Goal: Task Accomplishment & Management: Manage account settings

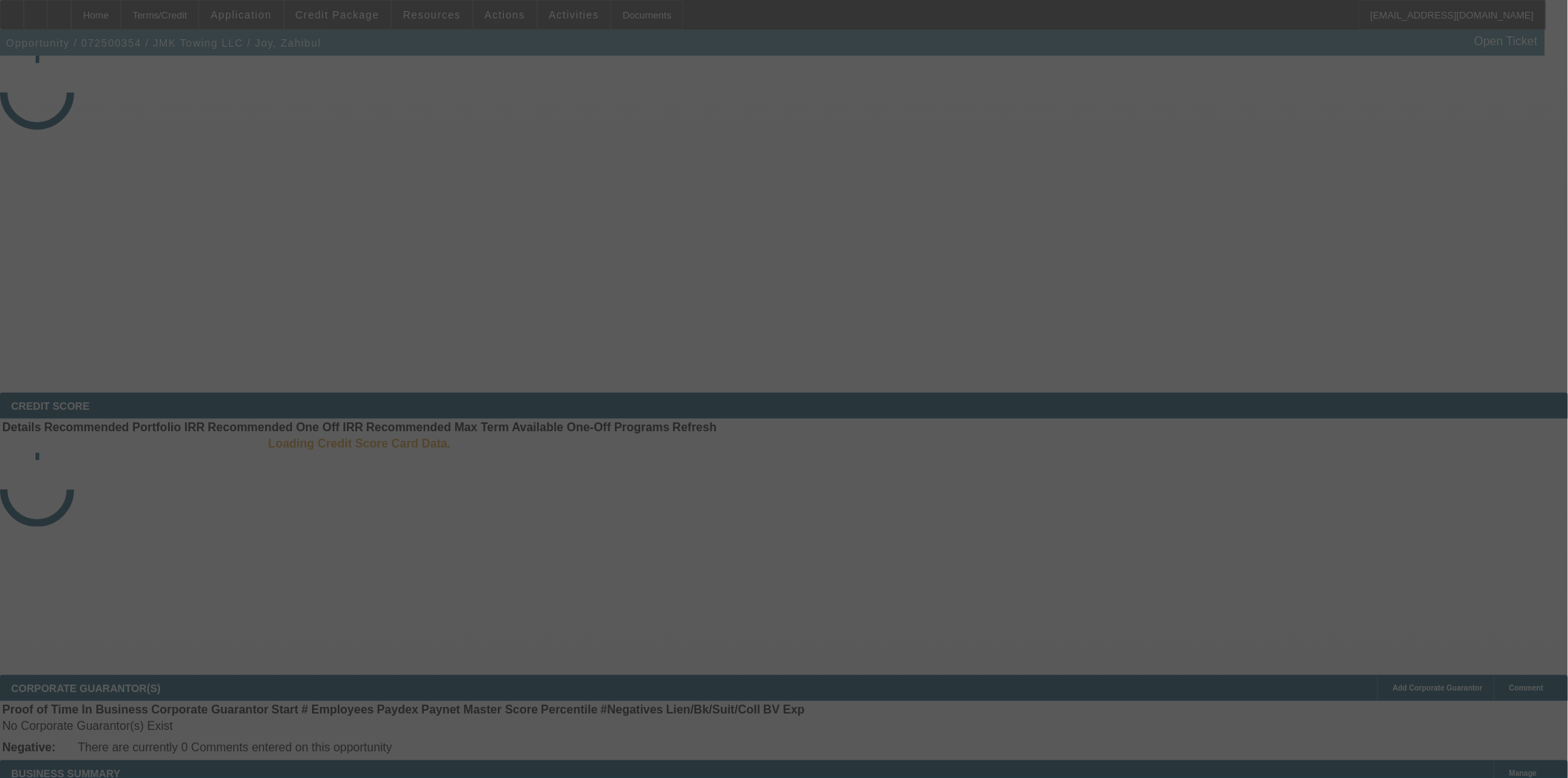
select select "3"
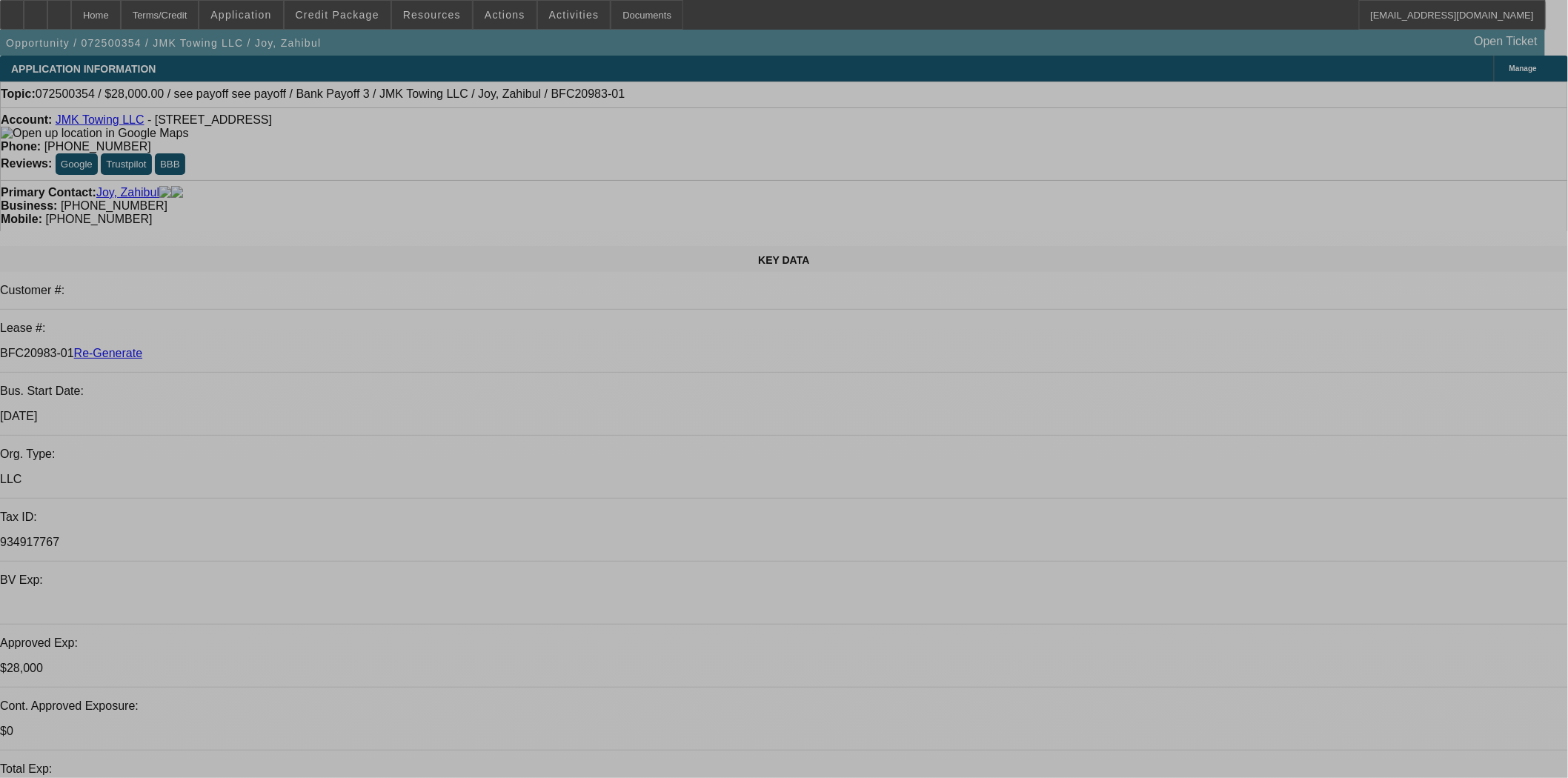
select select "0"
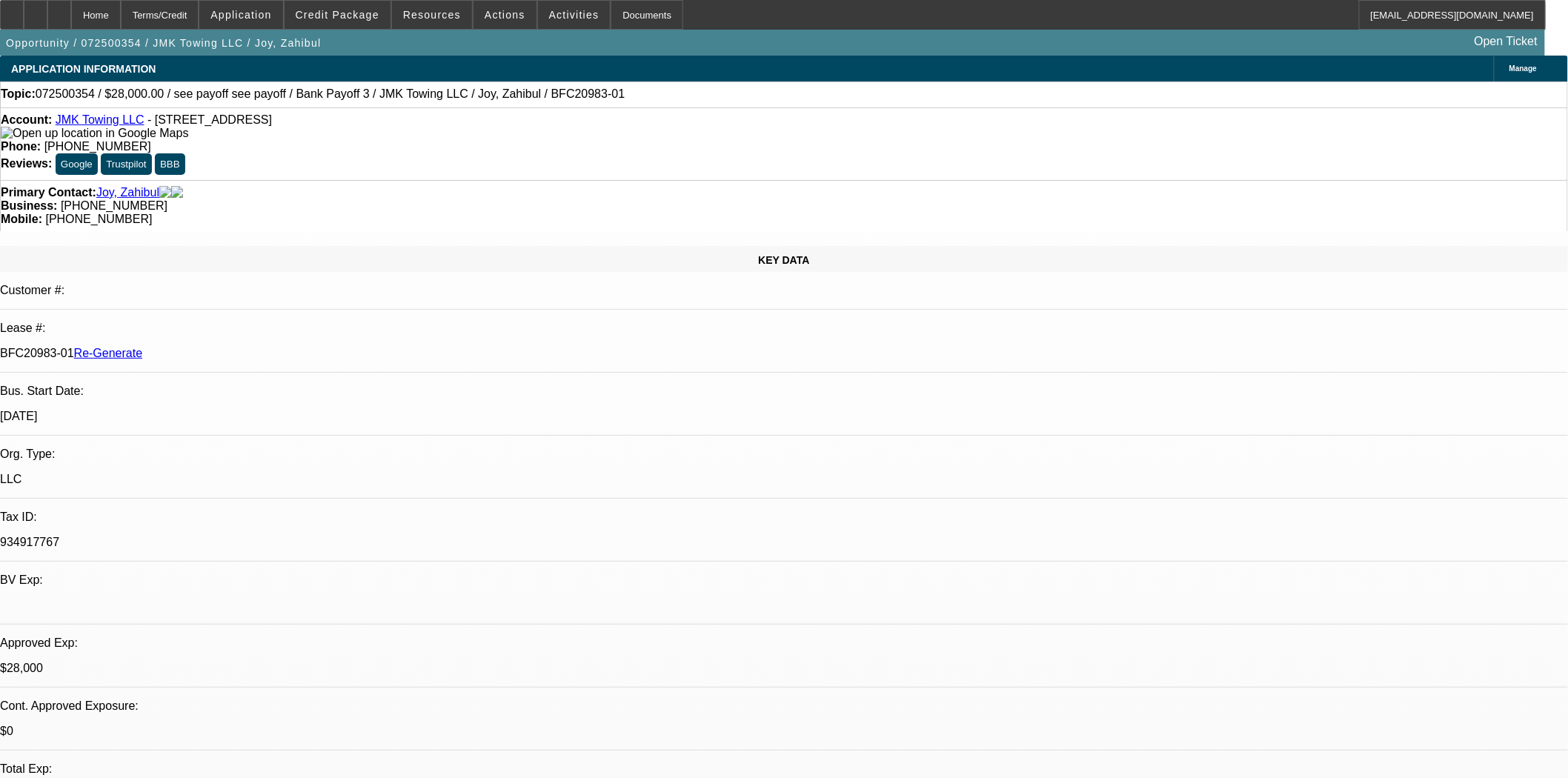
select select "0"
select select "6"
click at [319, 20] on span at bounding box center [337, 14] width 106 height 36
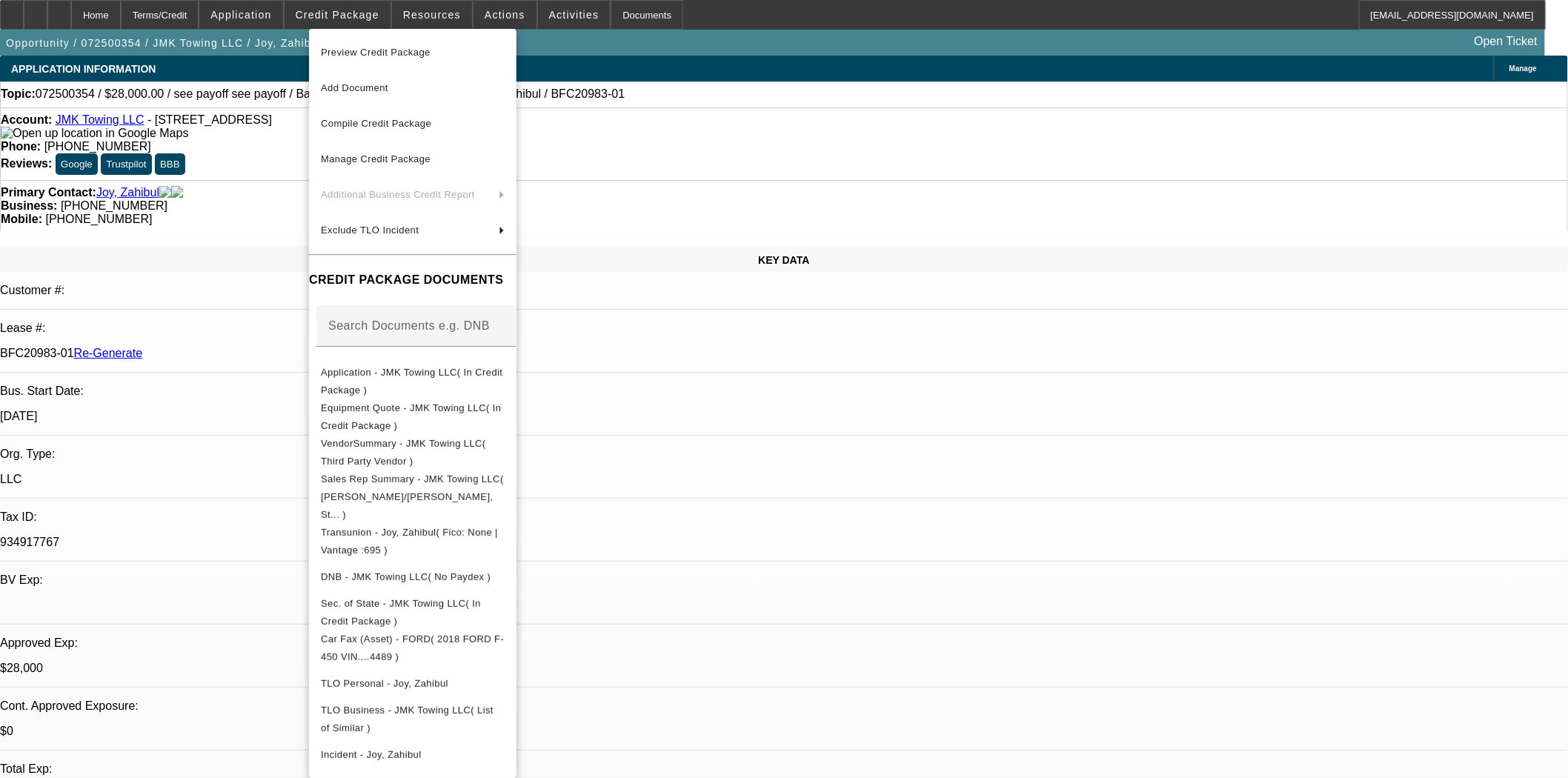
click at [341, 46] on span "Preview Credit Package" at bounding box center [376, 52] width 110 height 11
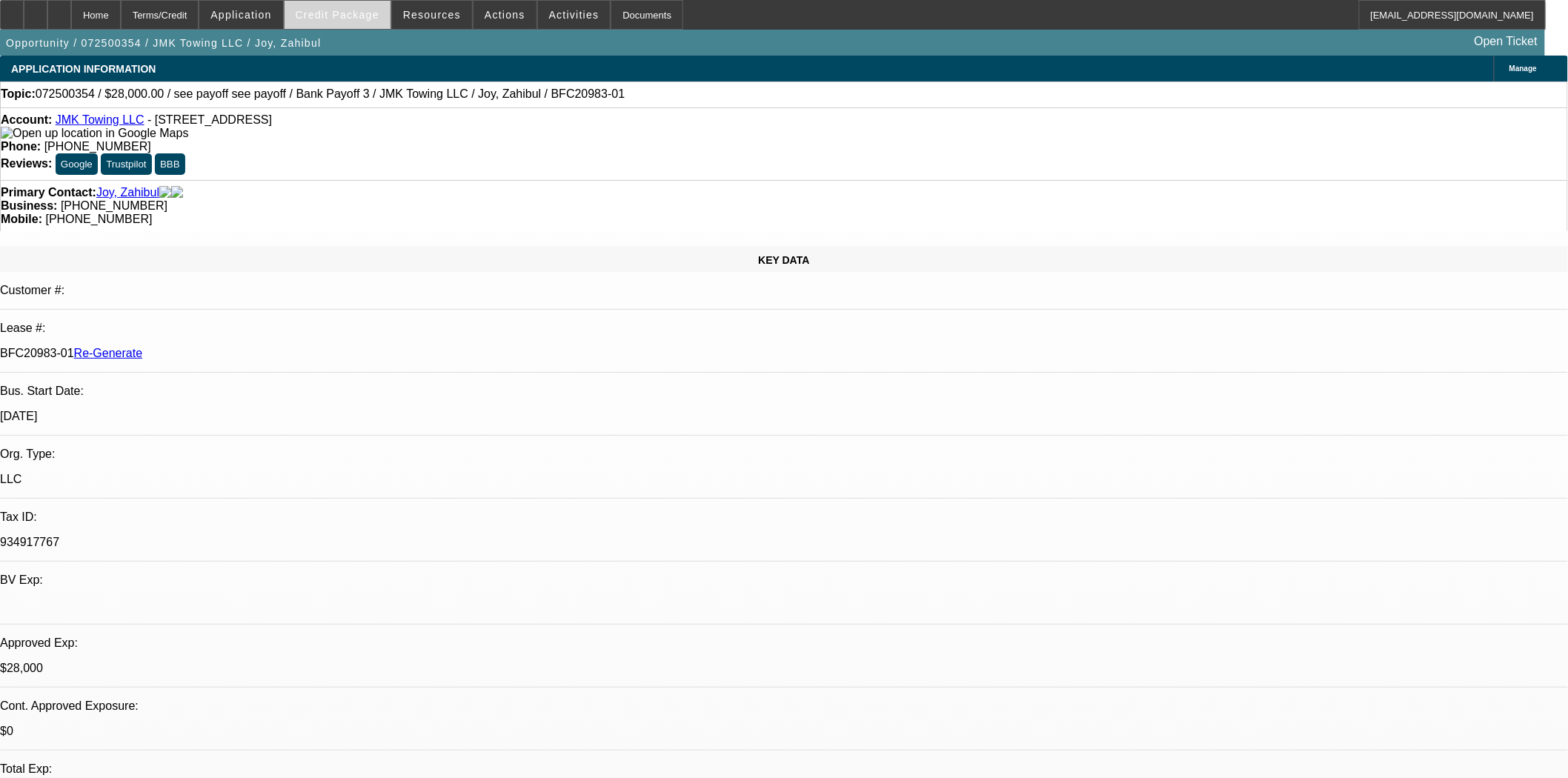
click at [322, 24] on span at bounding box center [337, 14] width 106 height 36
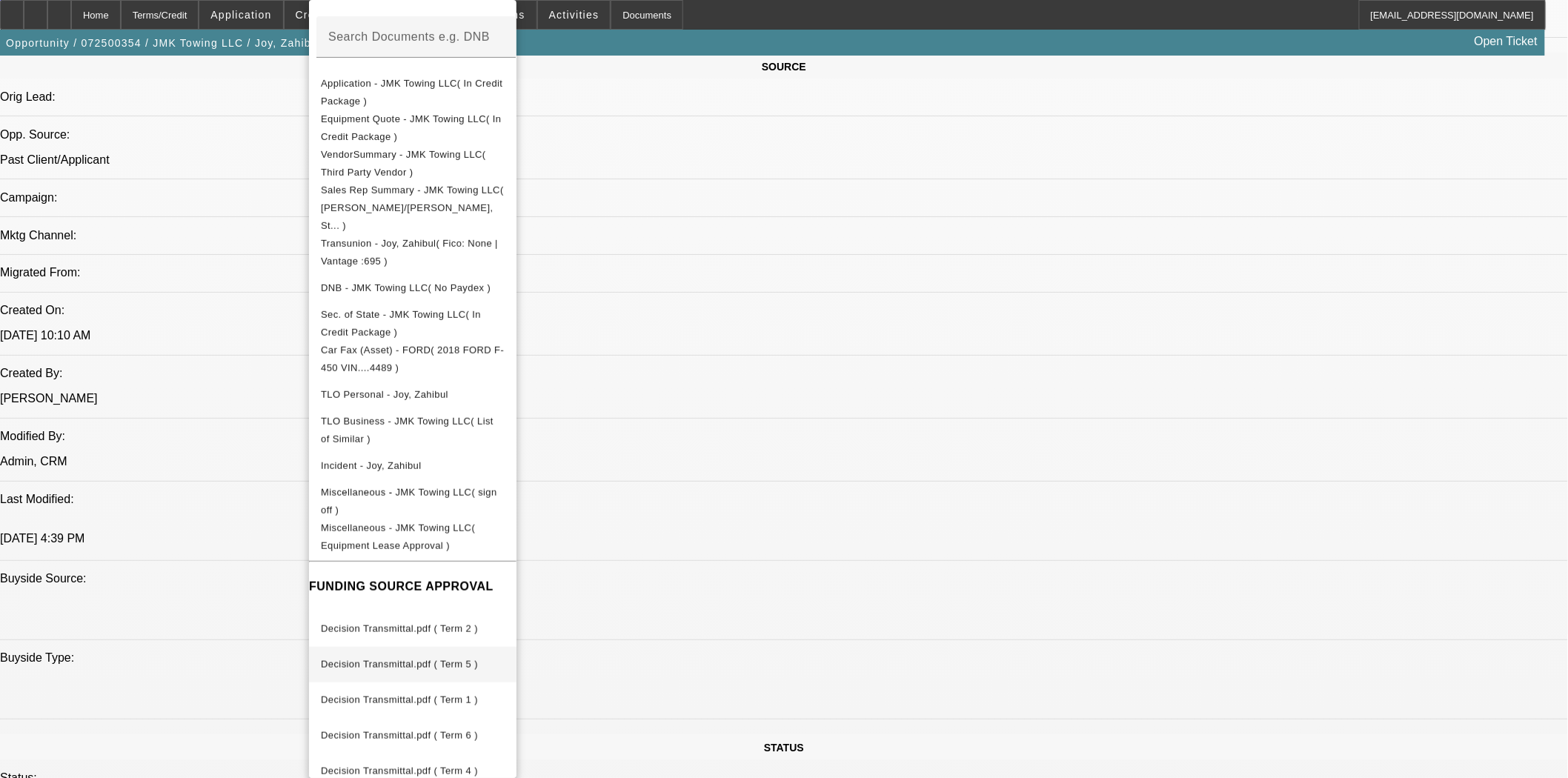
scroll to position [1234, 0]
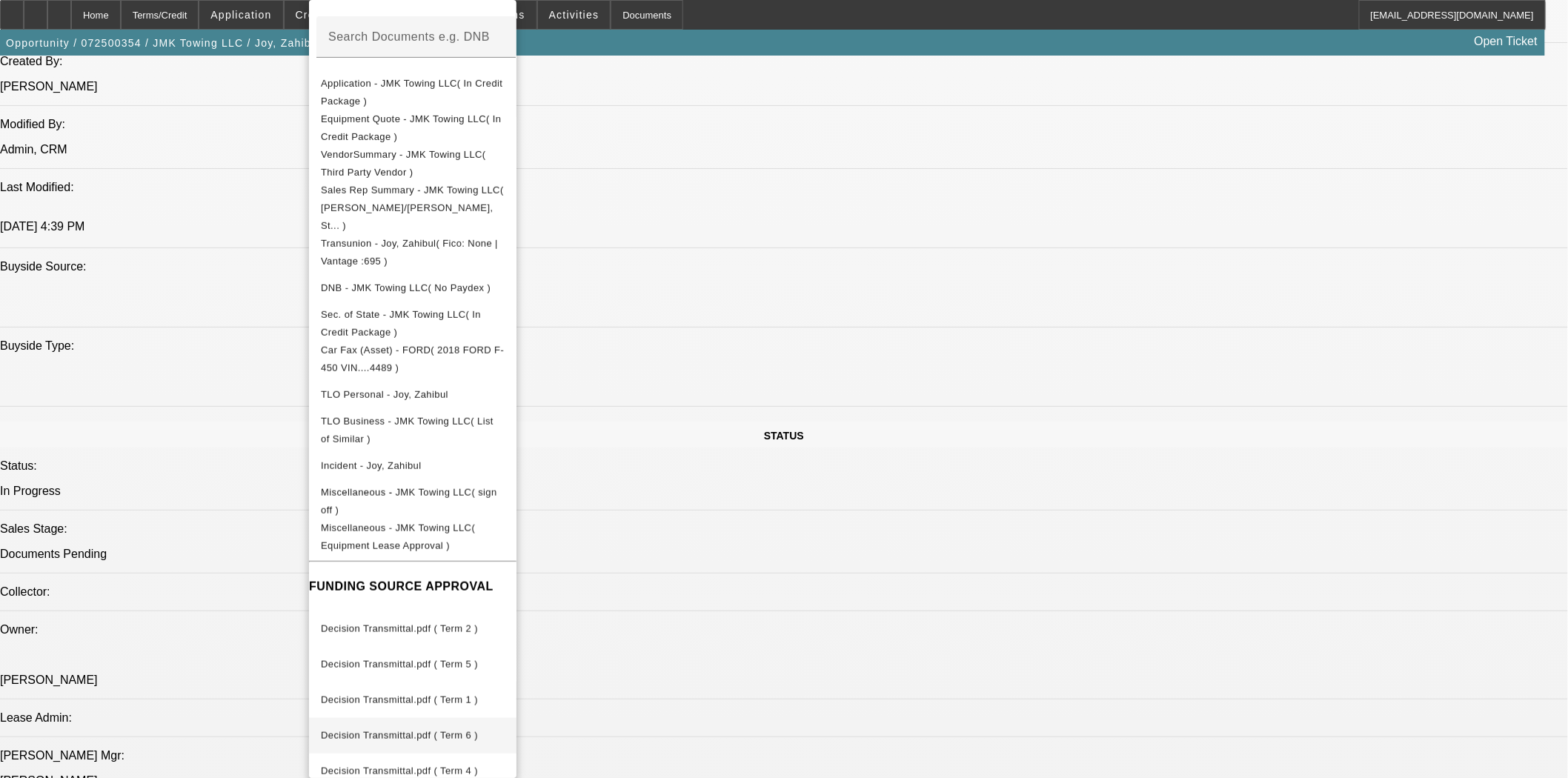
click at [475, 730] on span "Decision Transmittal.pdf ( Term 6 )" at bounding box center [399, 735] width 157 height 11
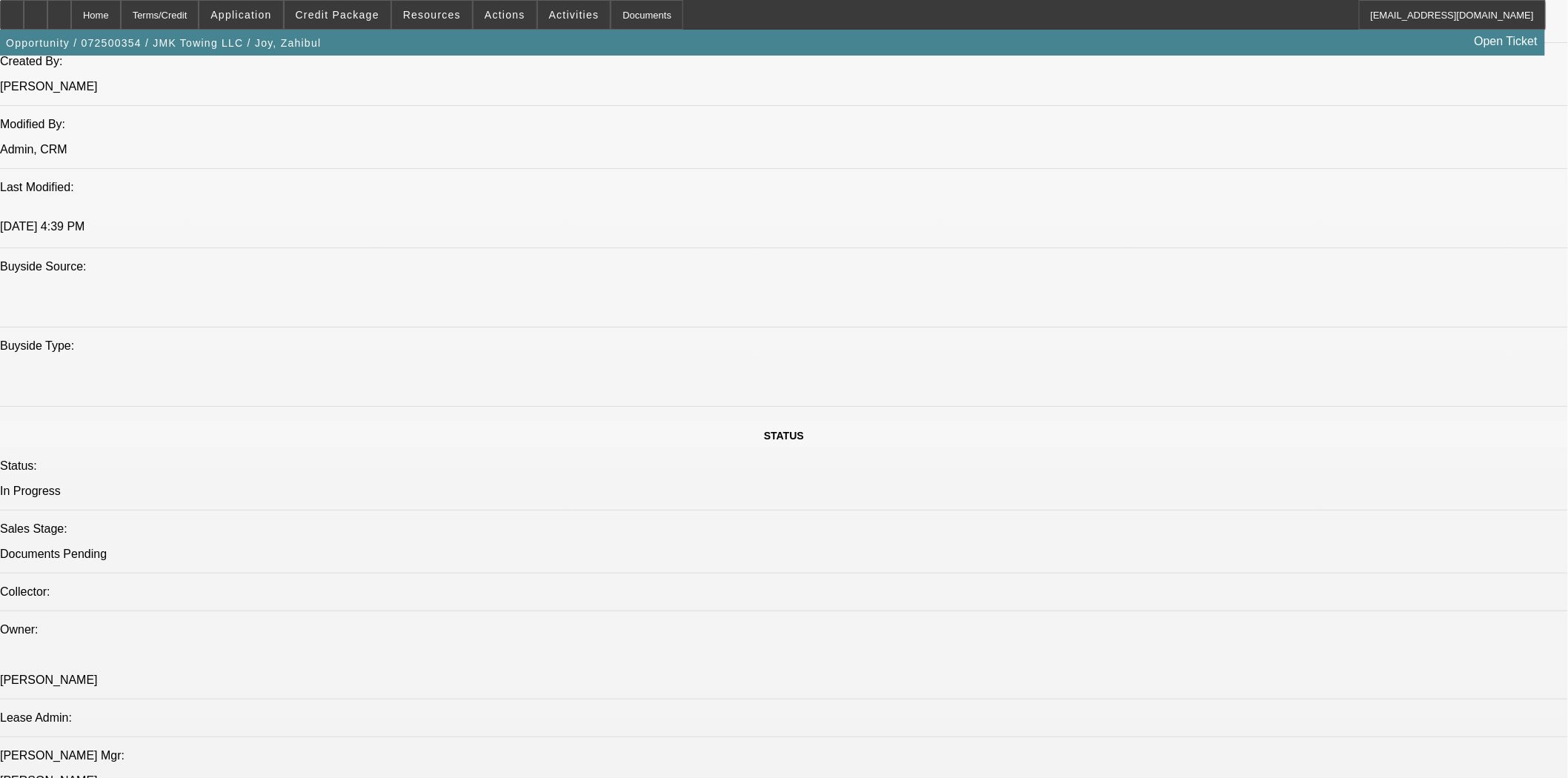
drag, startPoint x: 721, startPoint y: 625, endPoint x: 699, endPoint y: 621, distance: 22.4
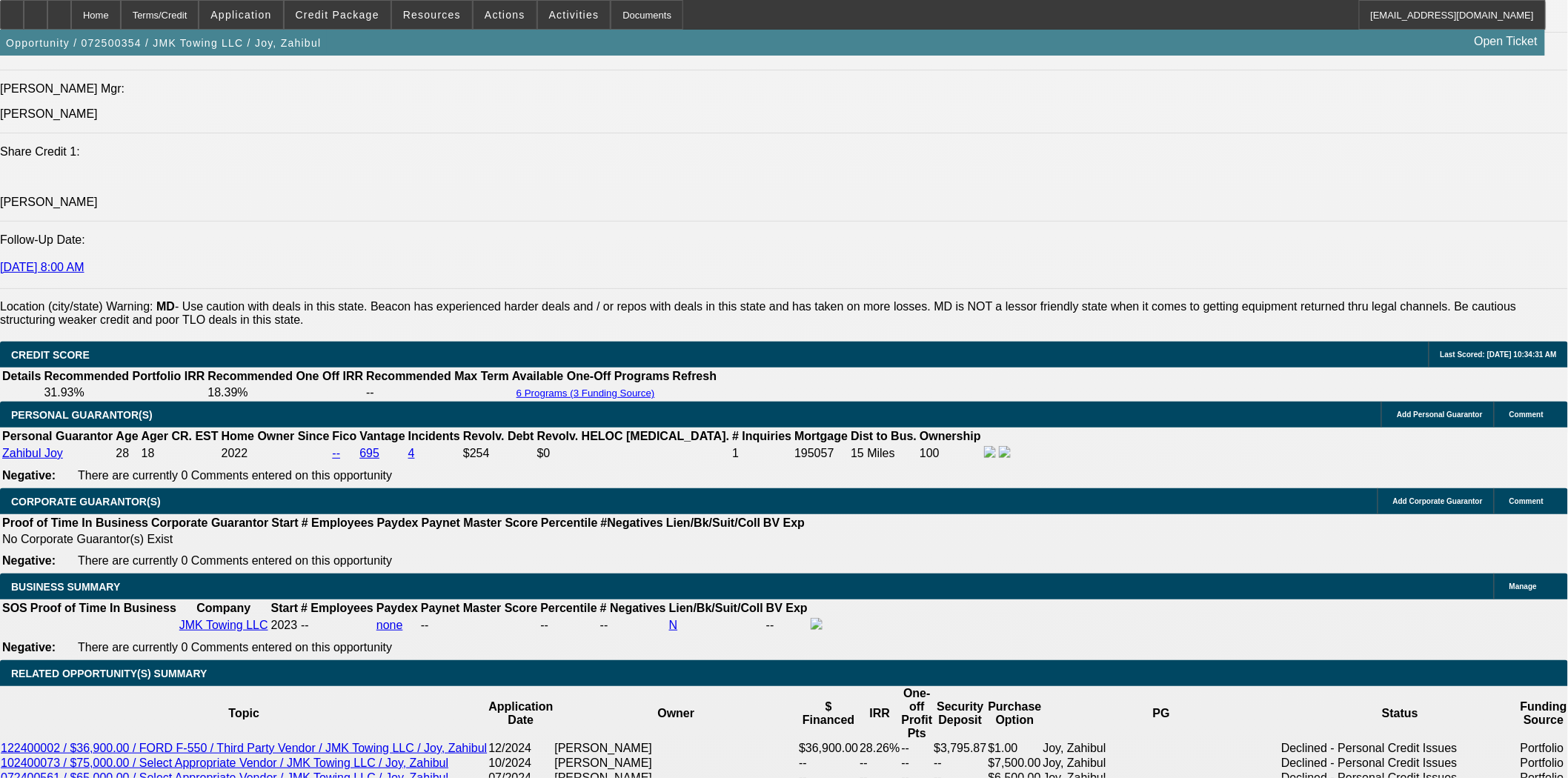
scroll to position [1893, 0]
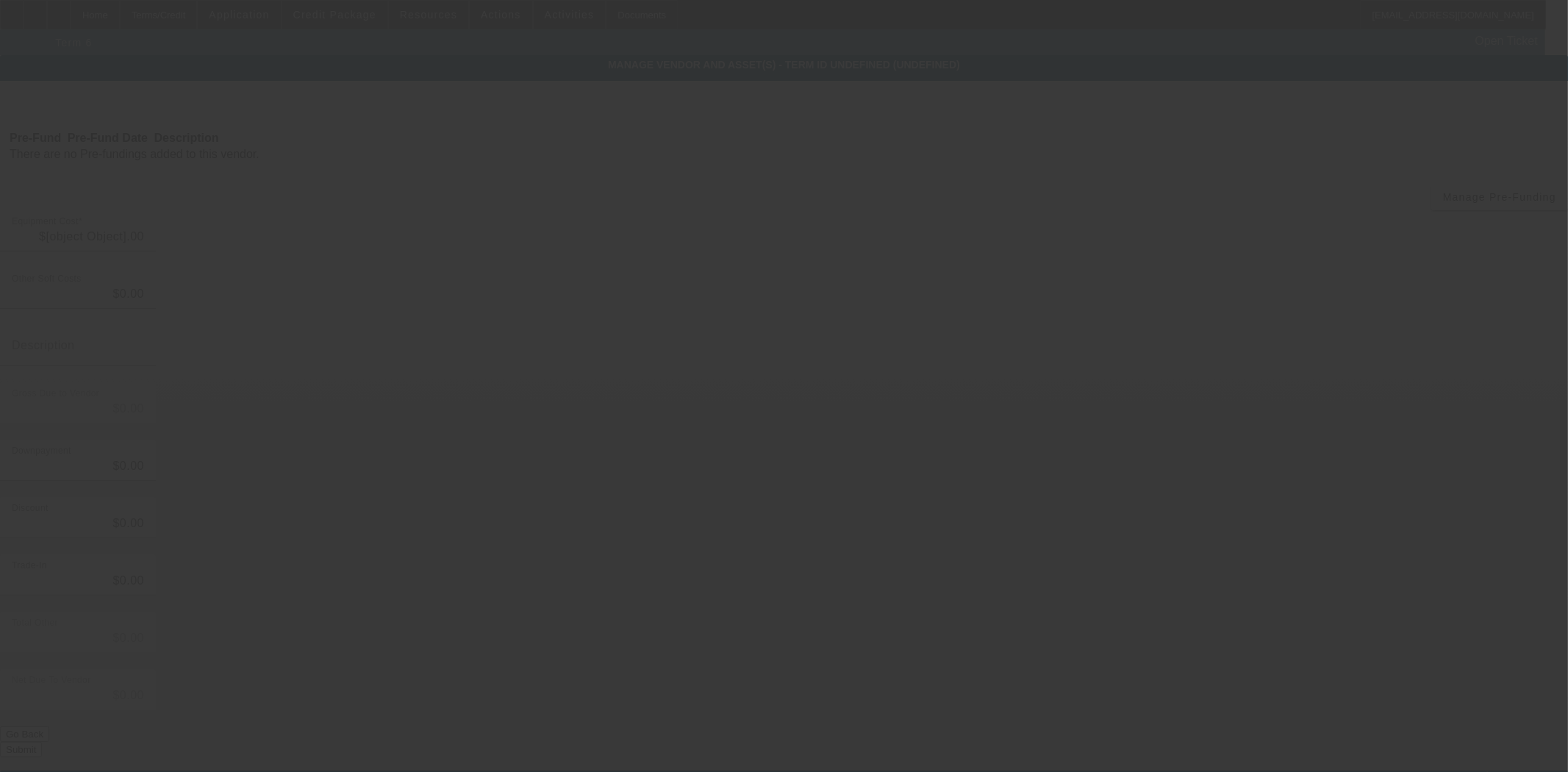
type input "$21,224.00"
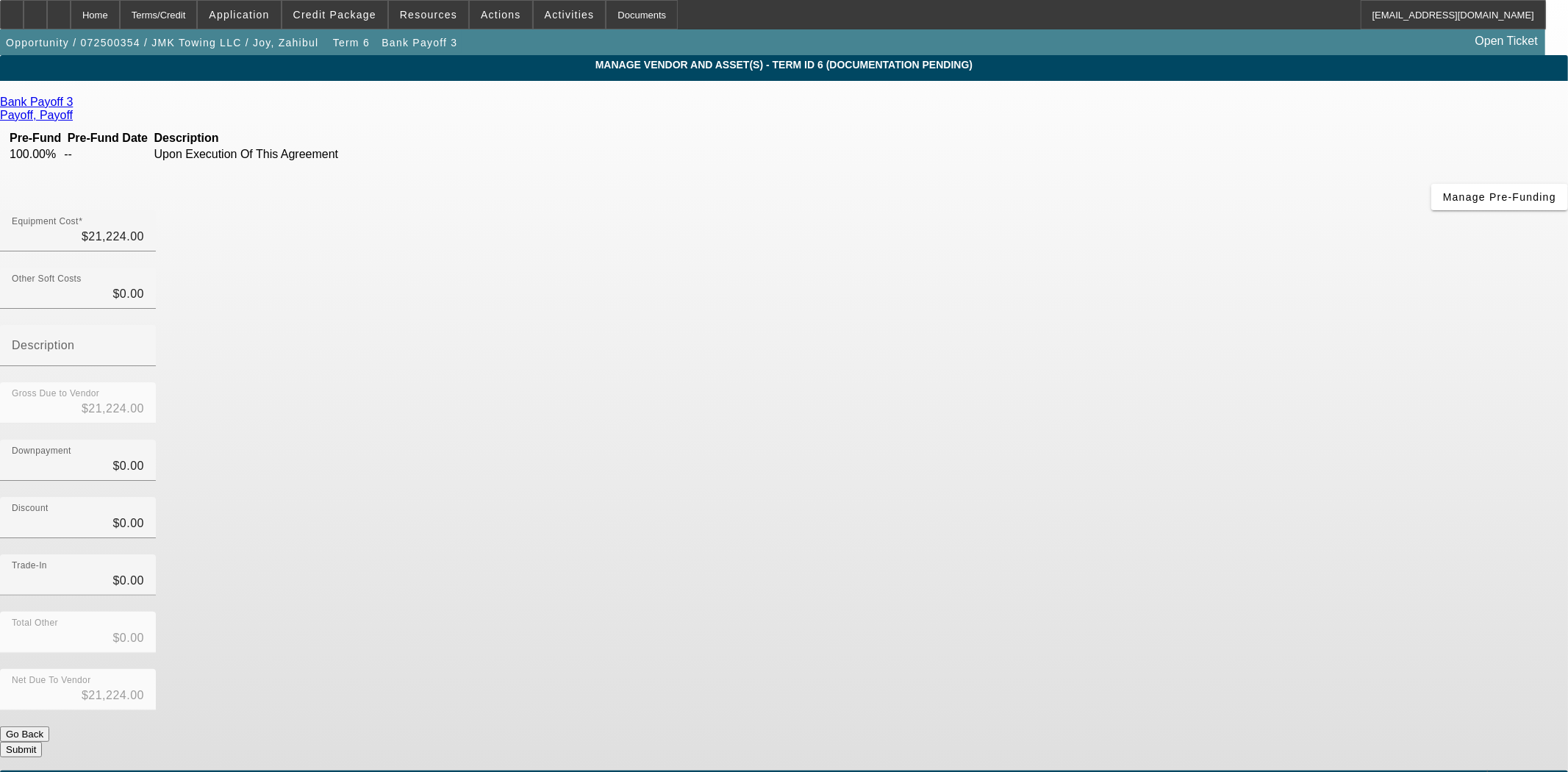
click at [445, 108] on div "Bank Payoff 3" at bounding box center [784, 103] width 1568 height 14
click at [76, 104] on icon at bounding box center [76, 102] width 0 height 13
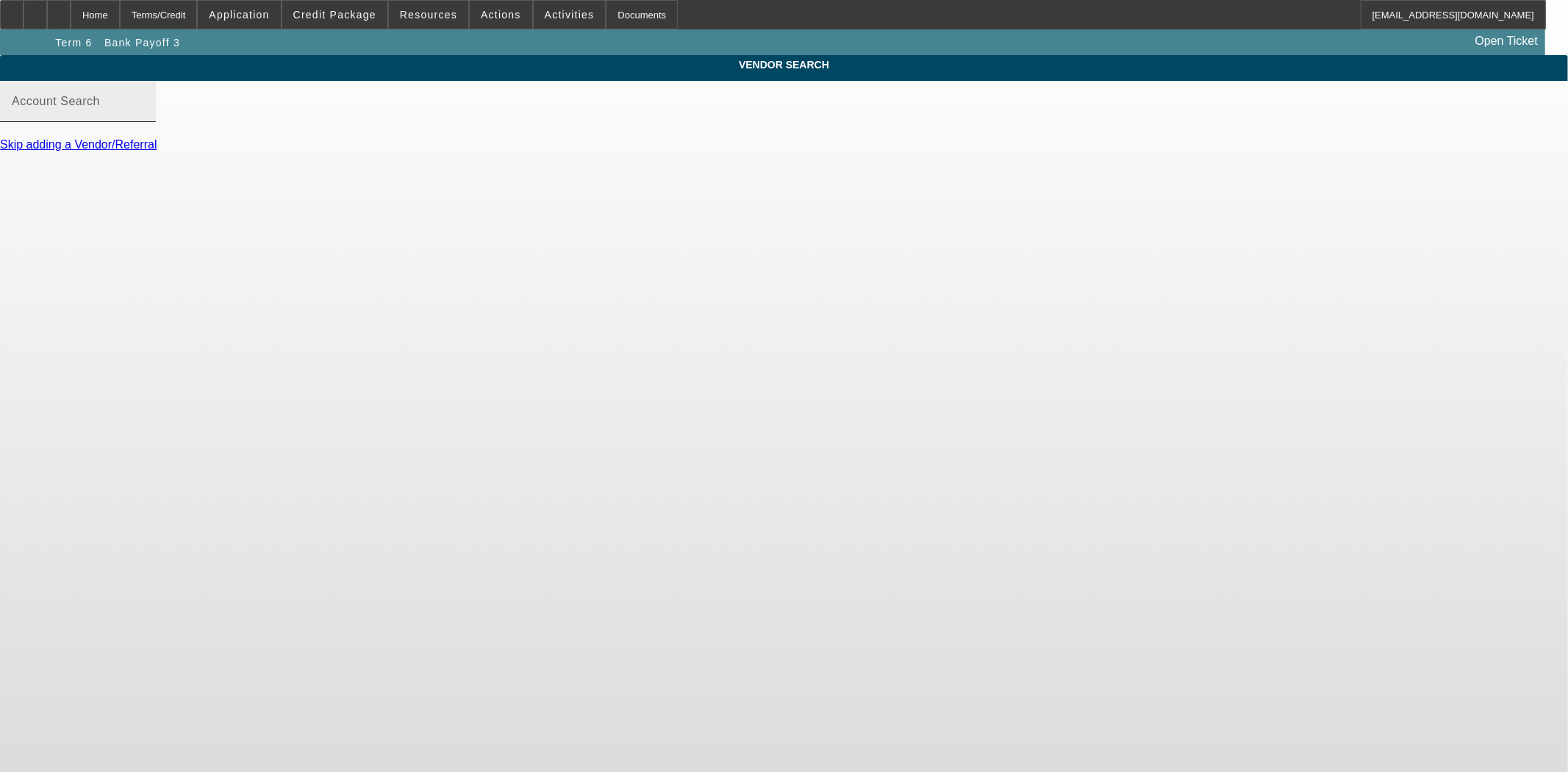
click at [100, 107] on mat-label "Account Search" at bounding box center [56, 101] width 88 height 13
click at [144, 116] on input "Account Search" at bounding box center [78, 107] width 132 height 17
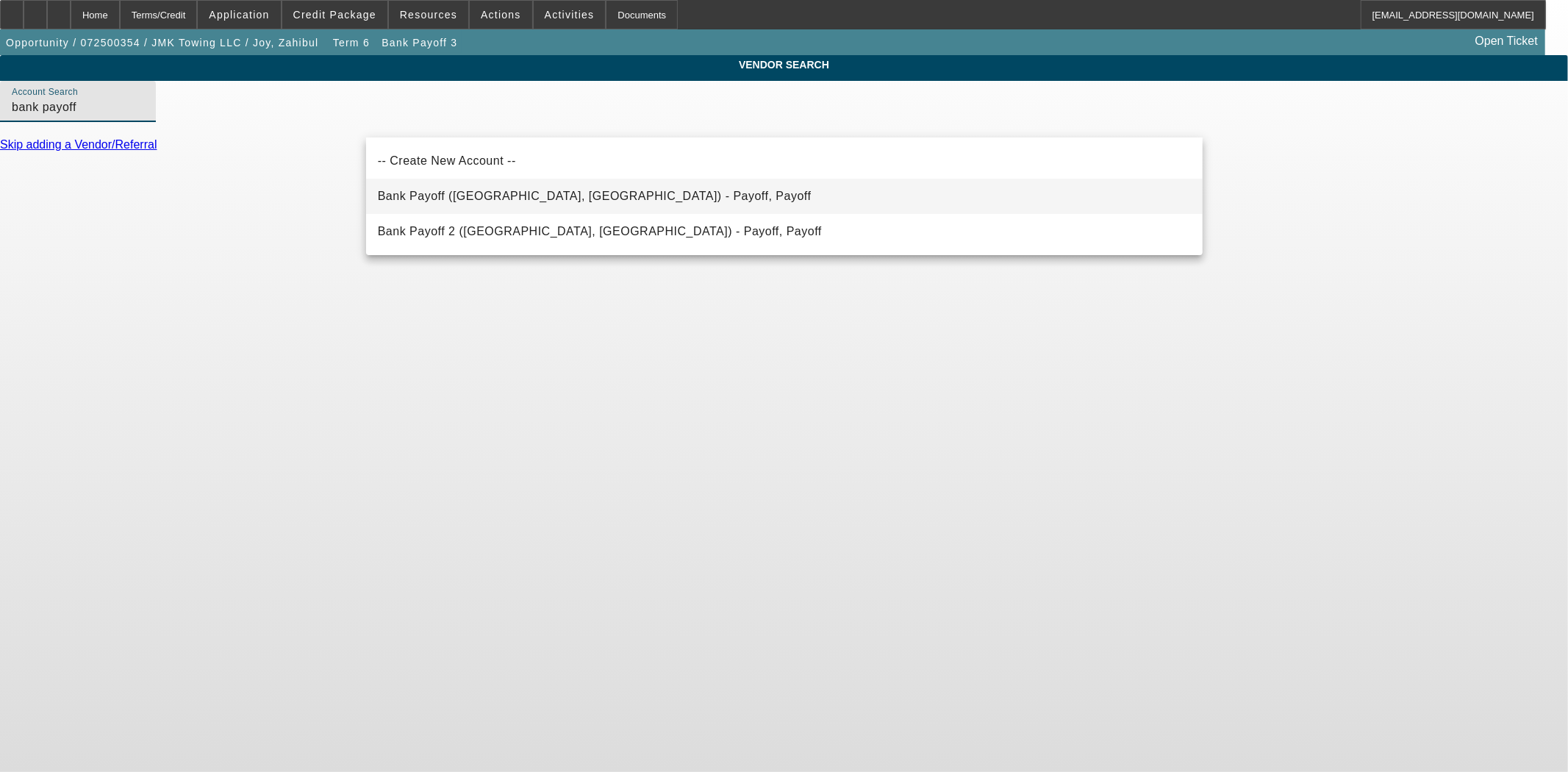
click at [438, 192] on span "Bank Payoff (Northbrook, IL) - Payoff, Payoff" at bounding box center [595, 195] width 434 height 13
type input "Bank Payoff (Northbrook, IL) - Payoff, Payoff"
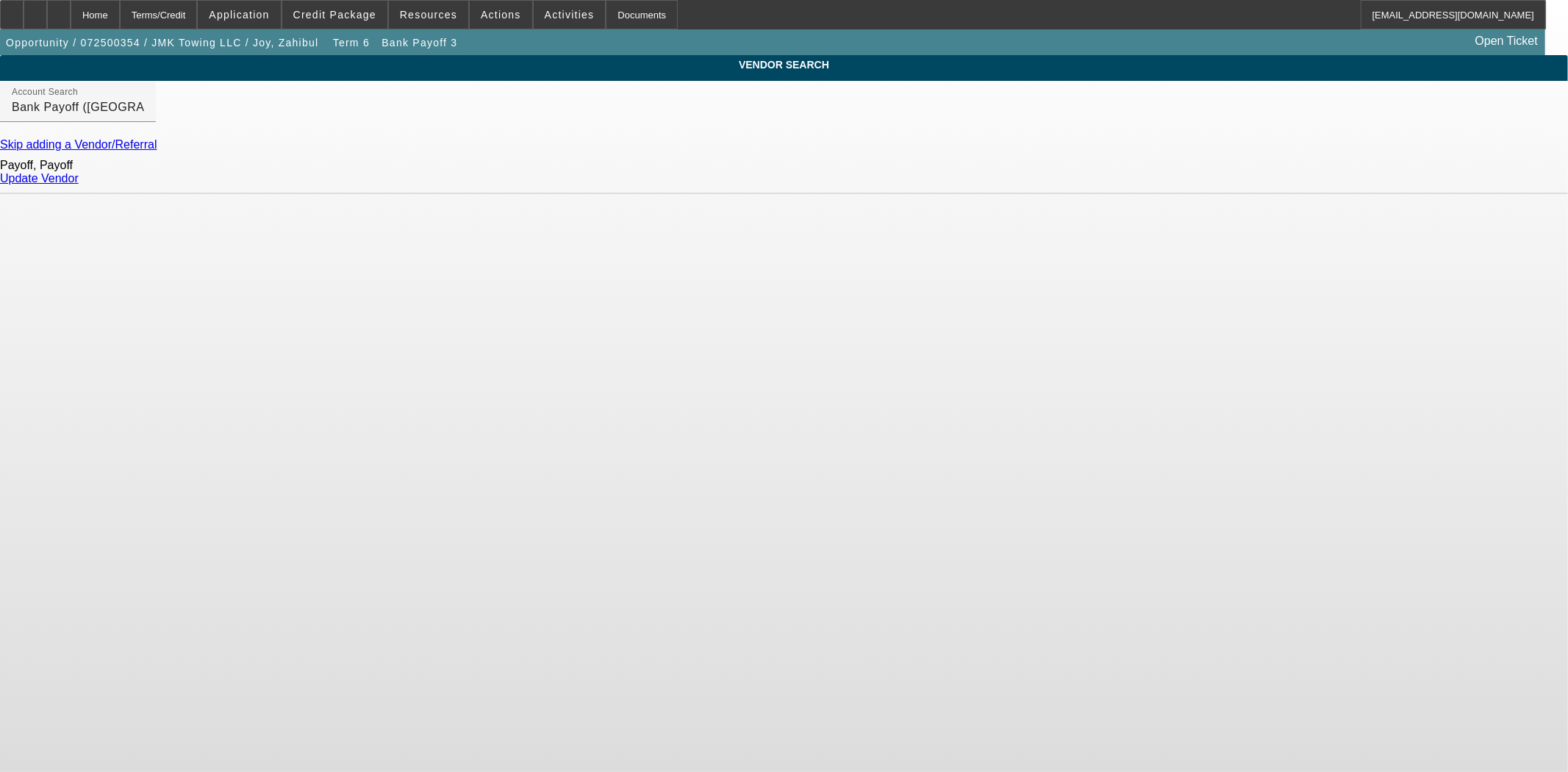
click at [78, 185] on link "Update Vendor" at bounding box center [39, 178] width 78 height 13
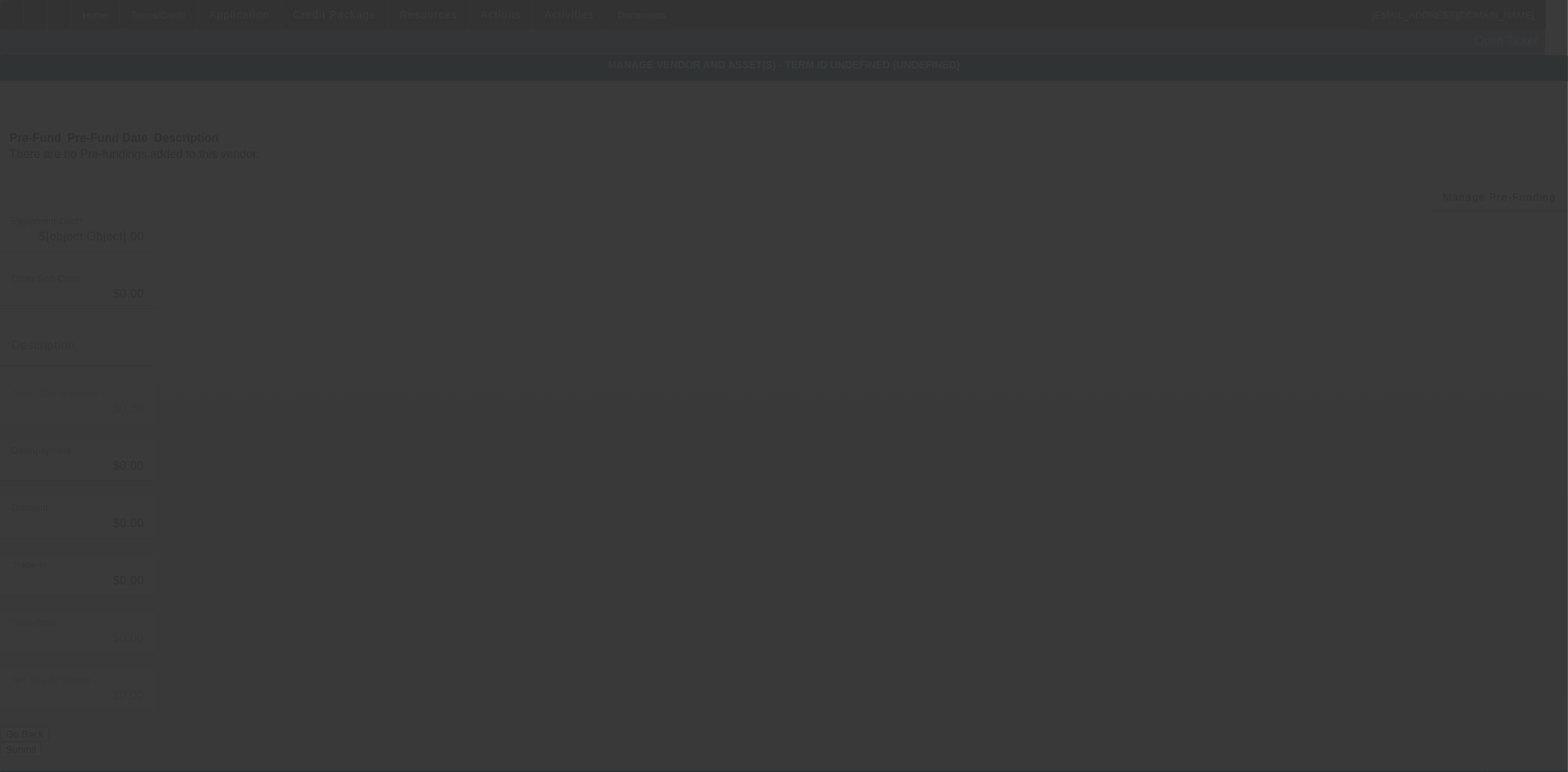
type input "$21,224.00"
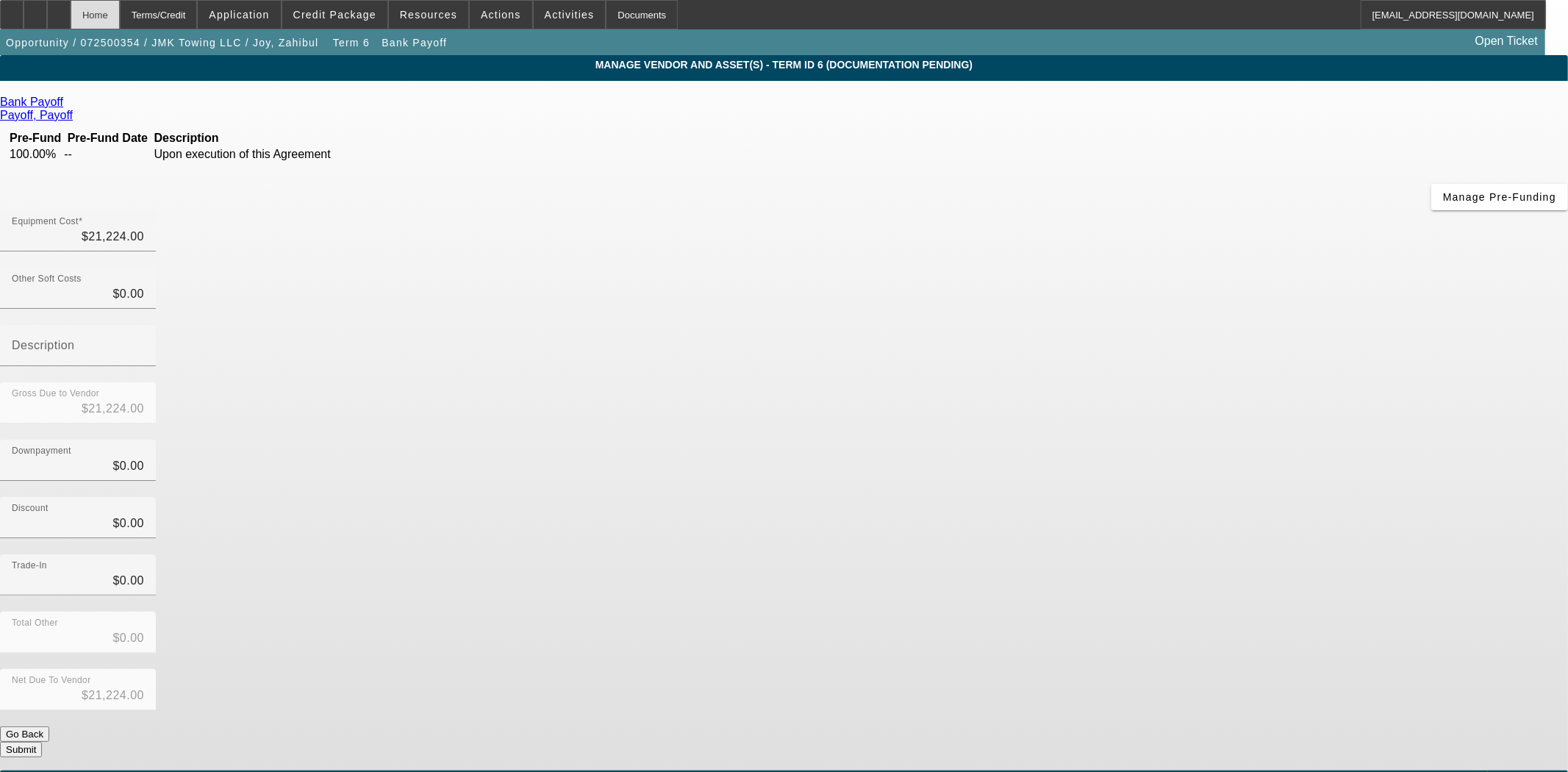
click at [120, 14] on div "Home" at bounding box center [95, 14] width 49 height 29
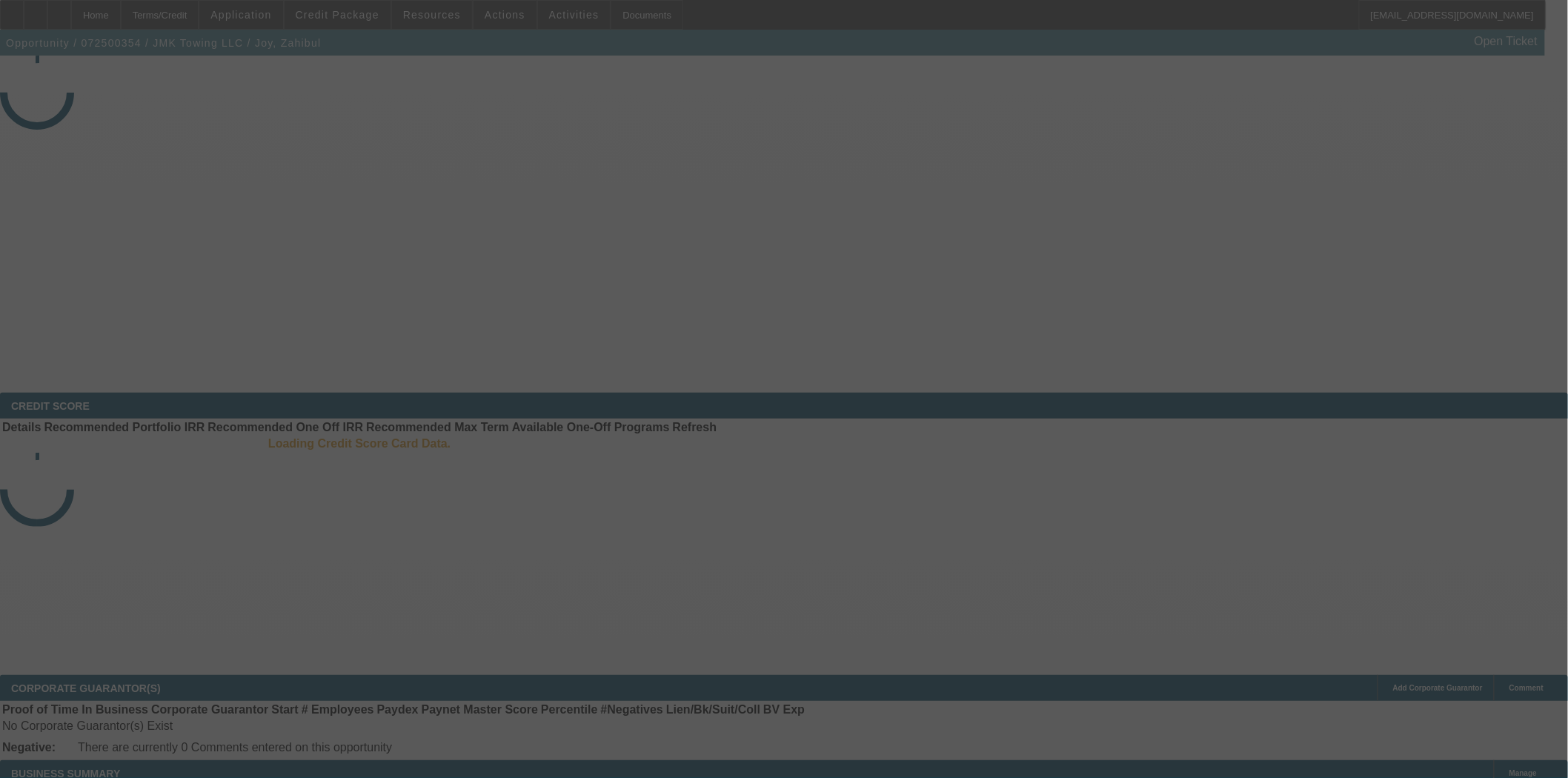
select select "3"
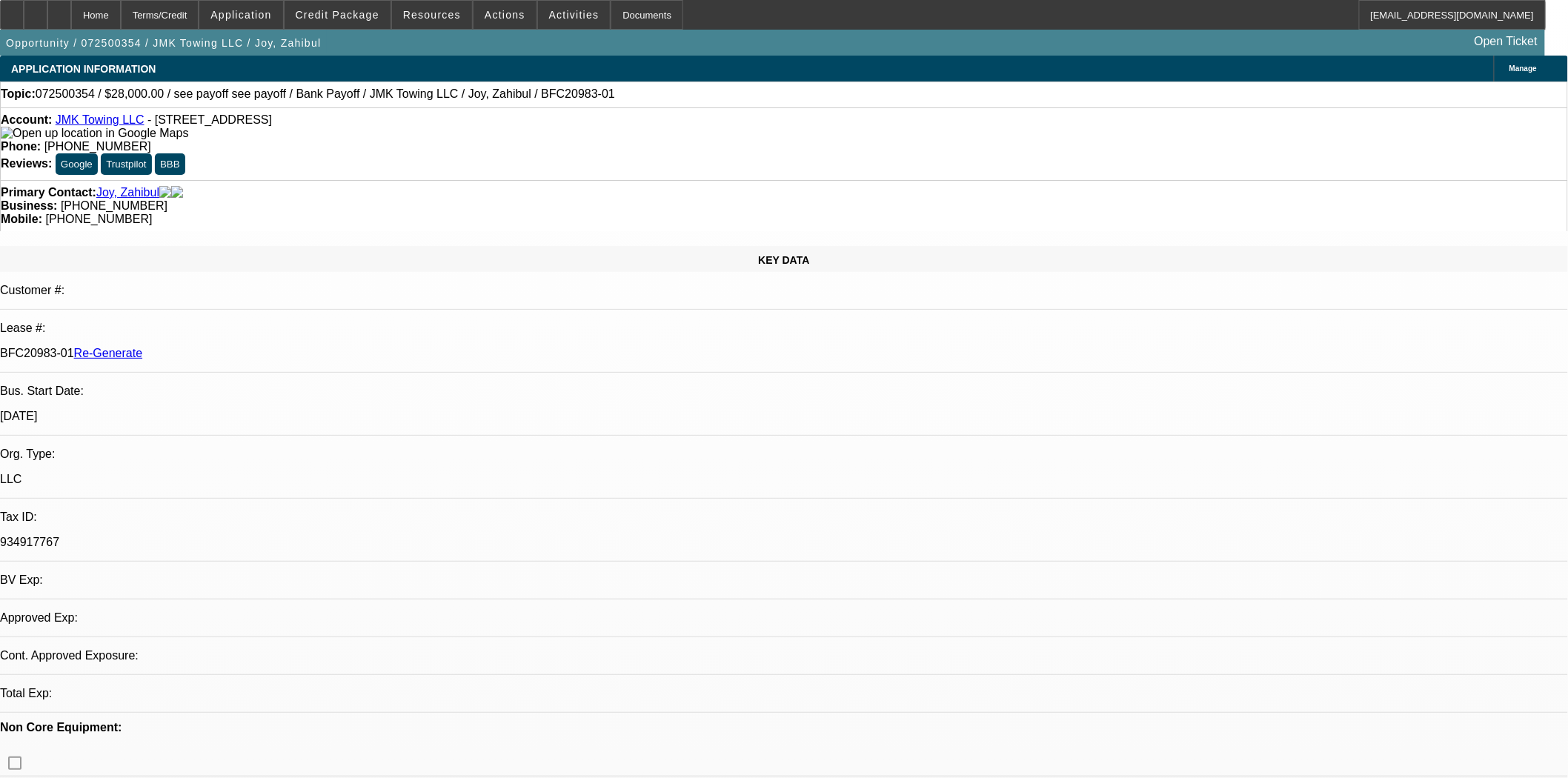
select select "0"
select select "6"
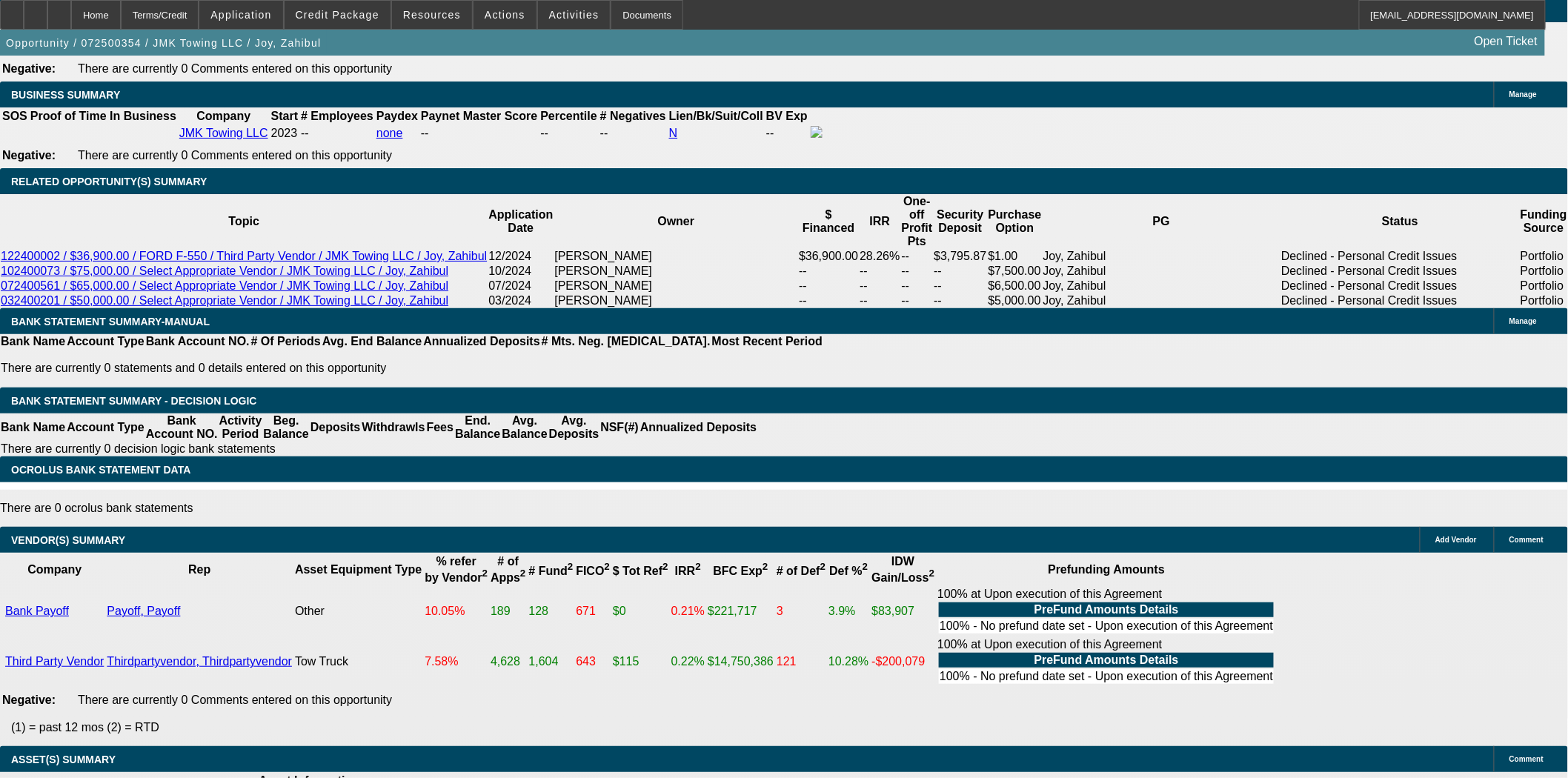
scroll to position [2469, 0]
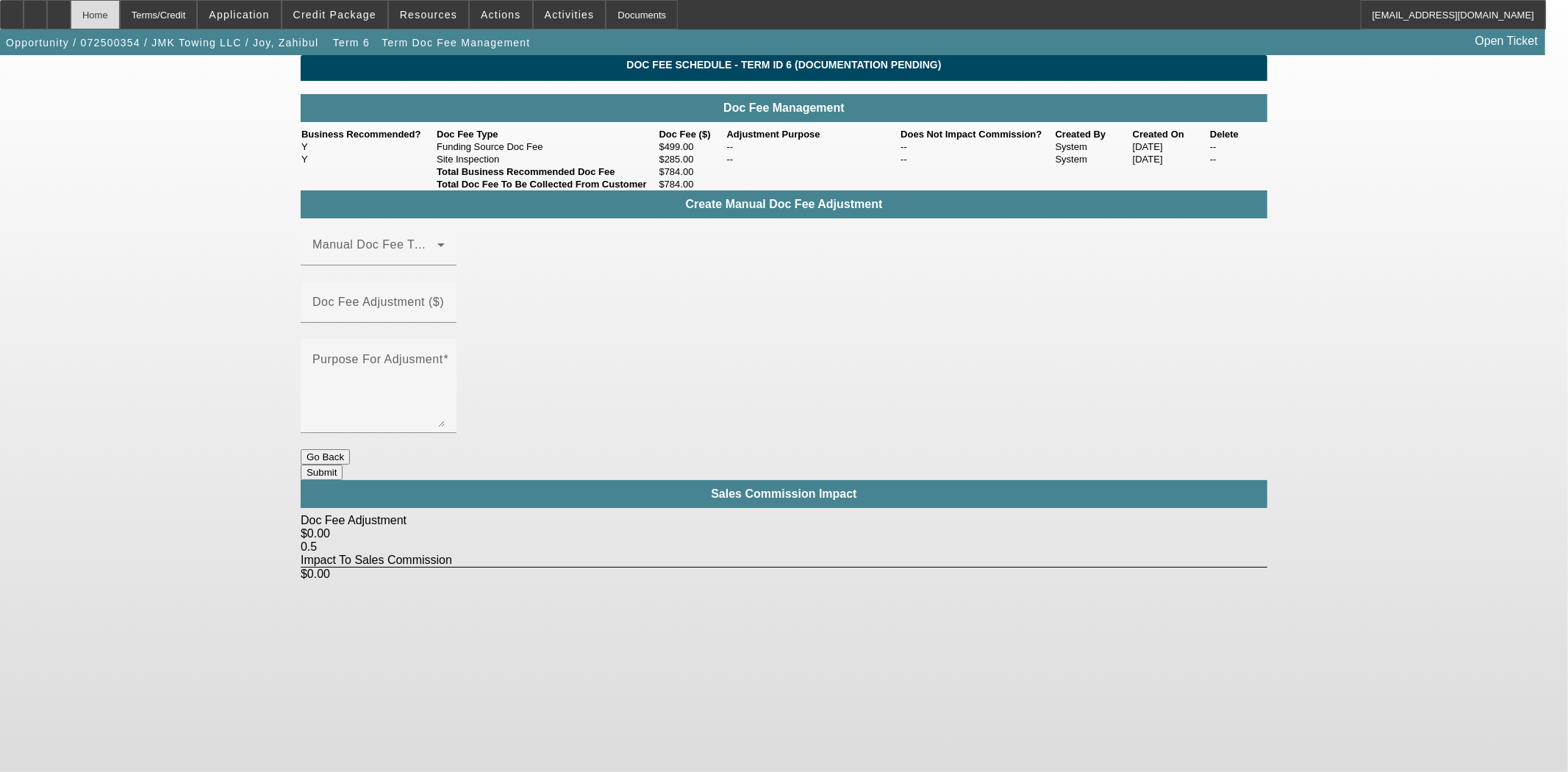
click at [120, 8] on div "Home" at bounding box center [95, 14] width 49 height 29
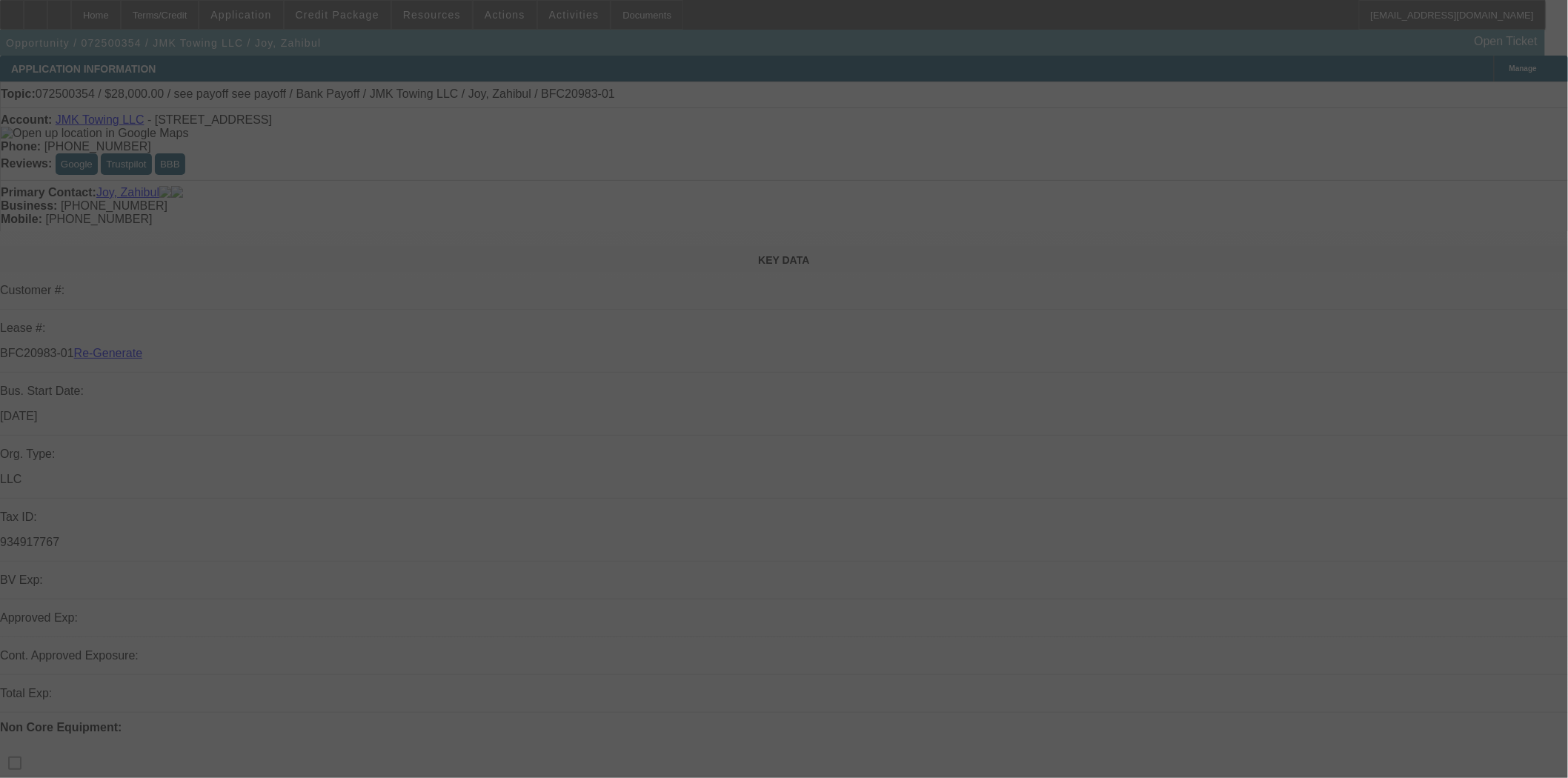
select select "3"
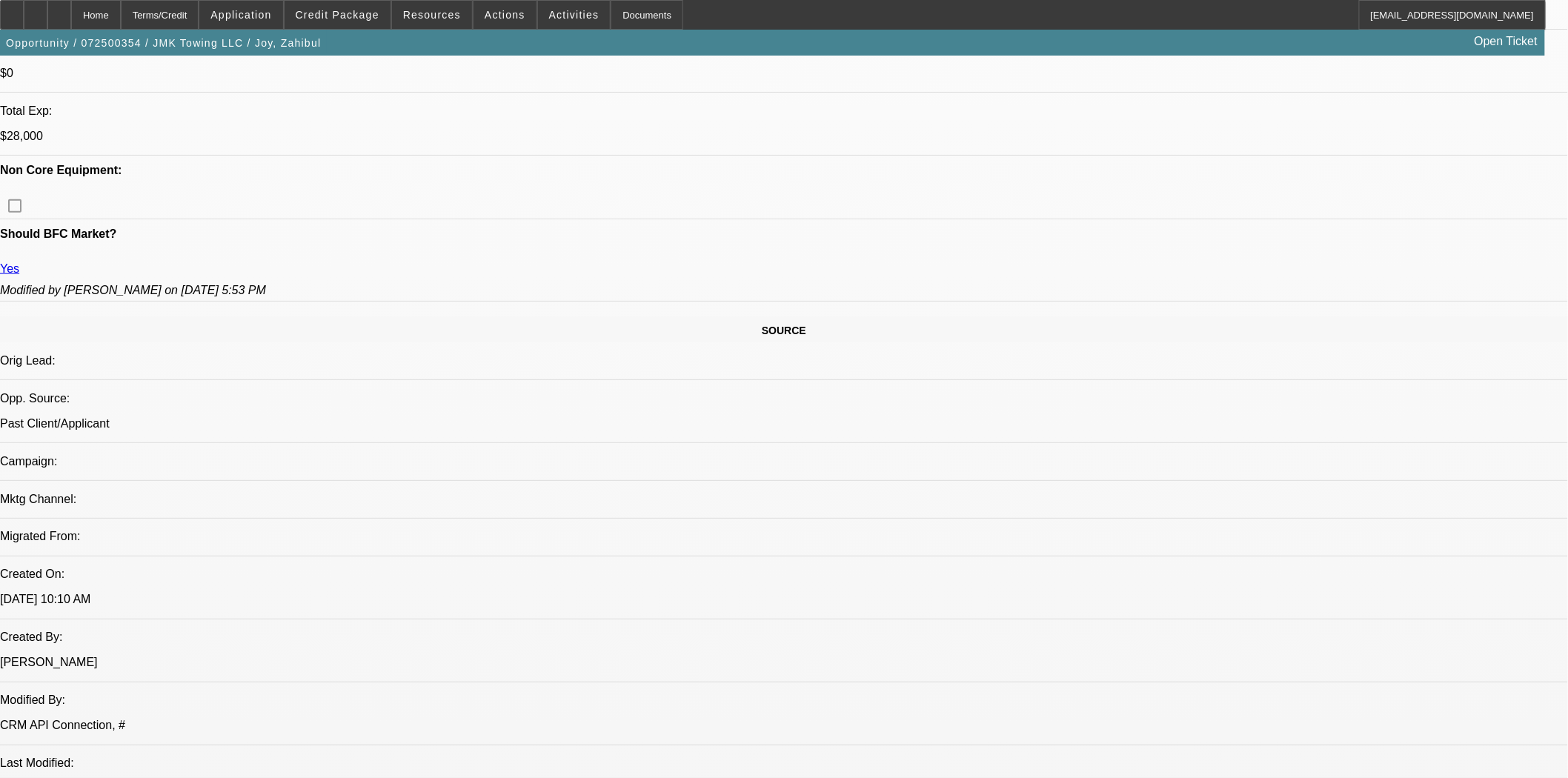
select select "0"
select select "6"
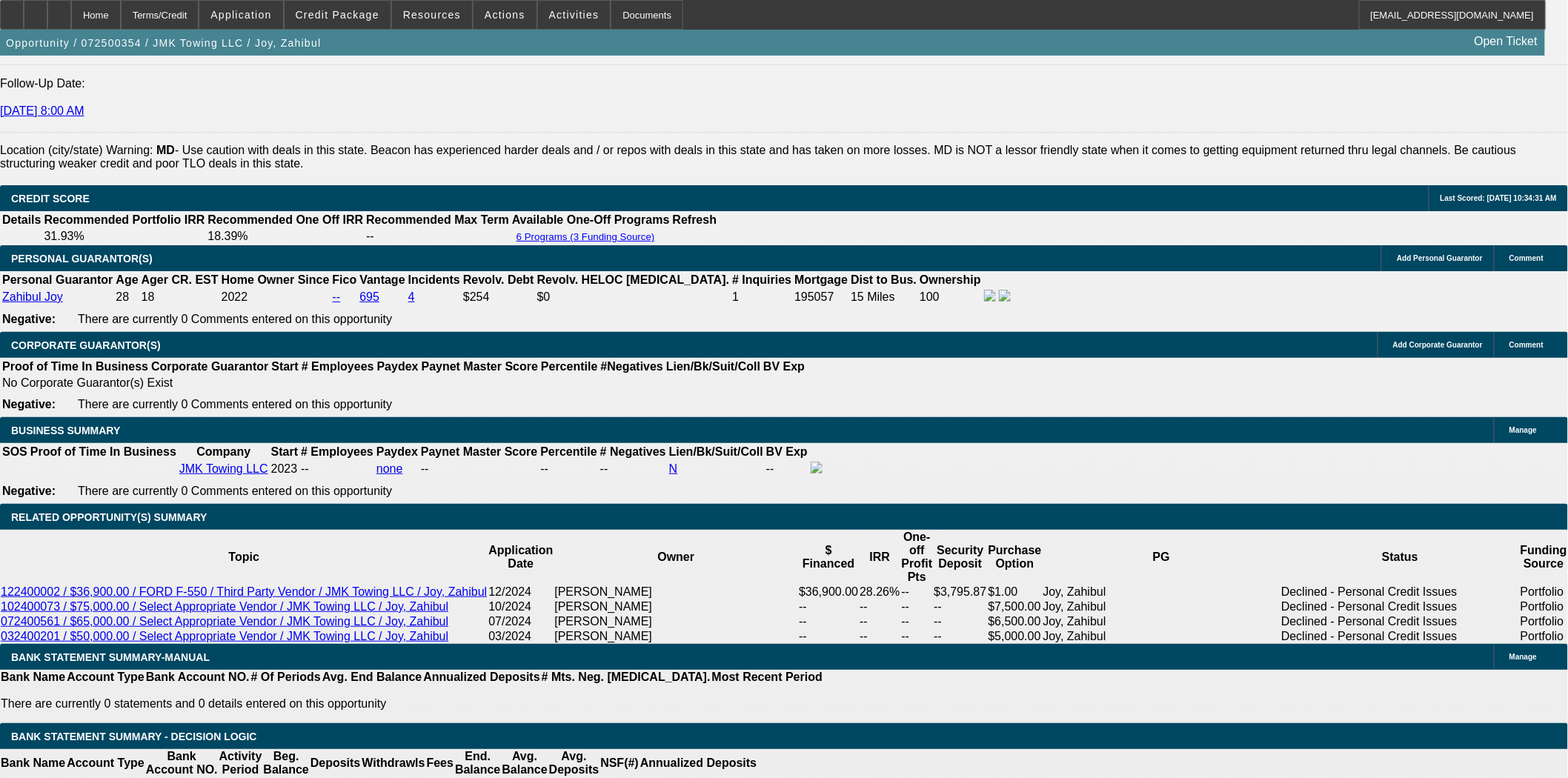
scroll to position [2143, 0]
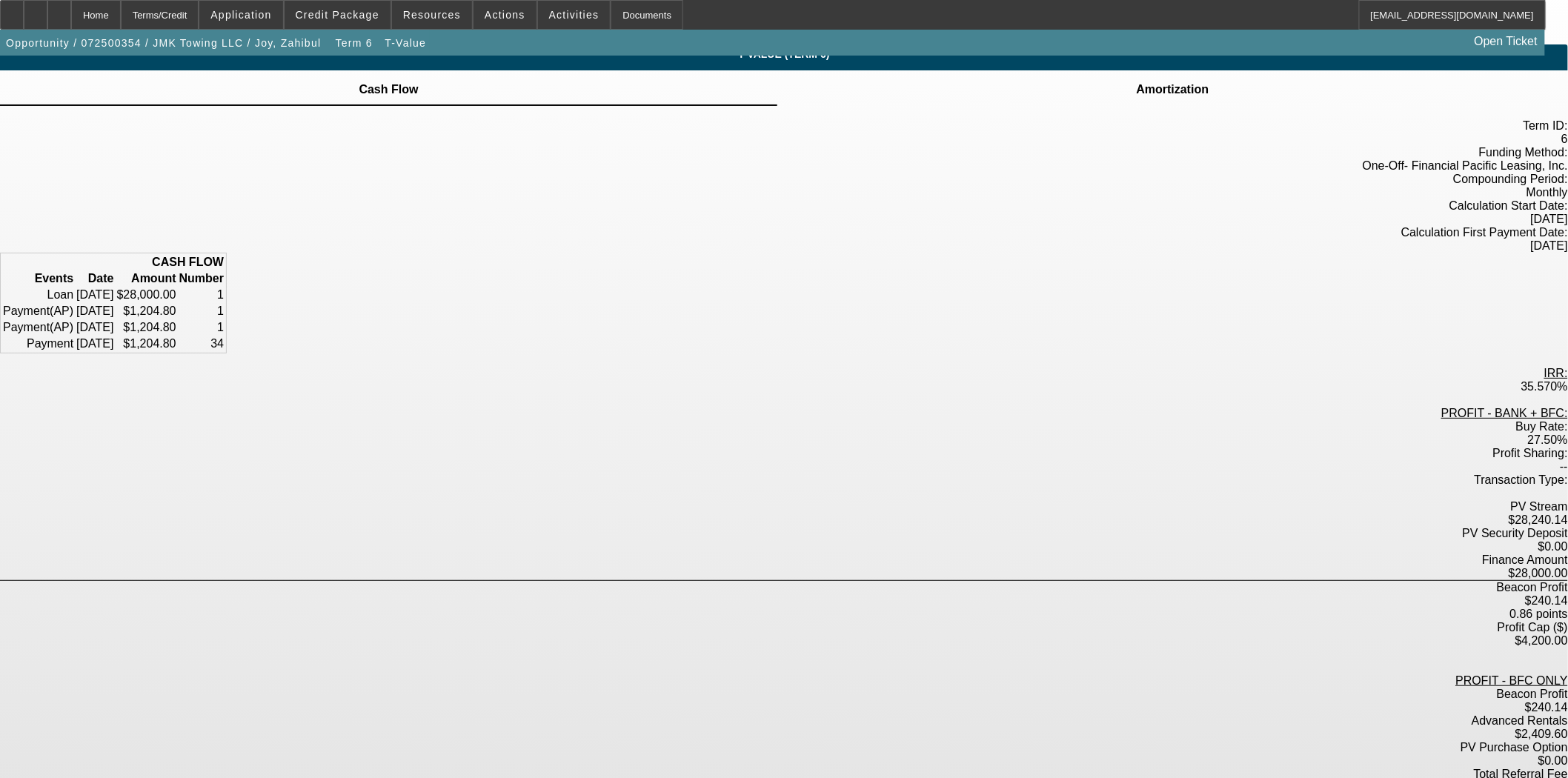
scroll to position [14, 0]
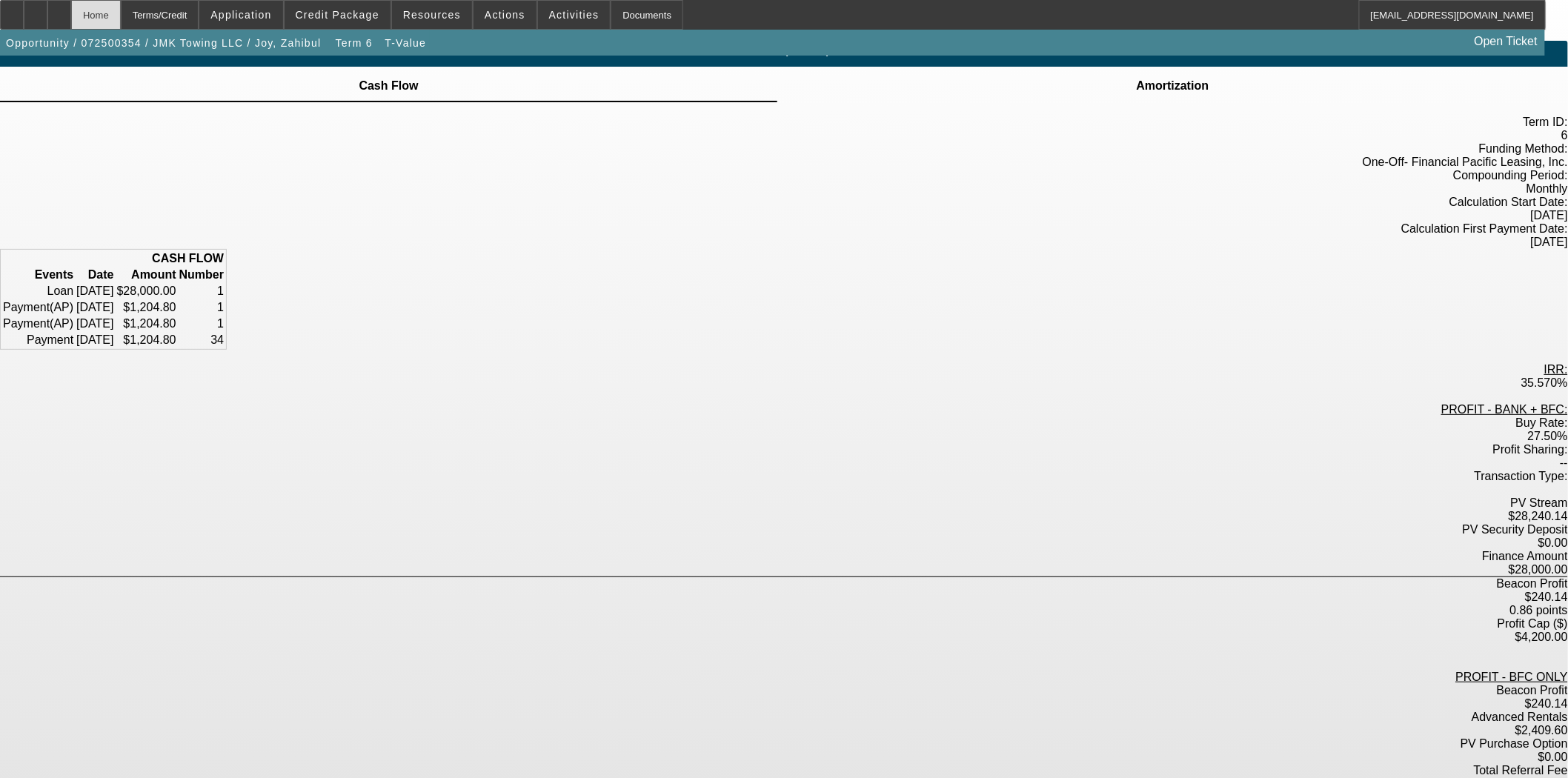
click at [121, 8] on div "Home" at bounding box center [96, 14] width 49 height 30
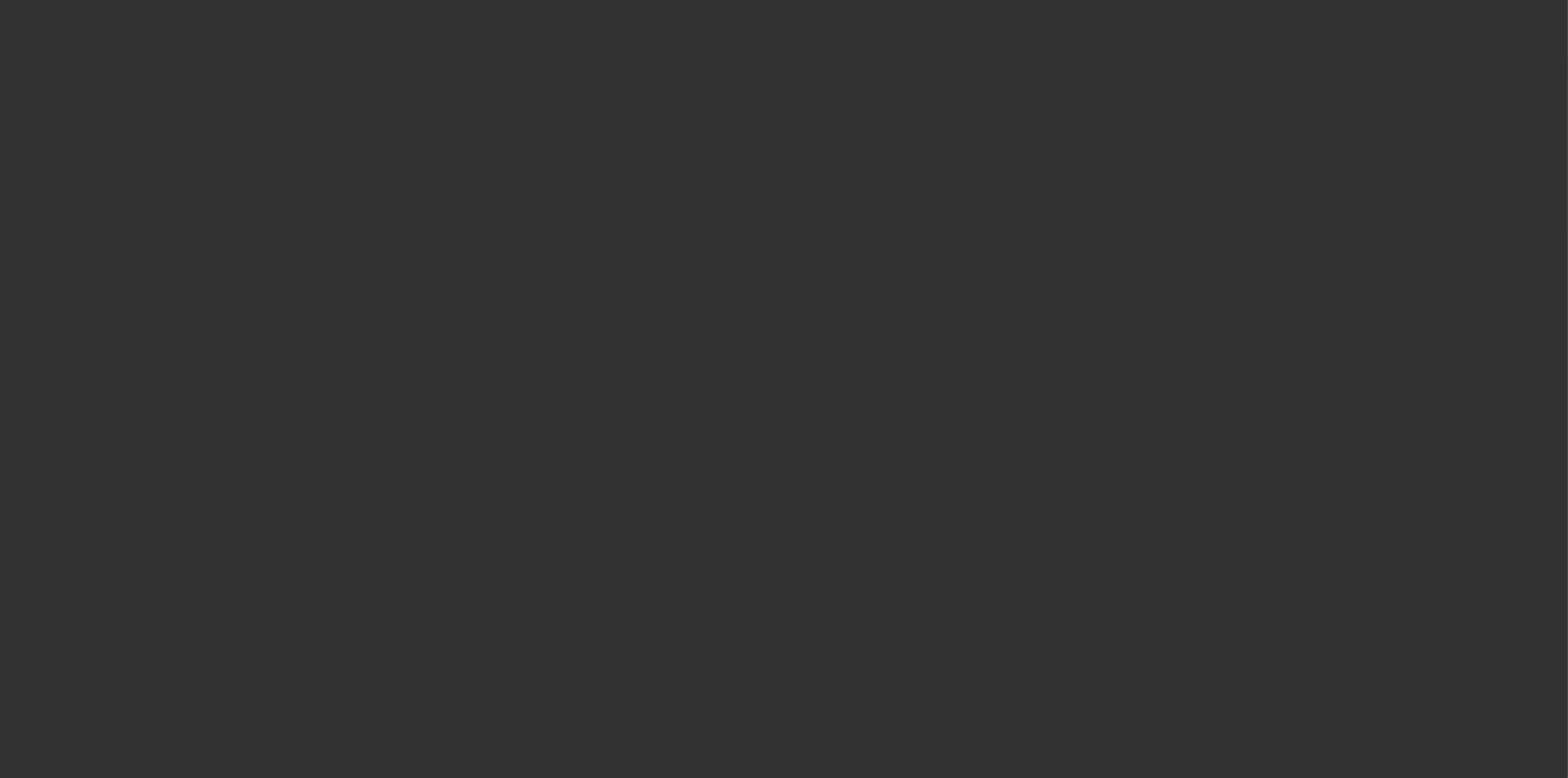
select select "3"
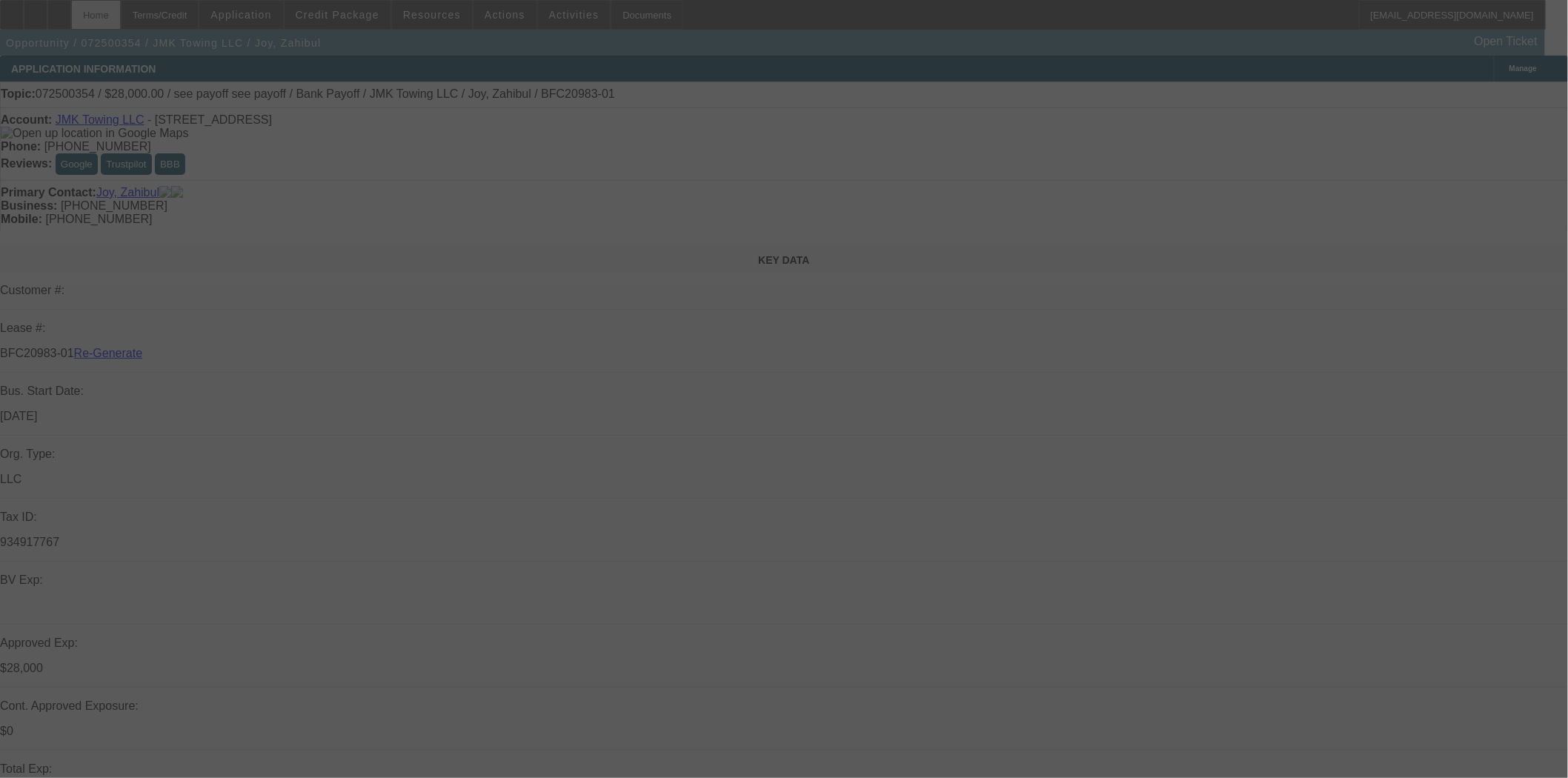
select select "0"
select select "6"
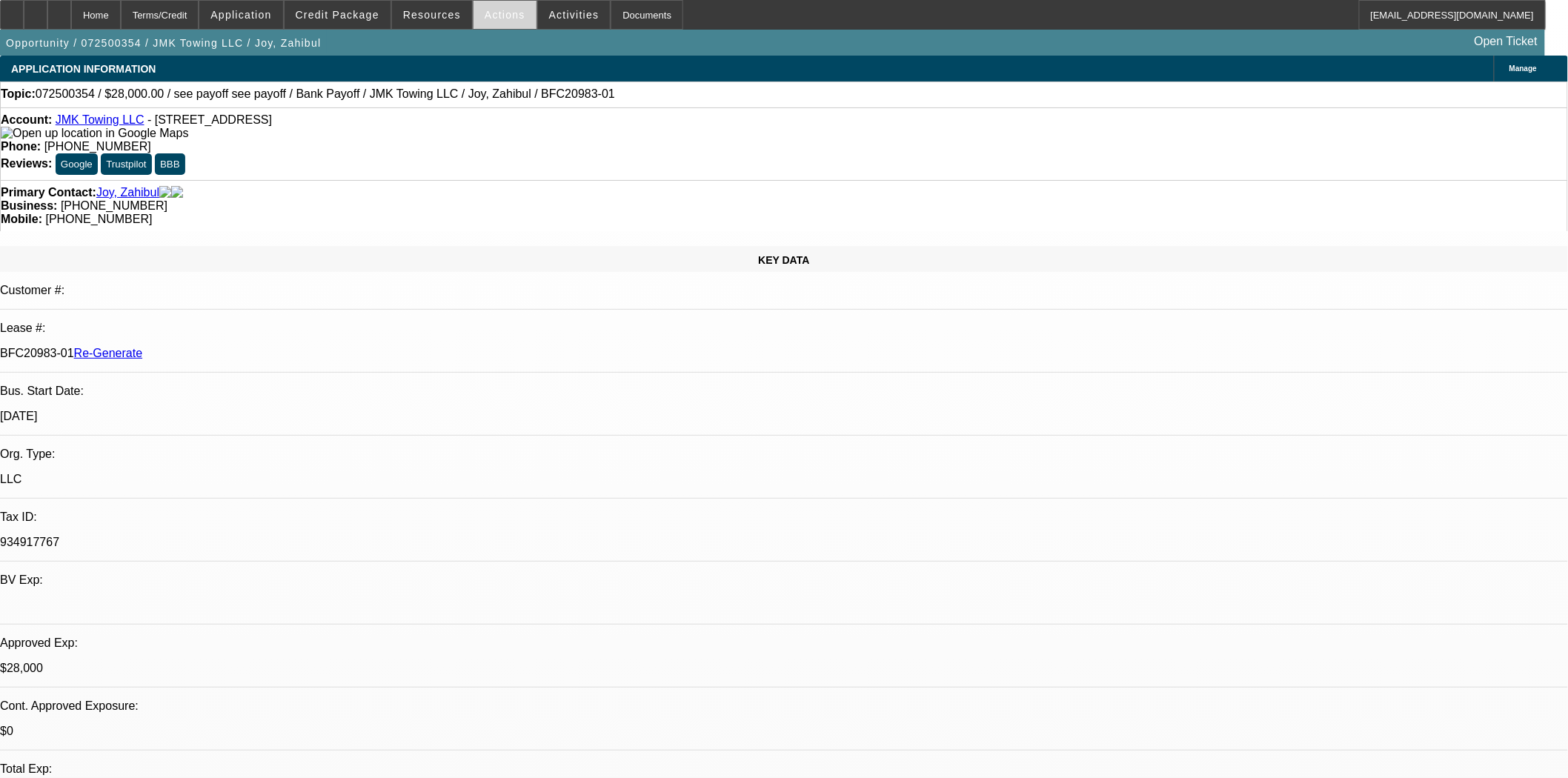
click at [485, 23] on span at bounding box center [505, 14] width 63 height 36
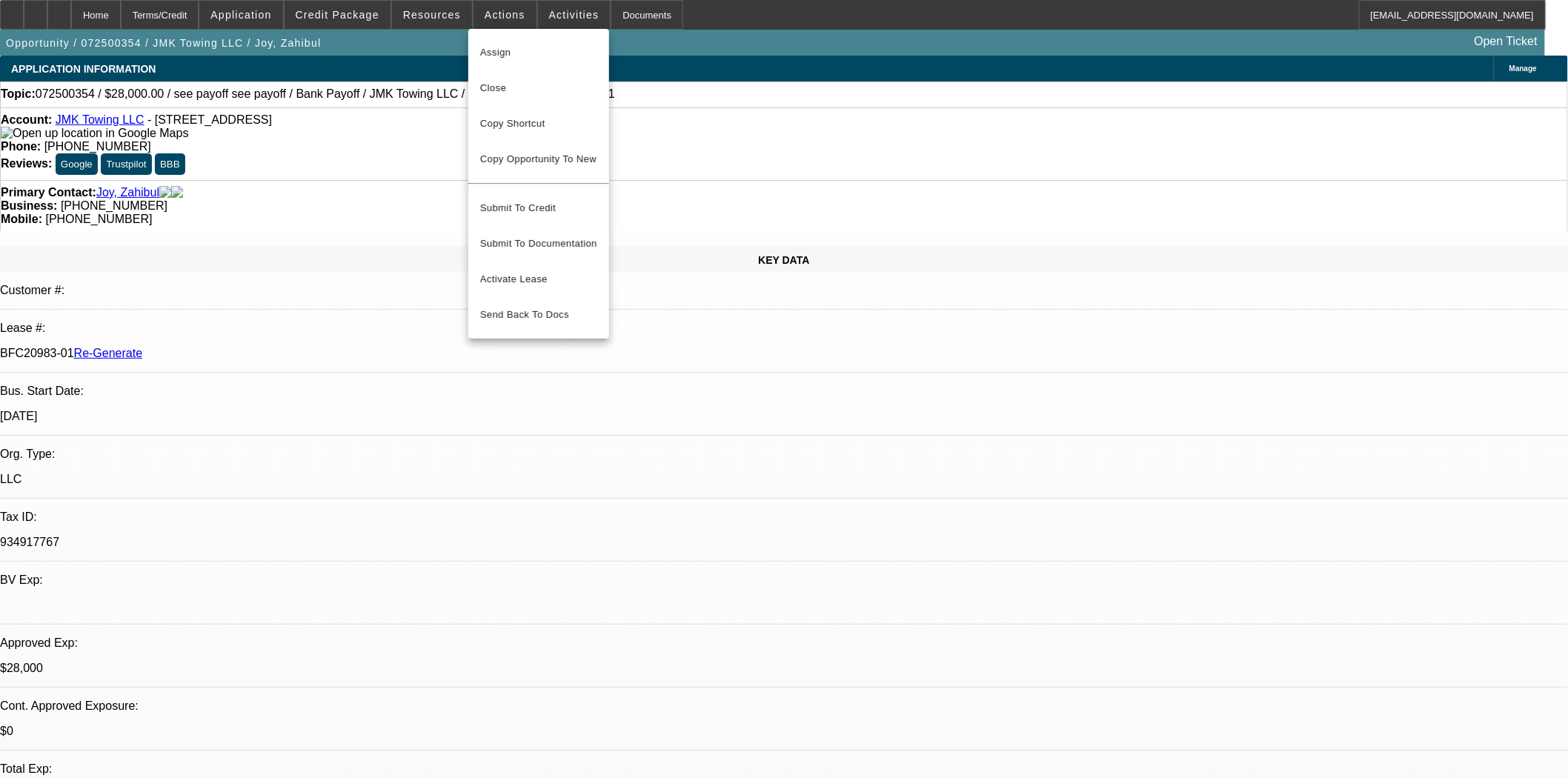
click at [498, 55] on span "Assign" at bounding box center [538, 52] width 117 height 17
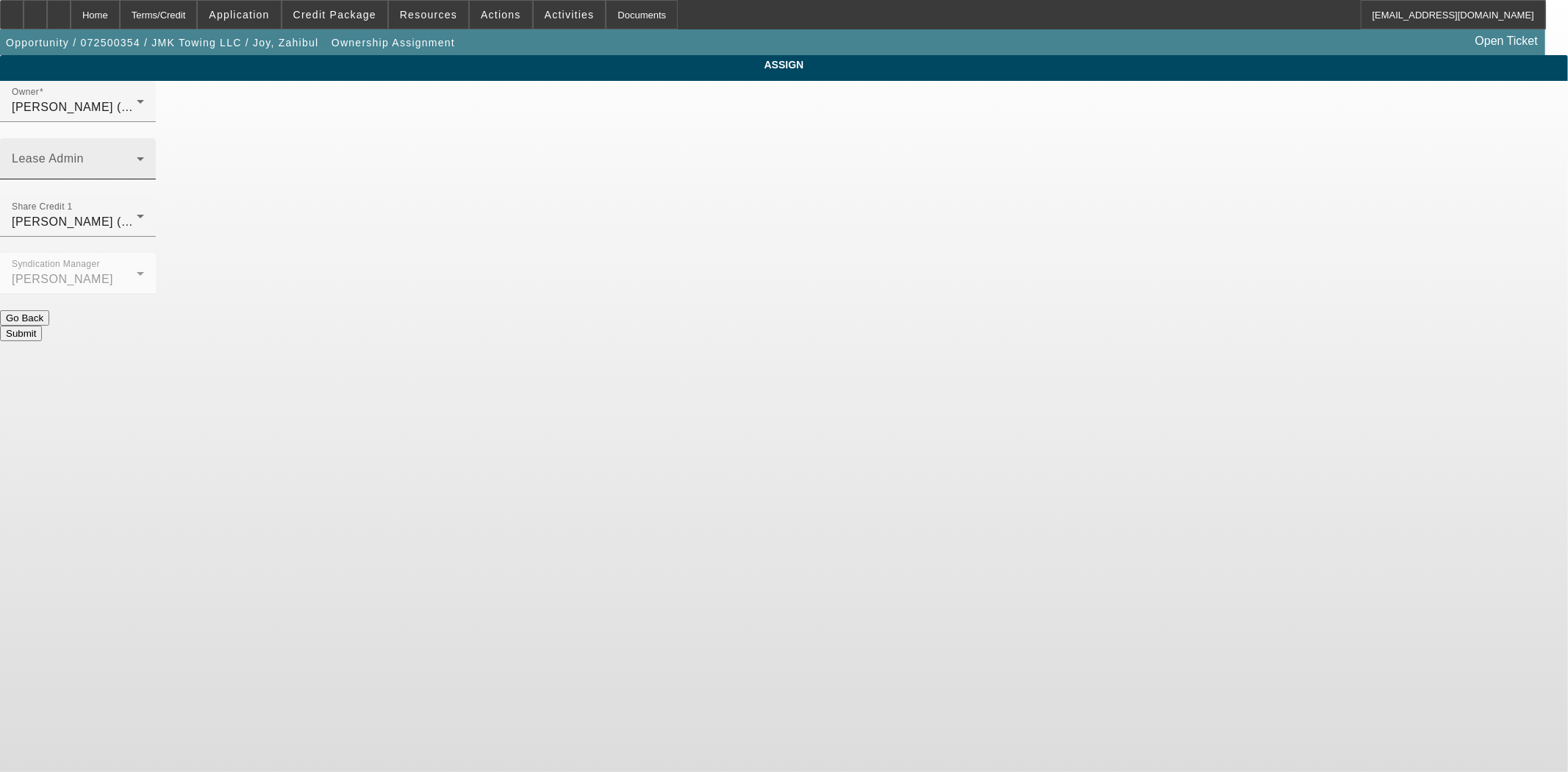
click at [144, 138] on div "Lease Admin" at bounding box center [78, 158] width 132 height 42
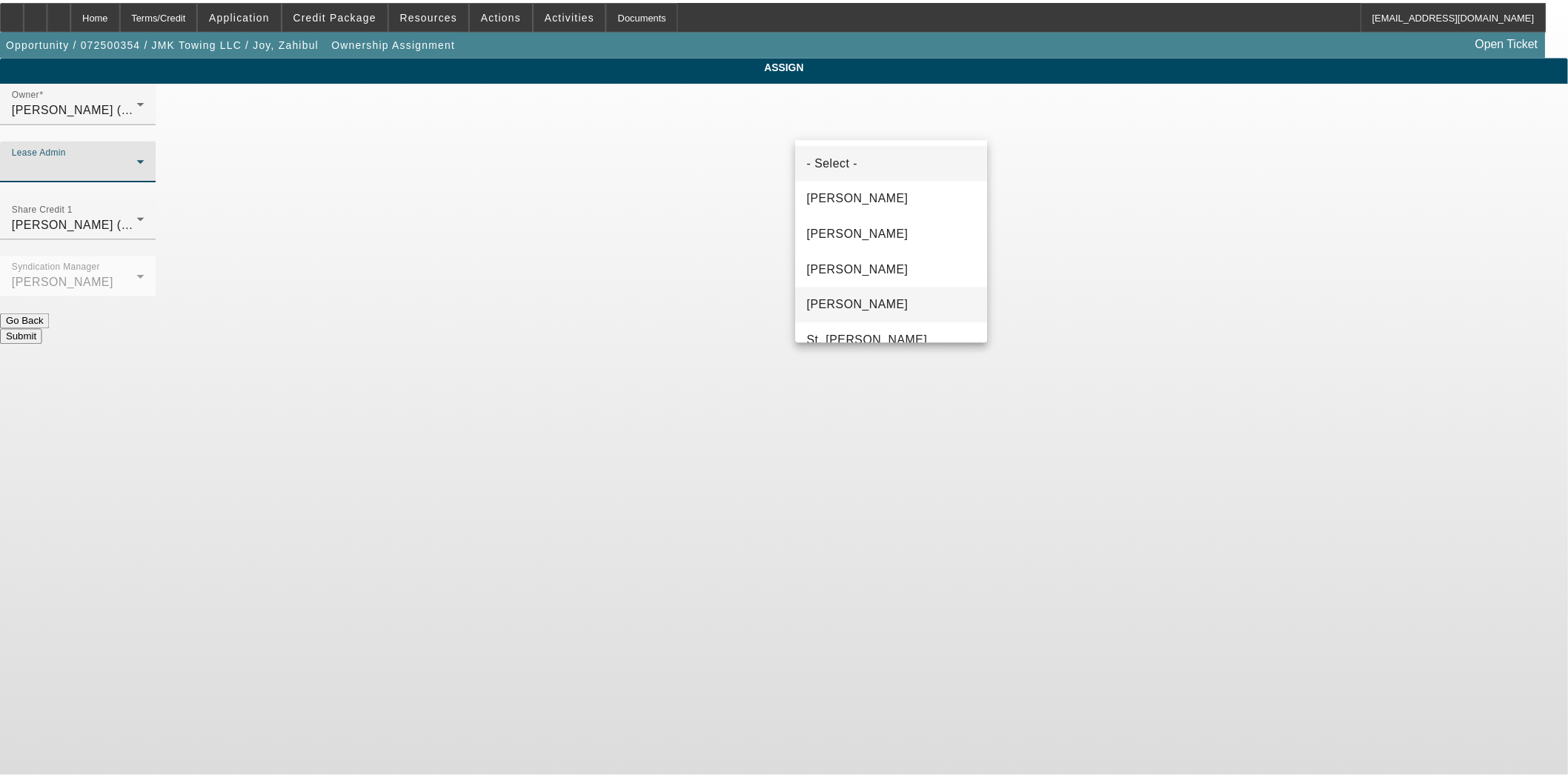
scroll to position [56, 0]
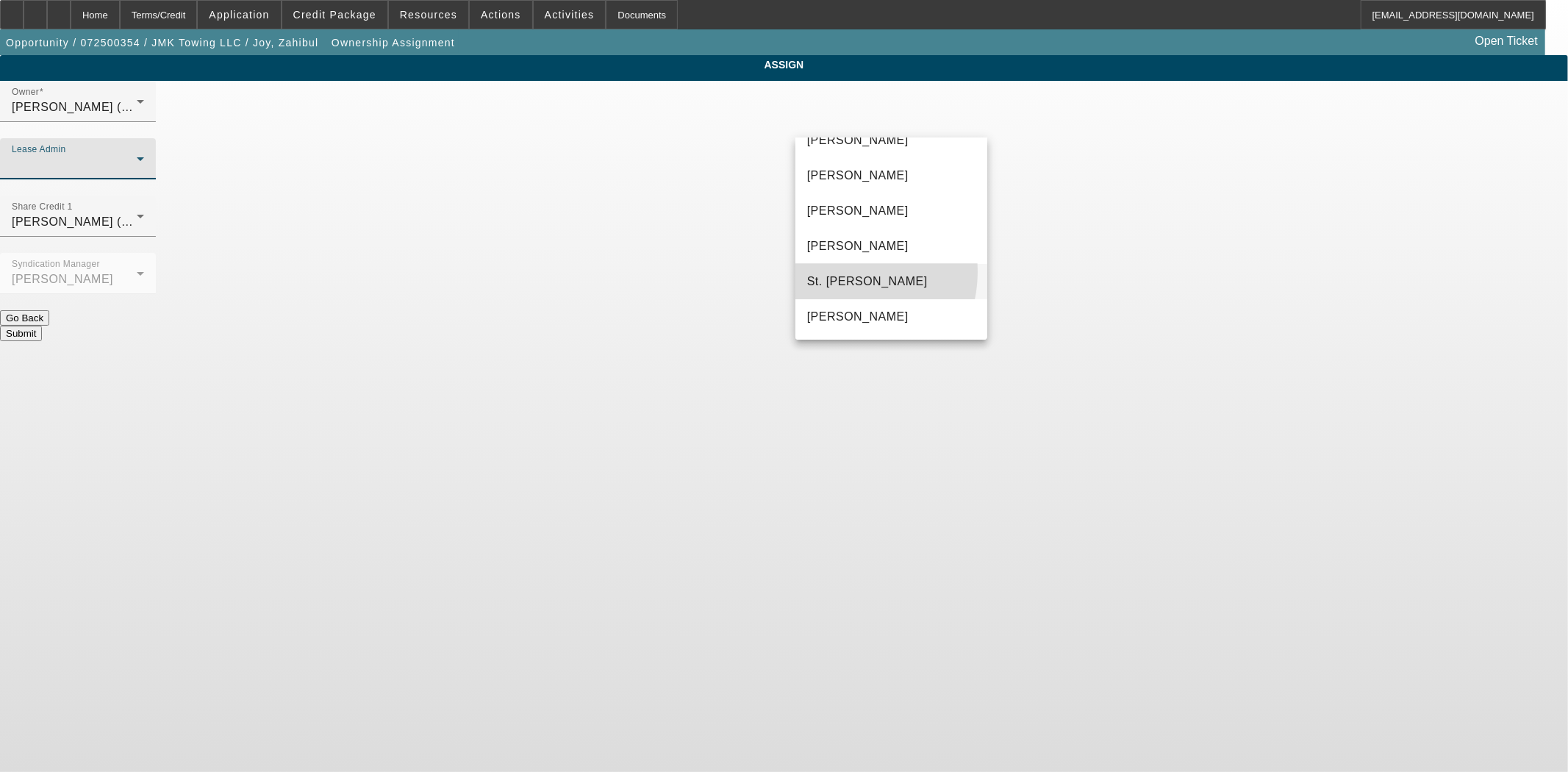
click at [836, 271] on mat-option "St. Laurent, Kim" at bounding box center [891, 281] width 192 height 35
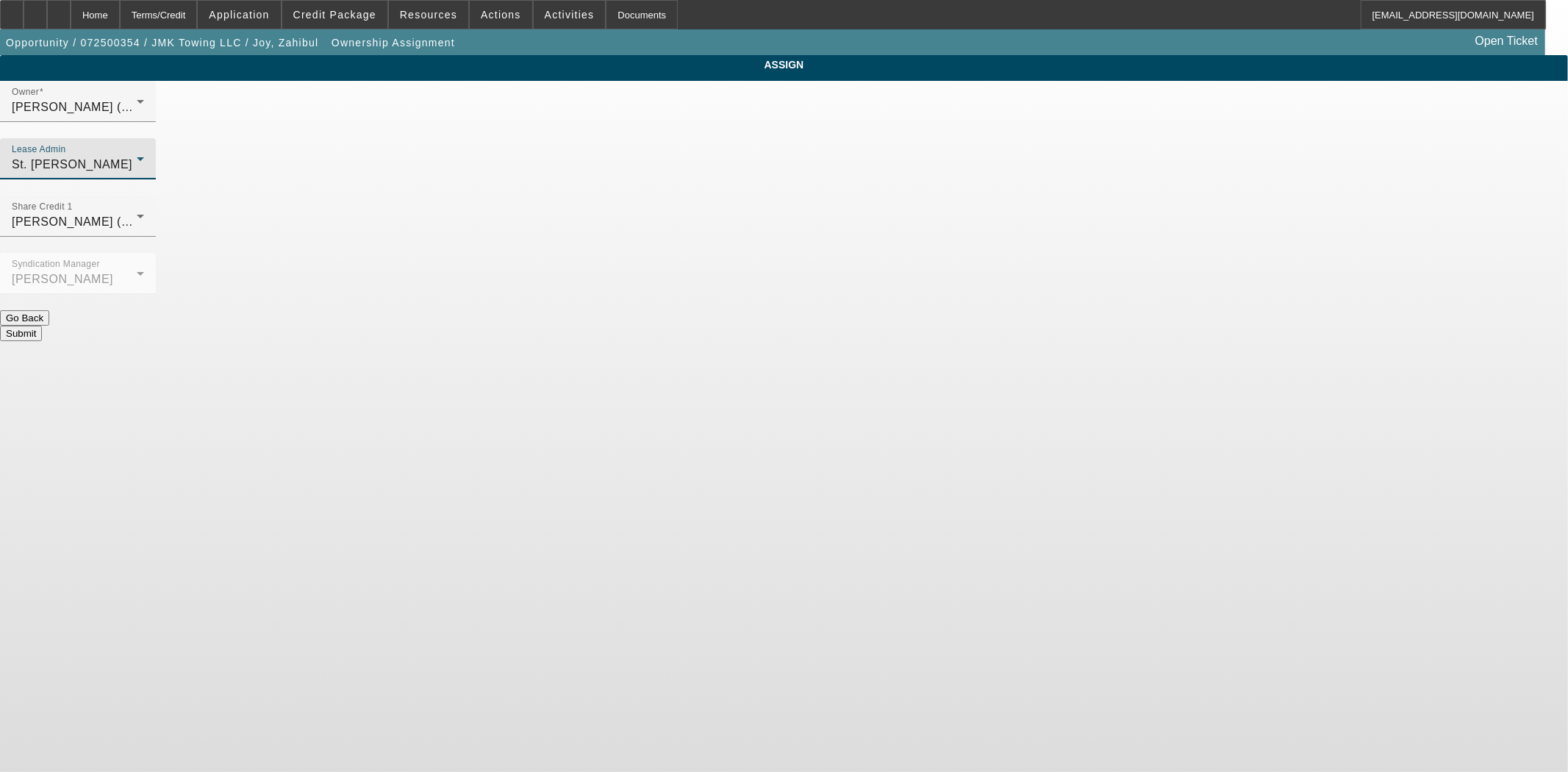
click at [42, 326] on button "Submit" at bounding box center [21, 334] width 42 height 15
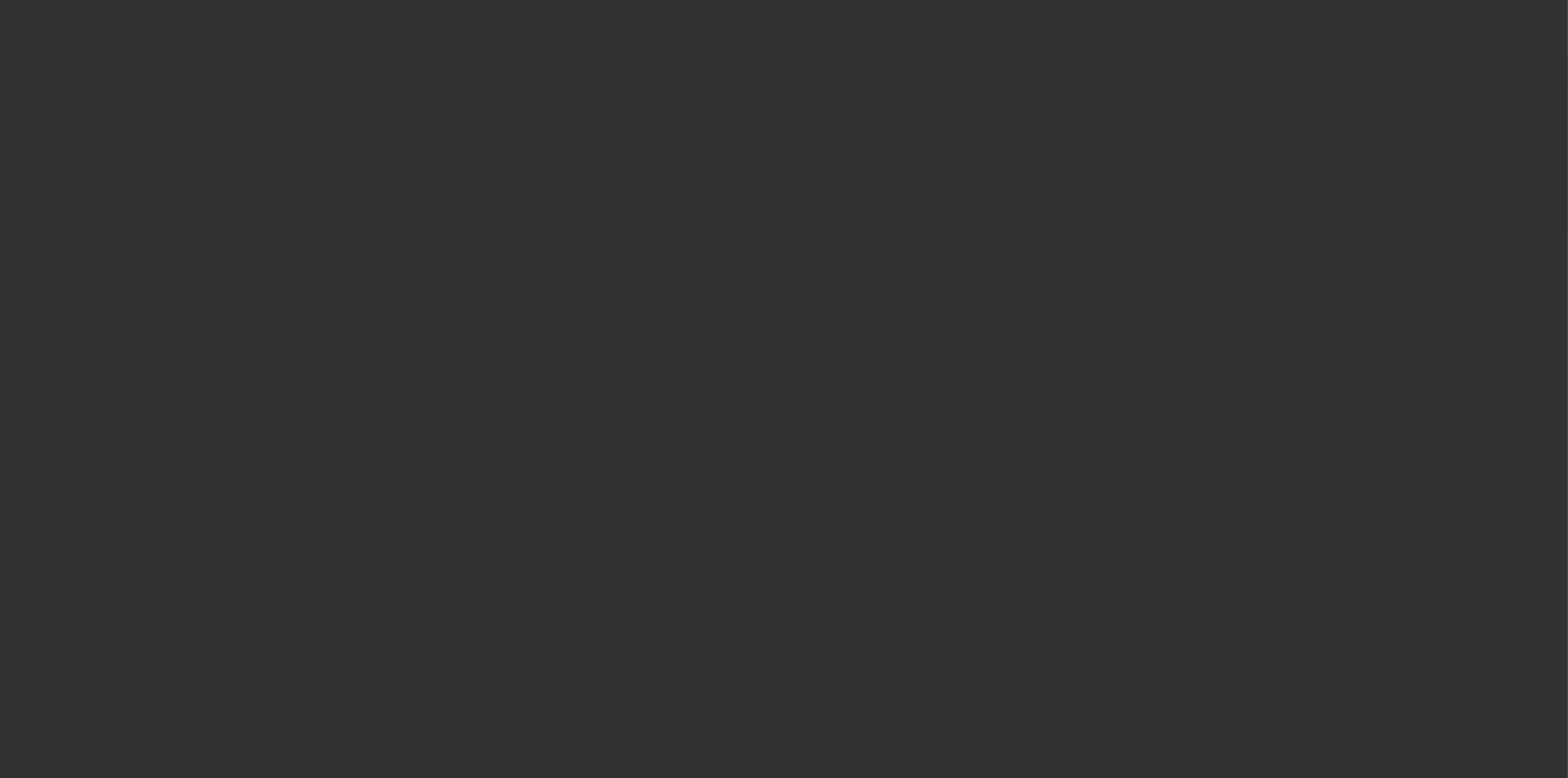
select select "3"
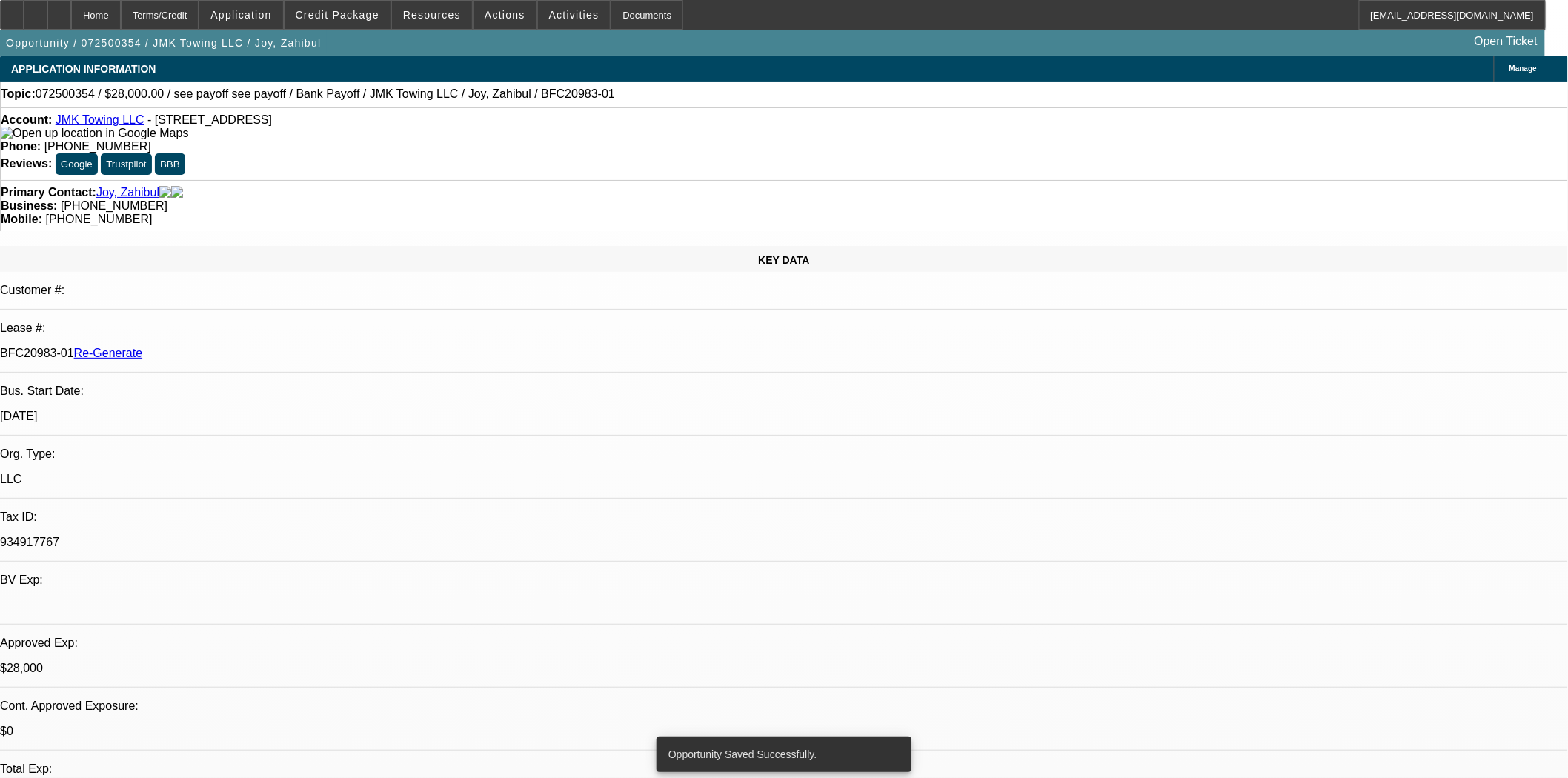
select select "0"
select select "6"
click at [611, 17] on div "Documents" at bounding box center [646, 14] width 72 height 30
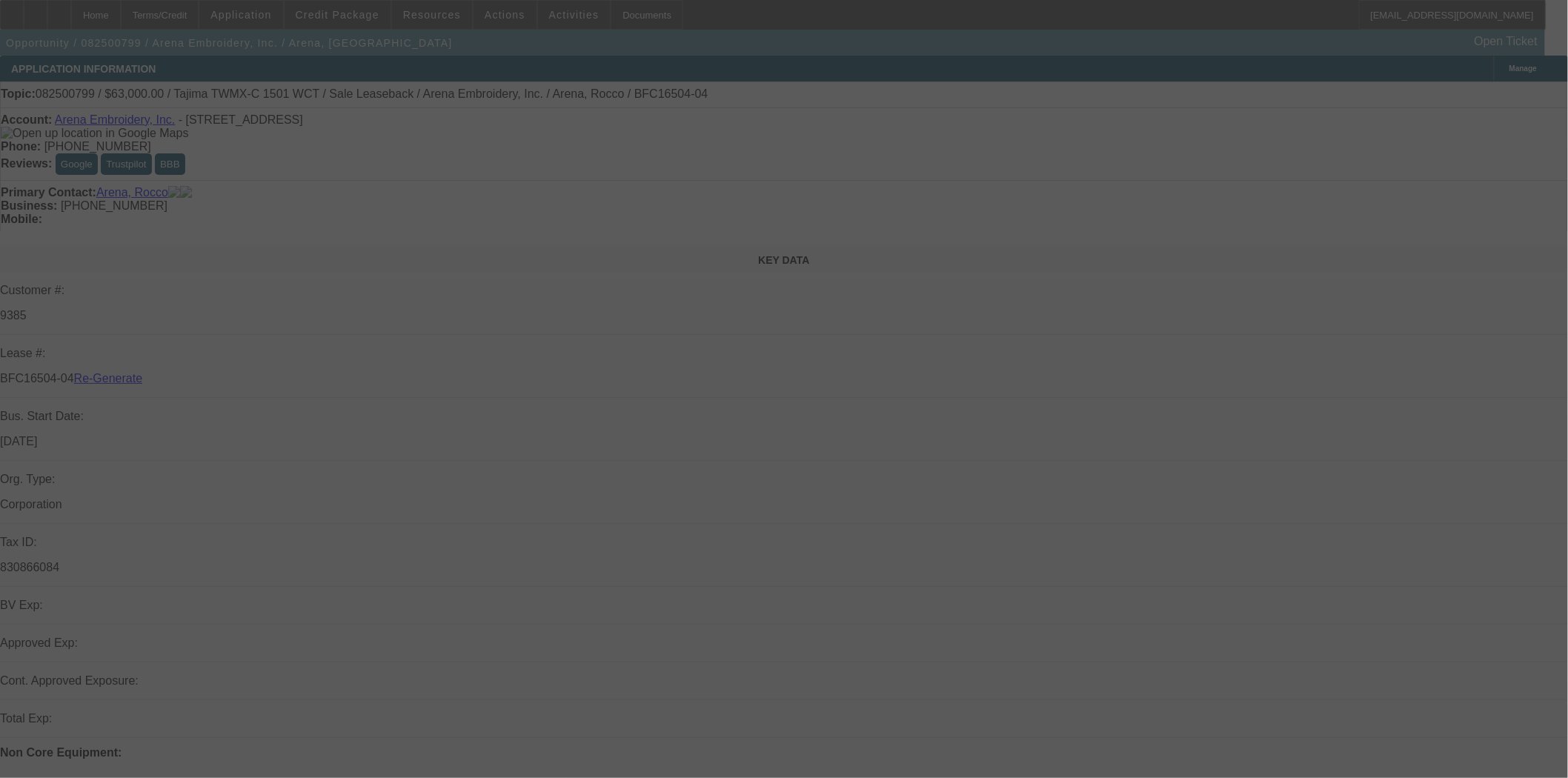
select select "3"
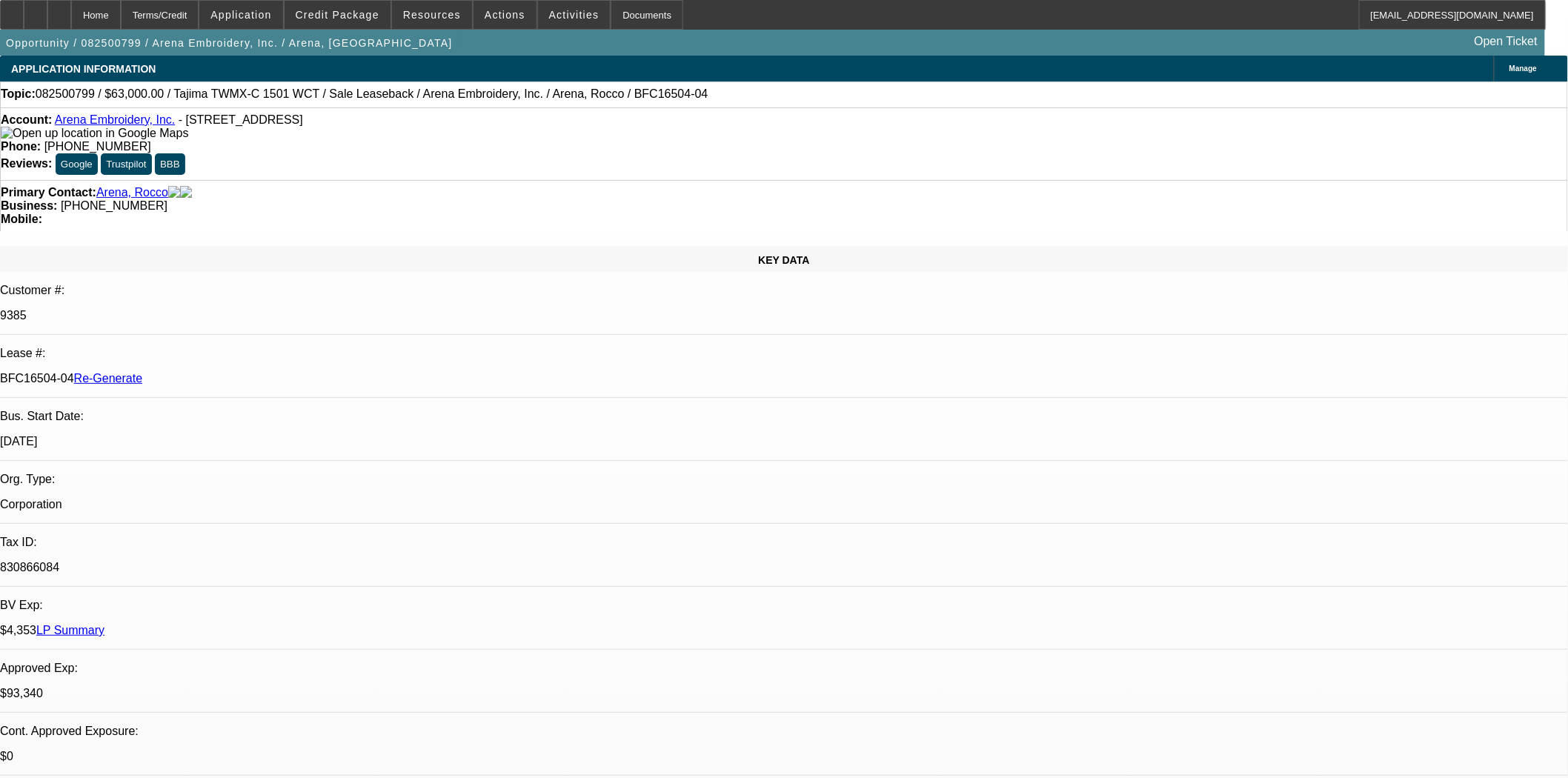
select select "0"
select select "2"
select select "0.1"
select select "4"
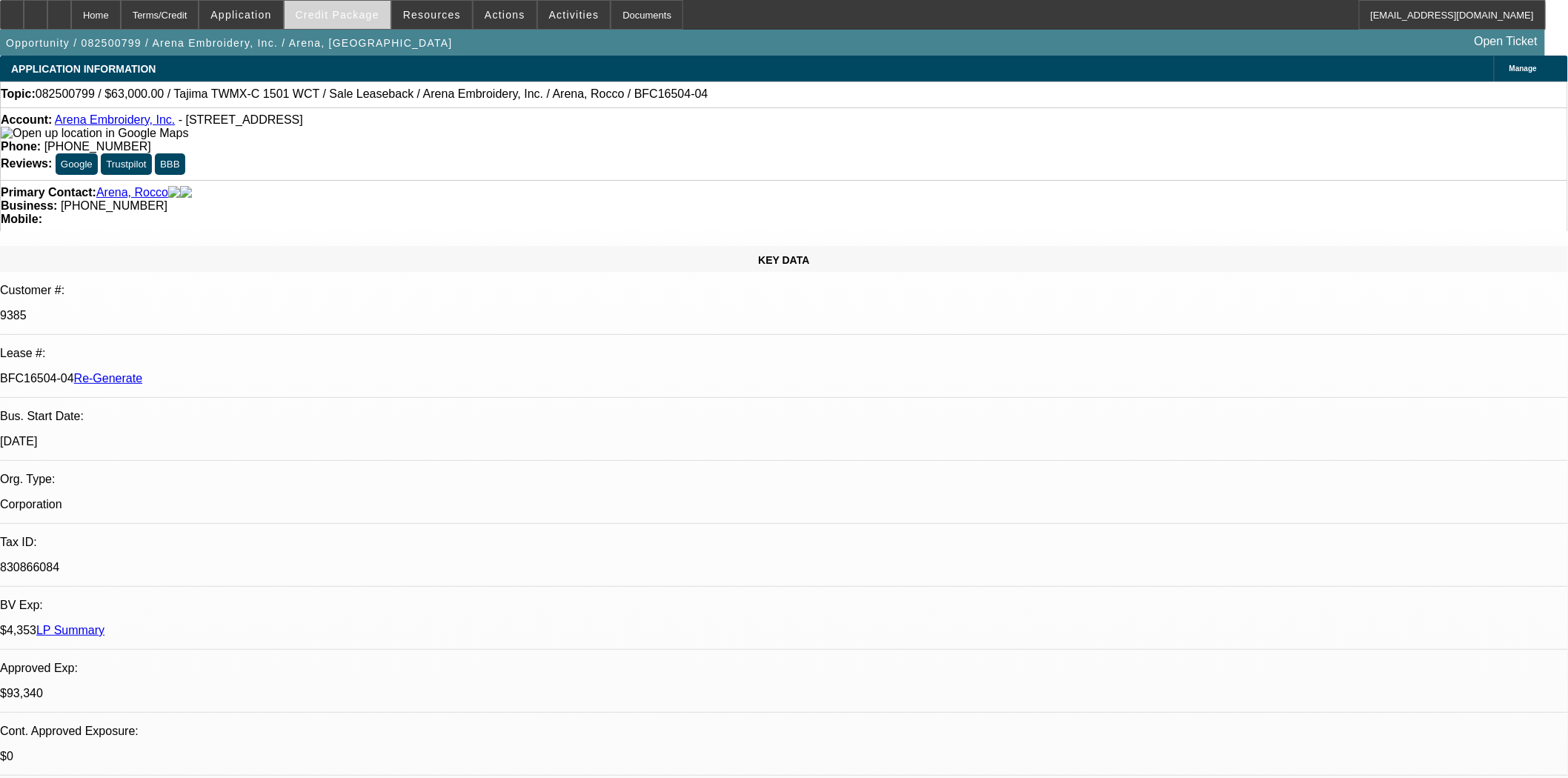
click at [358, 14] on span "Credit Package" at bounding box center [338, 15] width 84 height 12
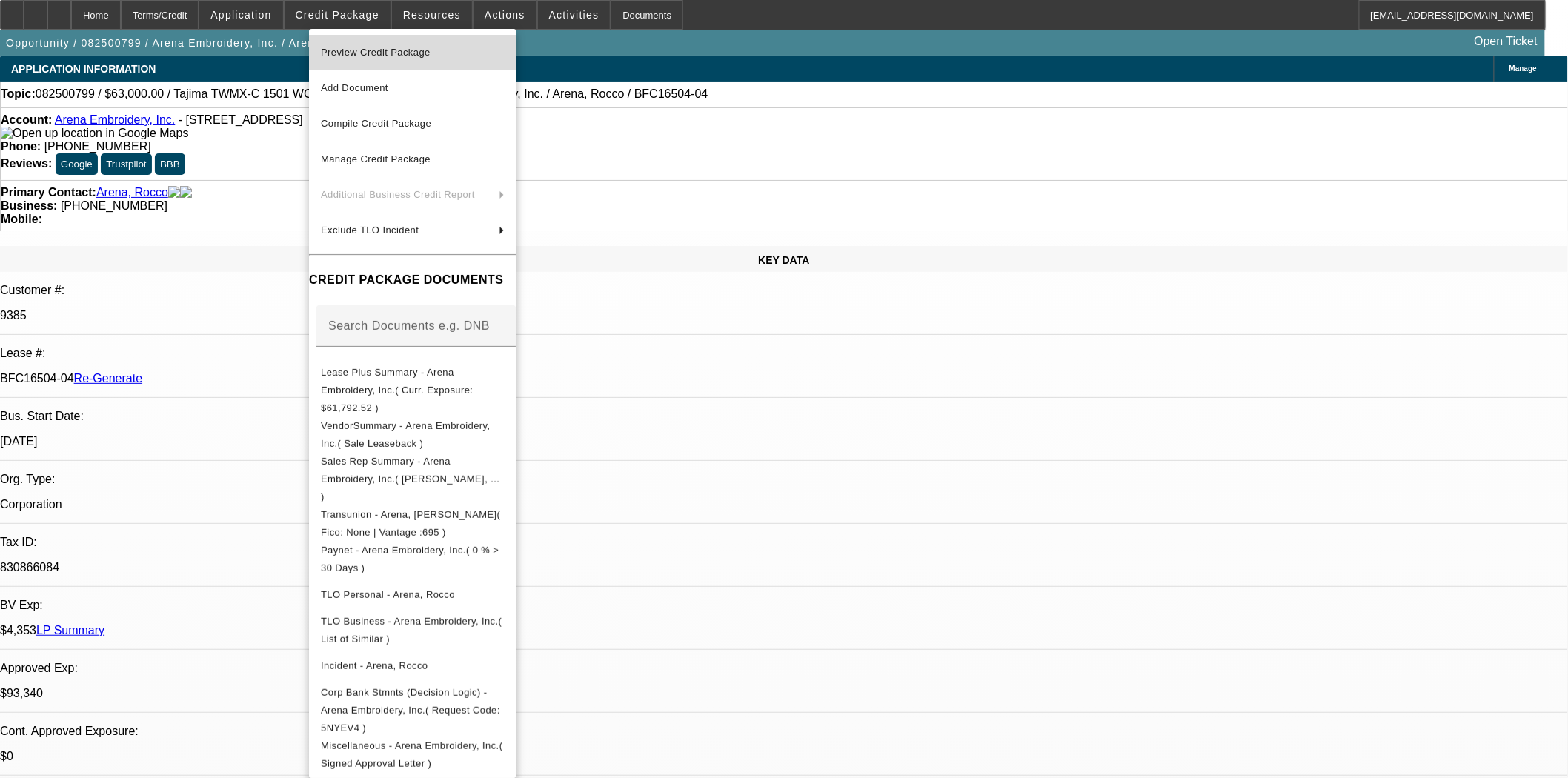
click at [361, 56] on span "Preview Credit Package" at bounding box center [376, 52] width 110 height 11
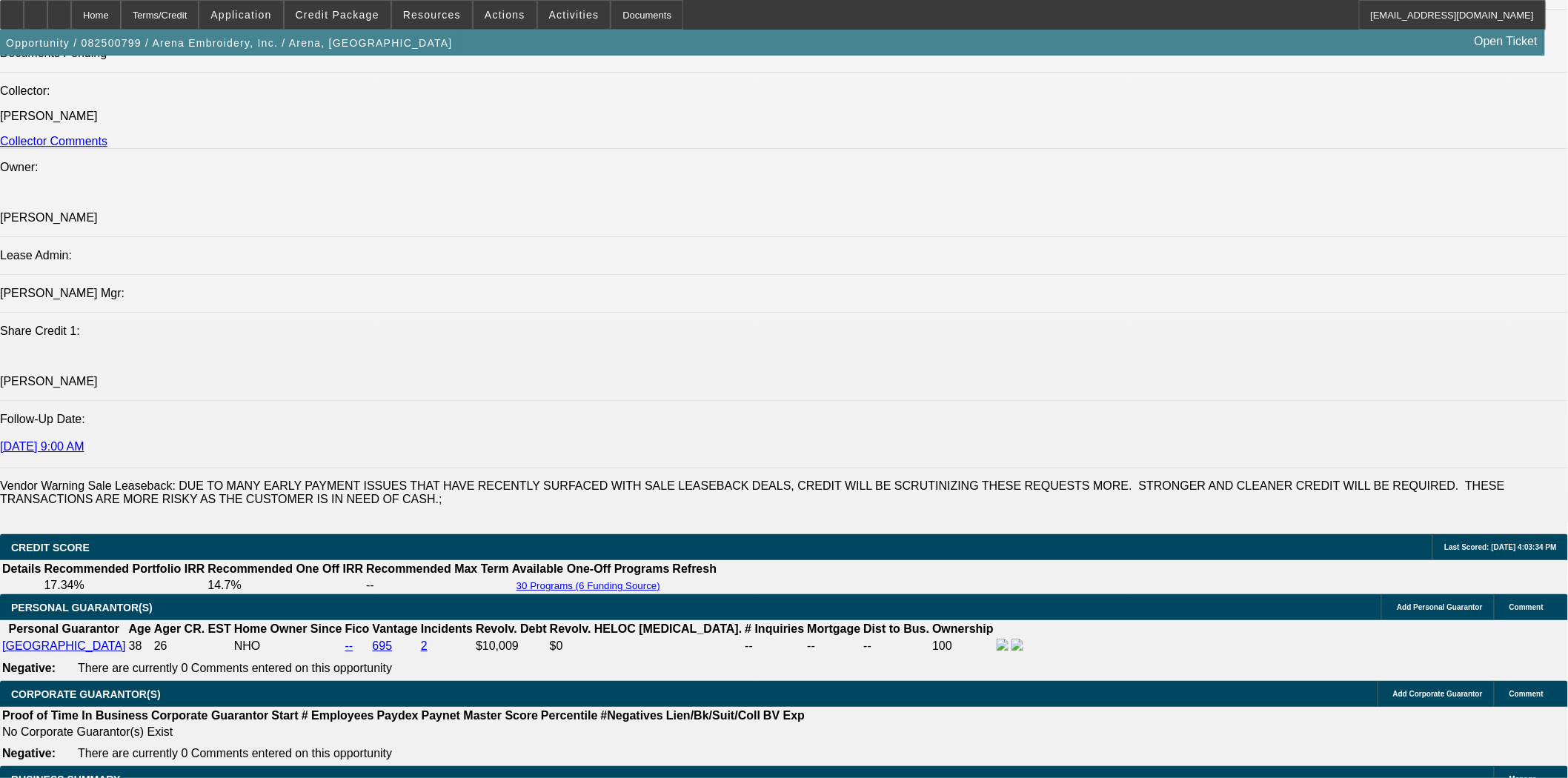
scroll to position [2305, 0]
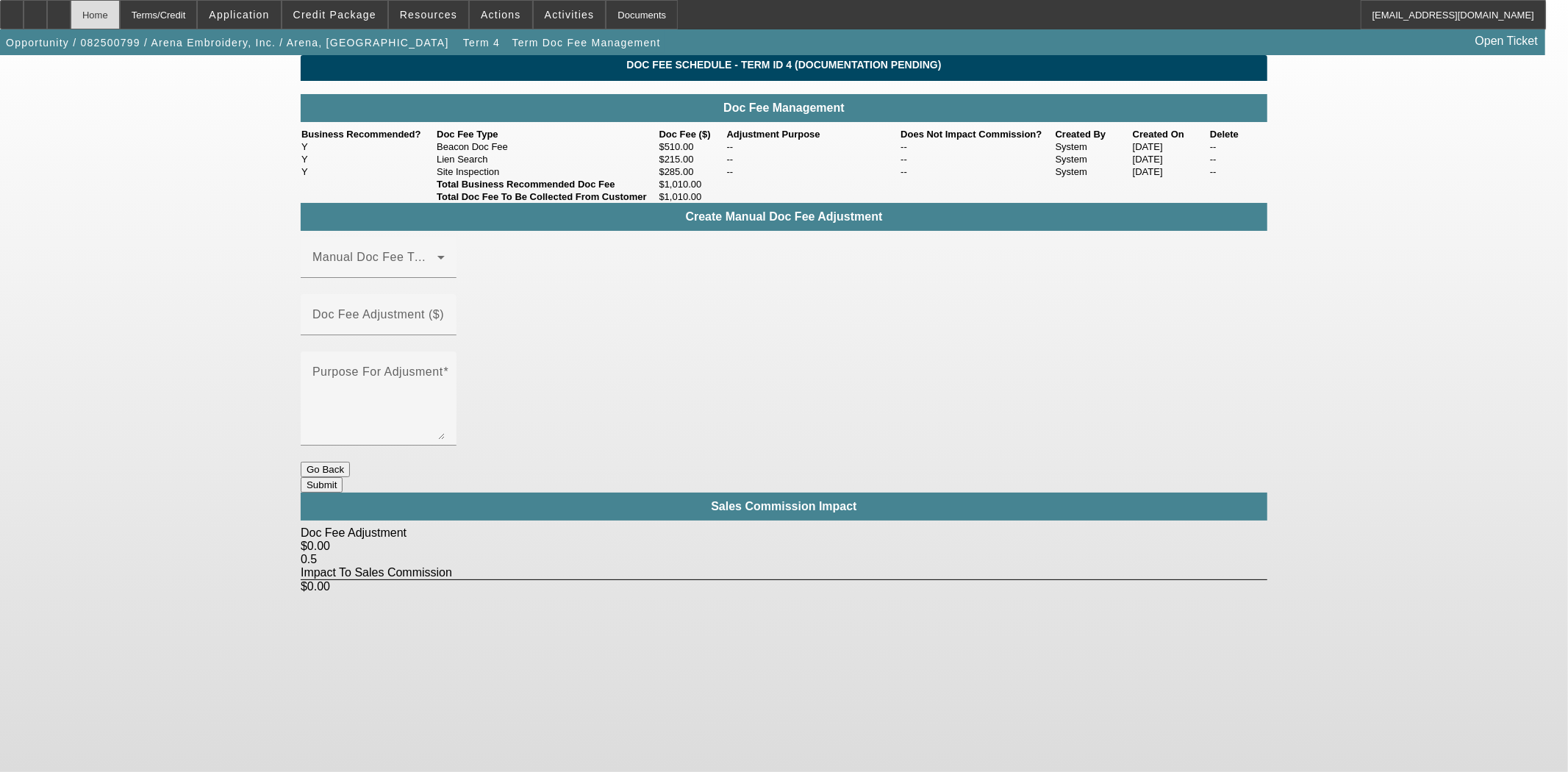
click at [120, 11] on div "Home" at bounding box center [95, 14] width 49 height 29
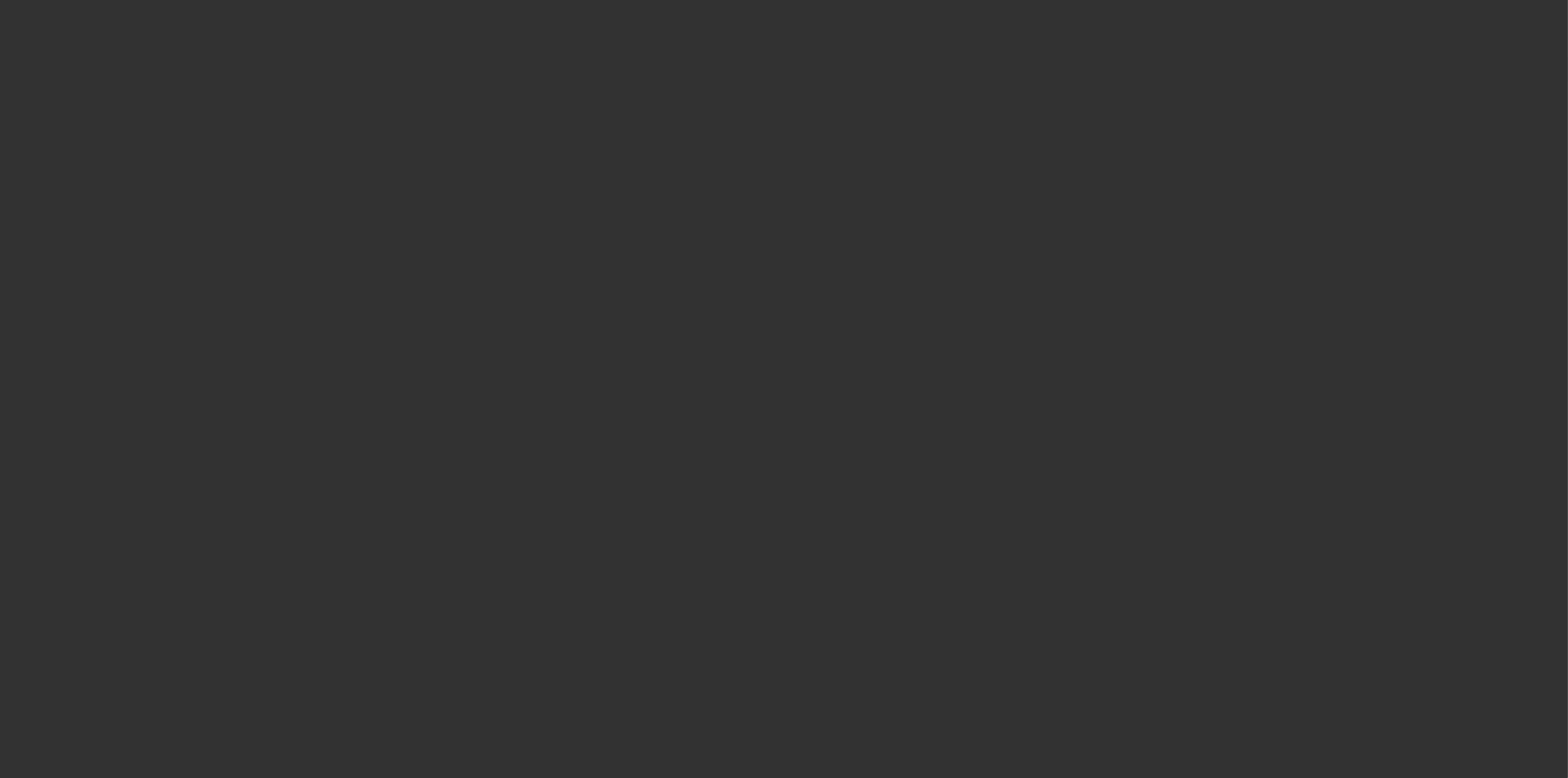
select select "3"
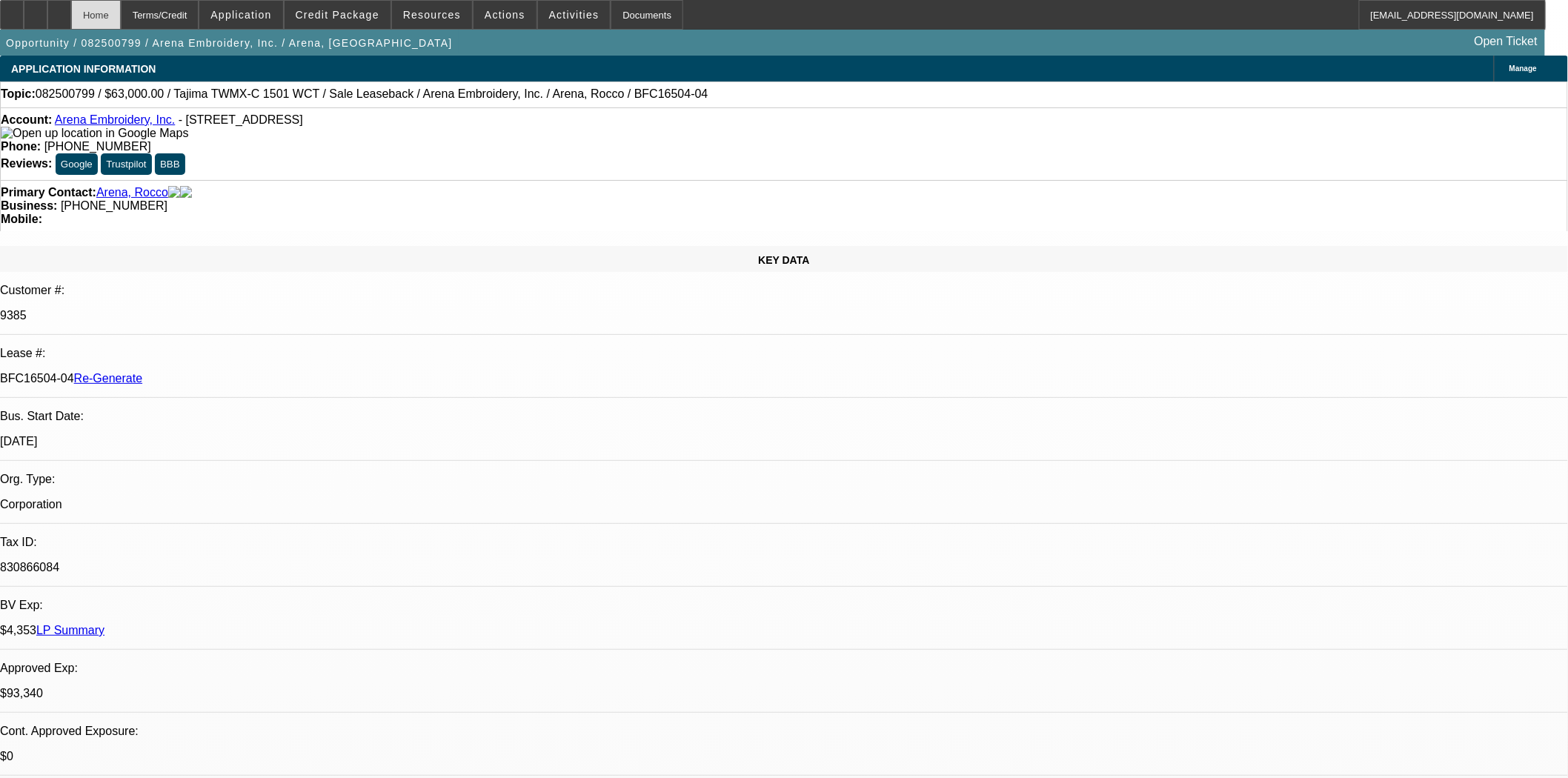
select select "0"
select select "2"
select select "0.1"
select select "4"
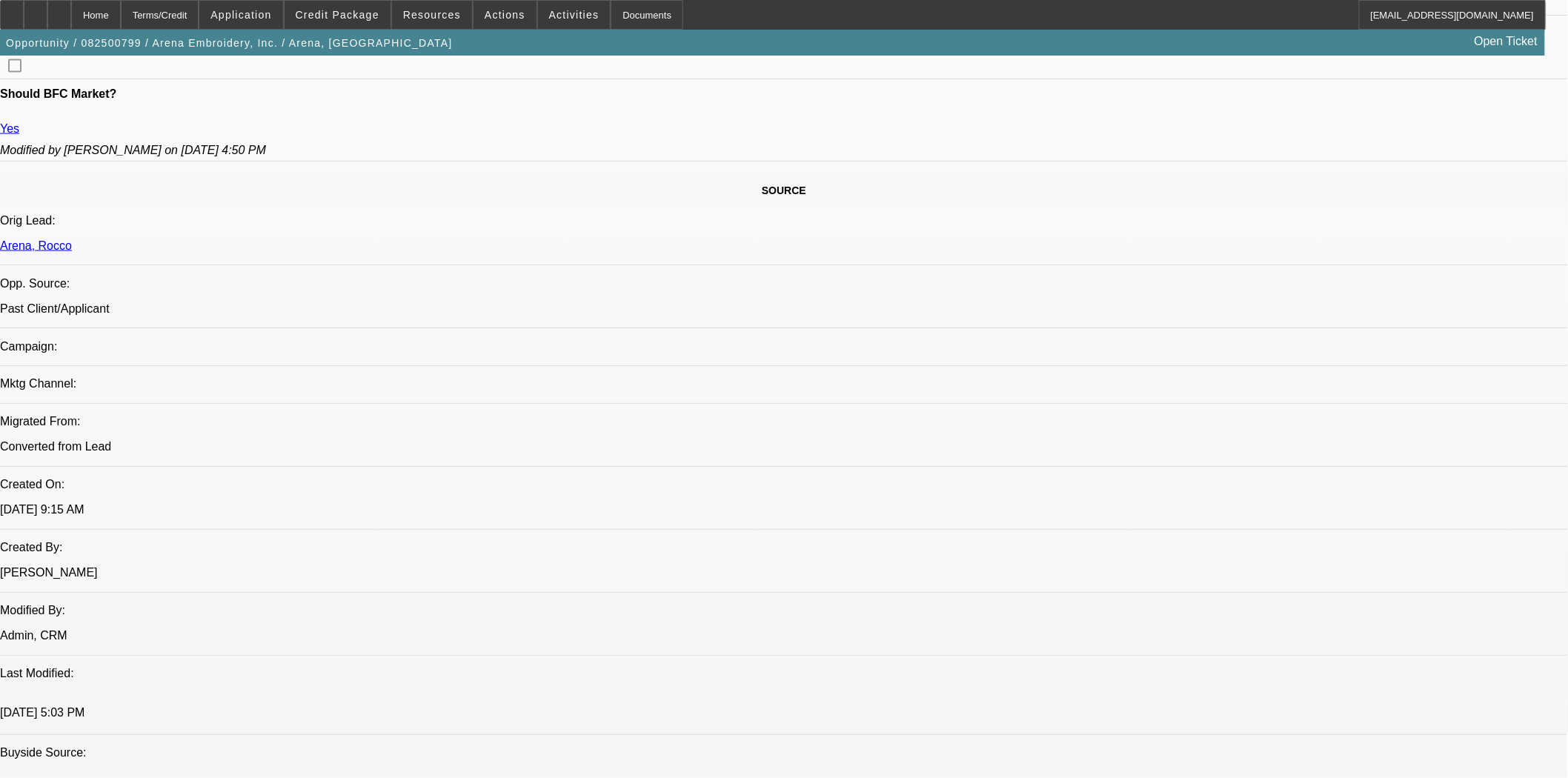
scroll to position [695, 0]
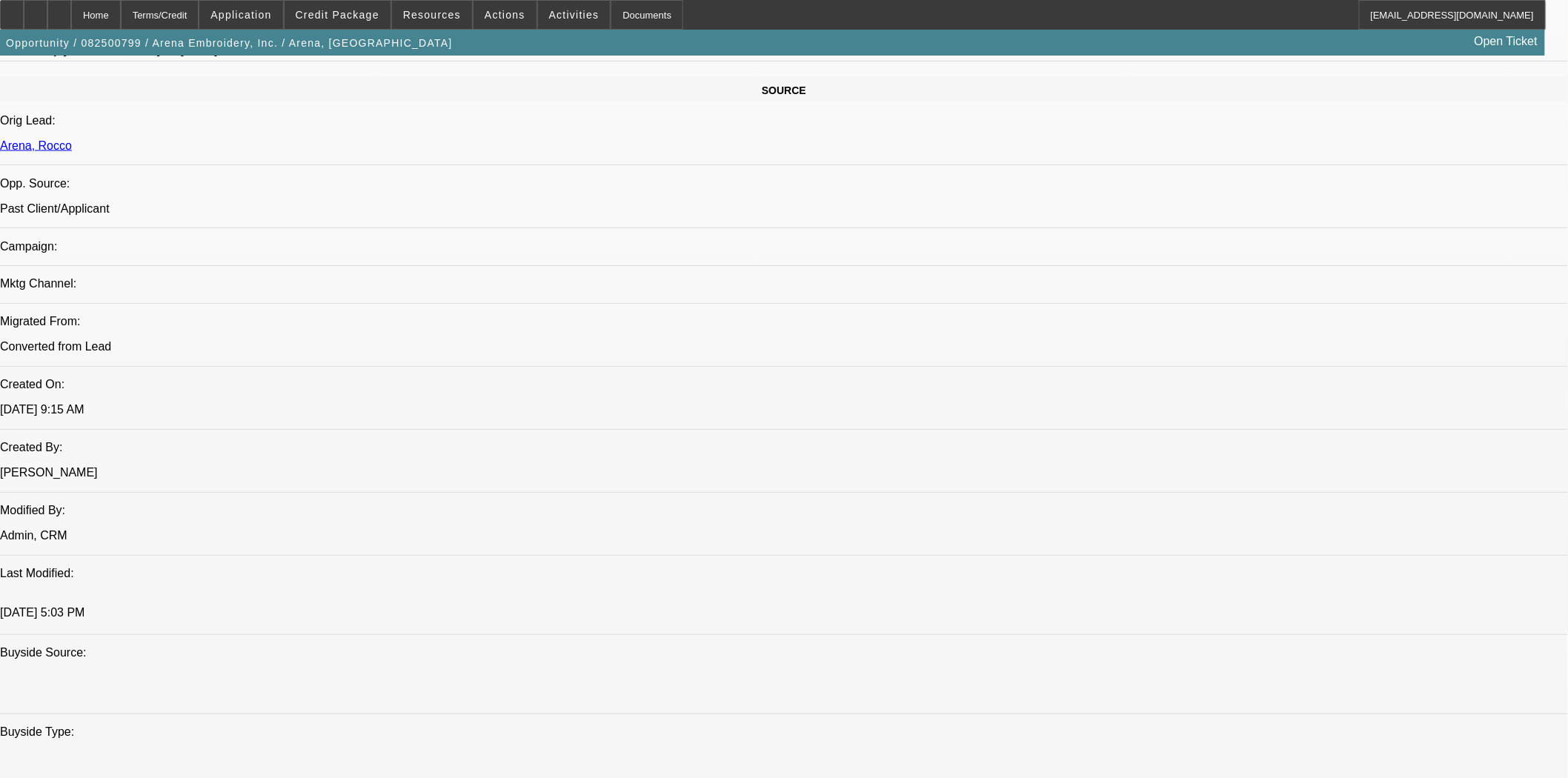
scroll to position [1152, 0]
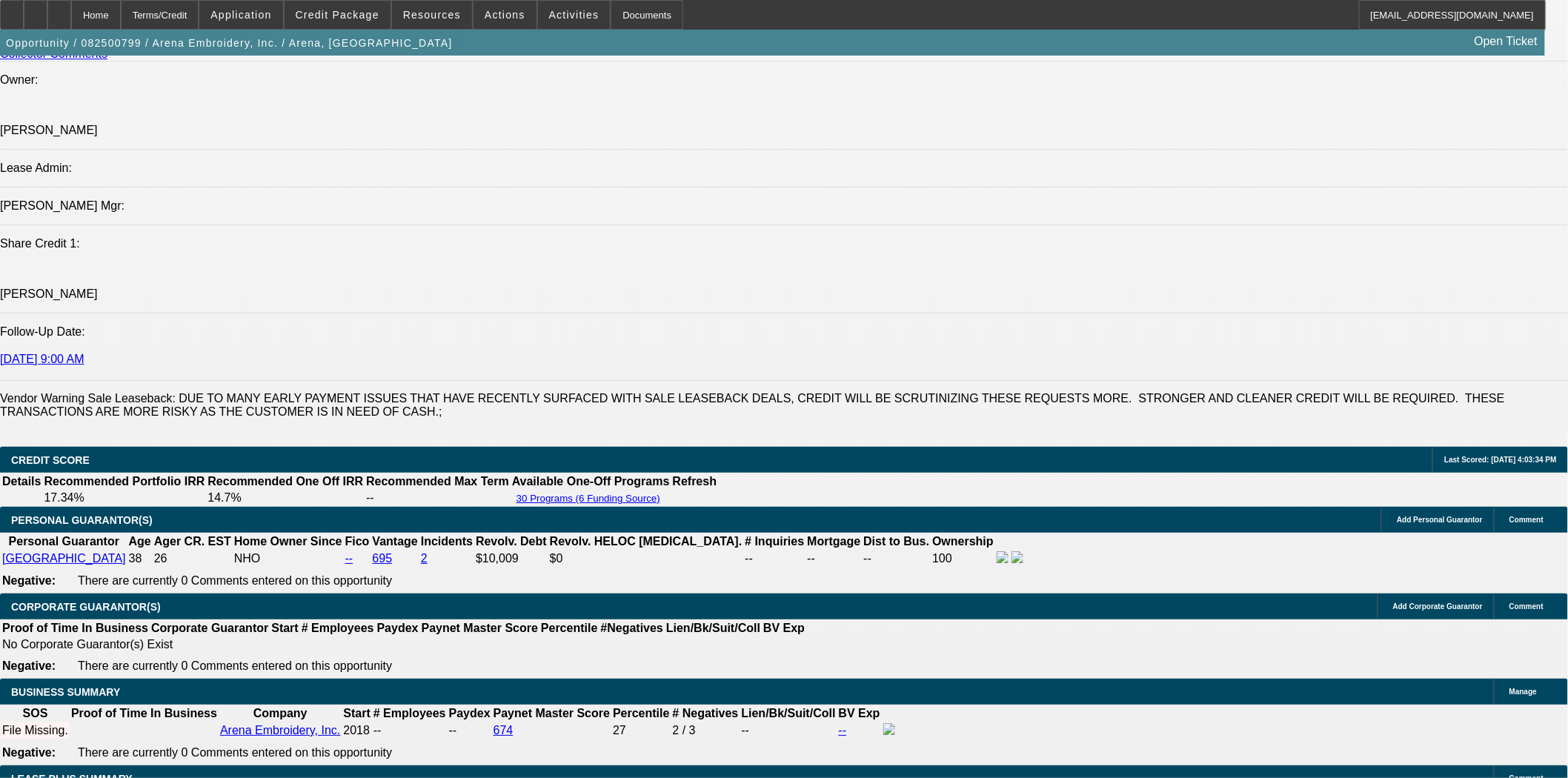
scroll to position [2223, 0]
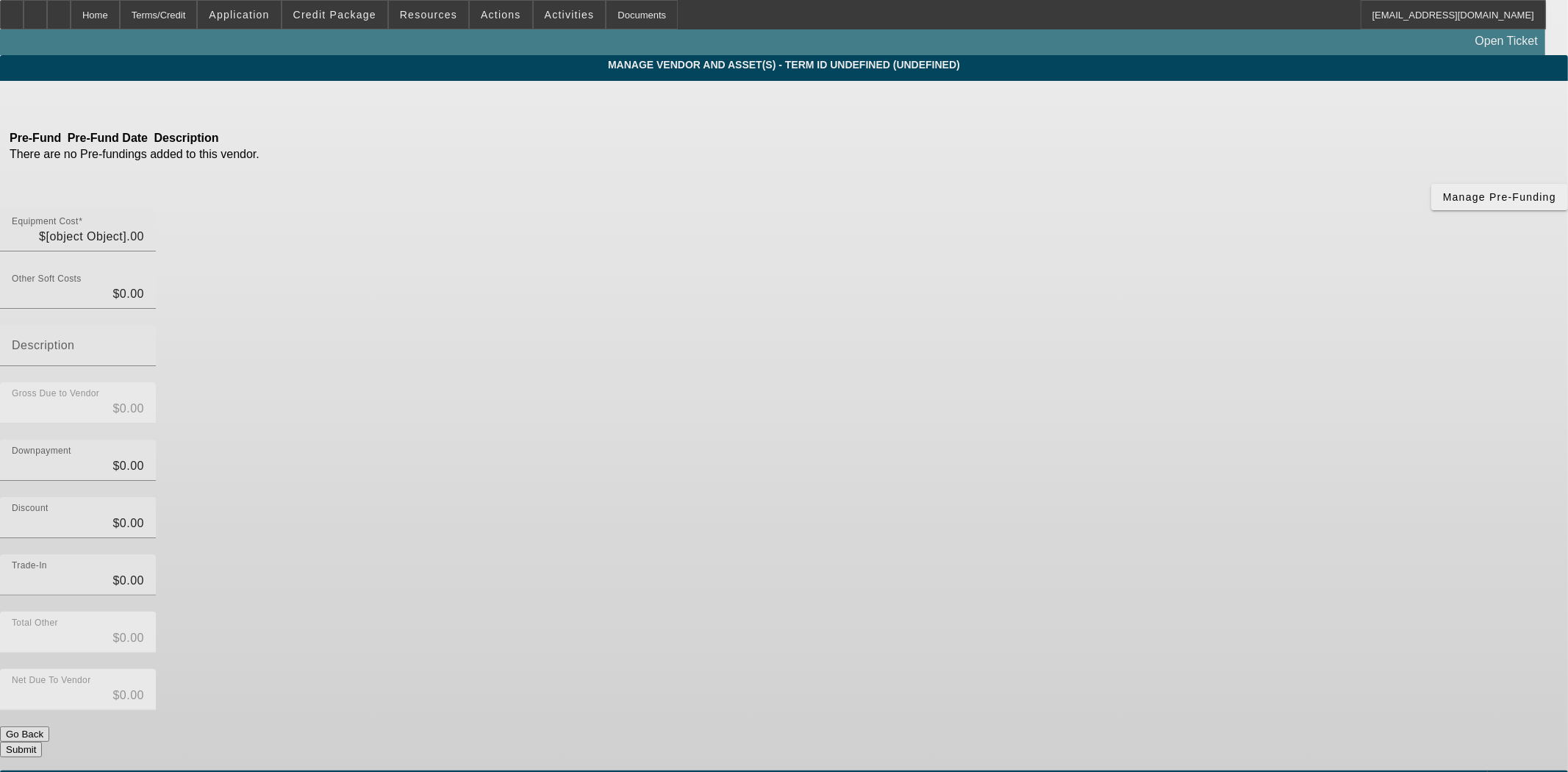
type input "$63,000.00"
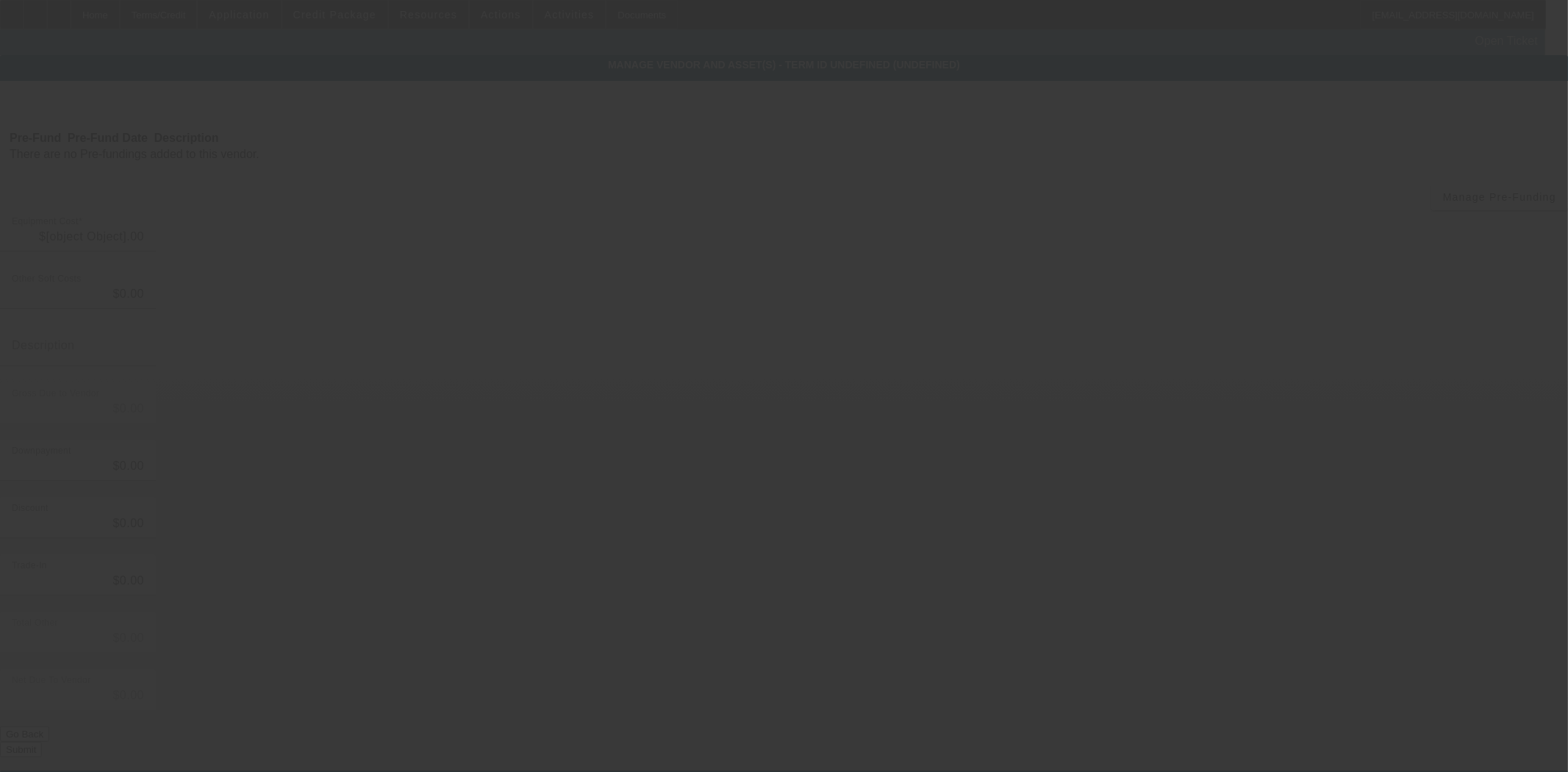
type input "$63,000.00"
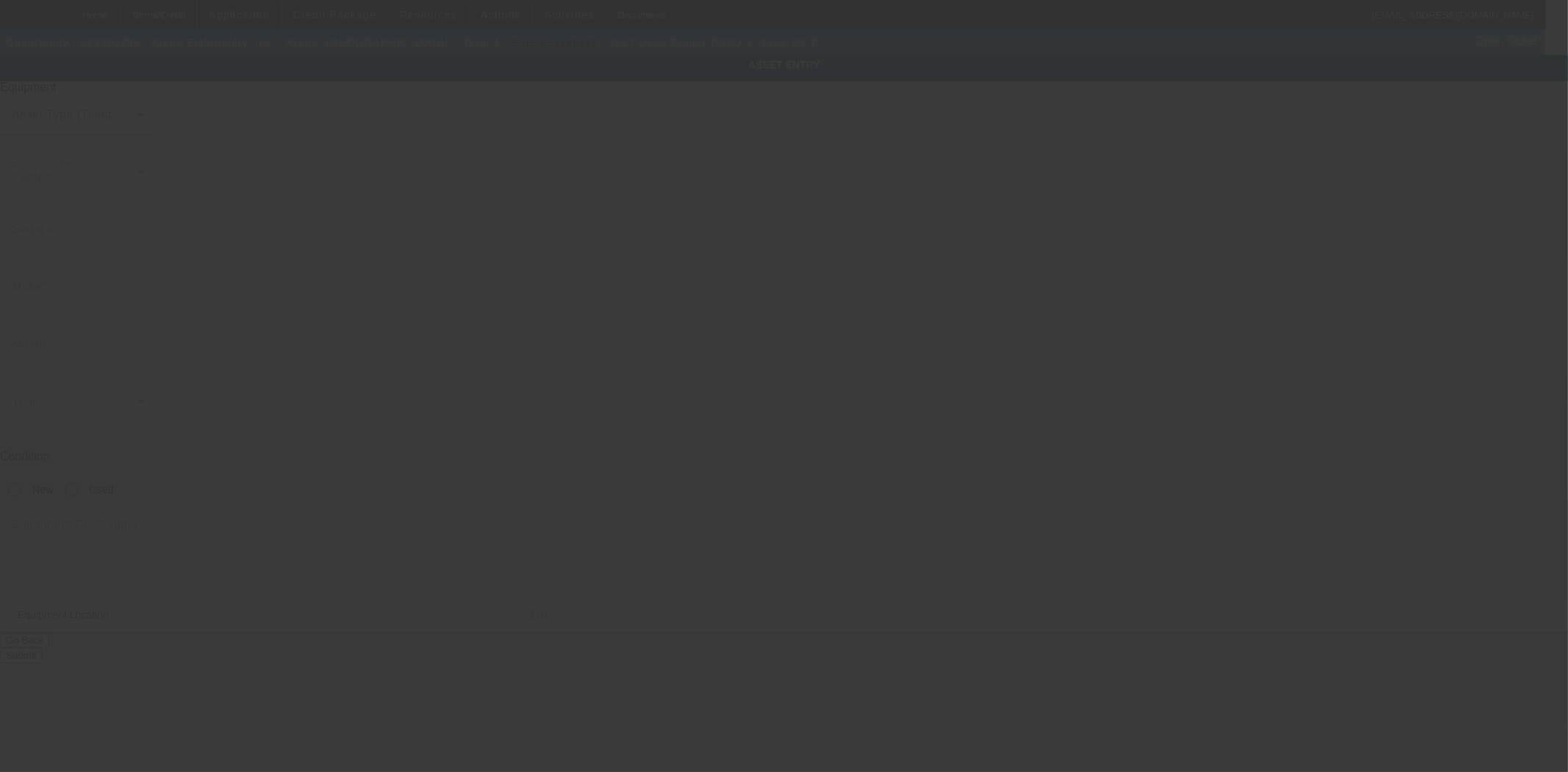
type input "Tajima"
type input "TWMX-C 1501 WCT"
radio input "true"
type textarea "single head machine"
type input "80 Manhattan Ave"
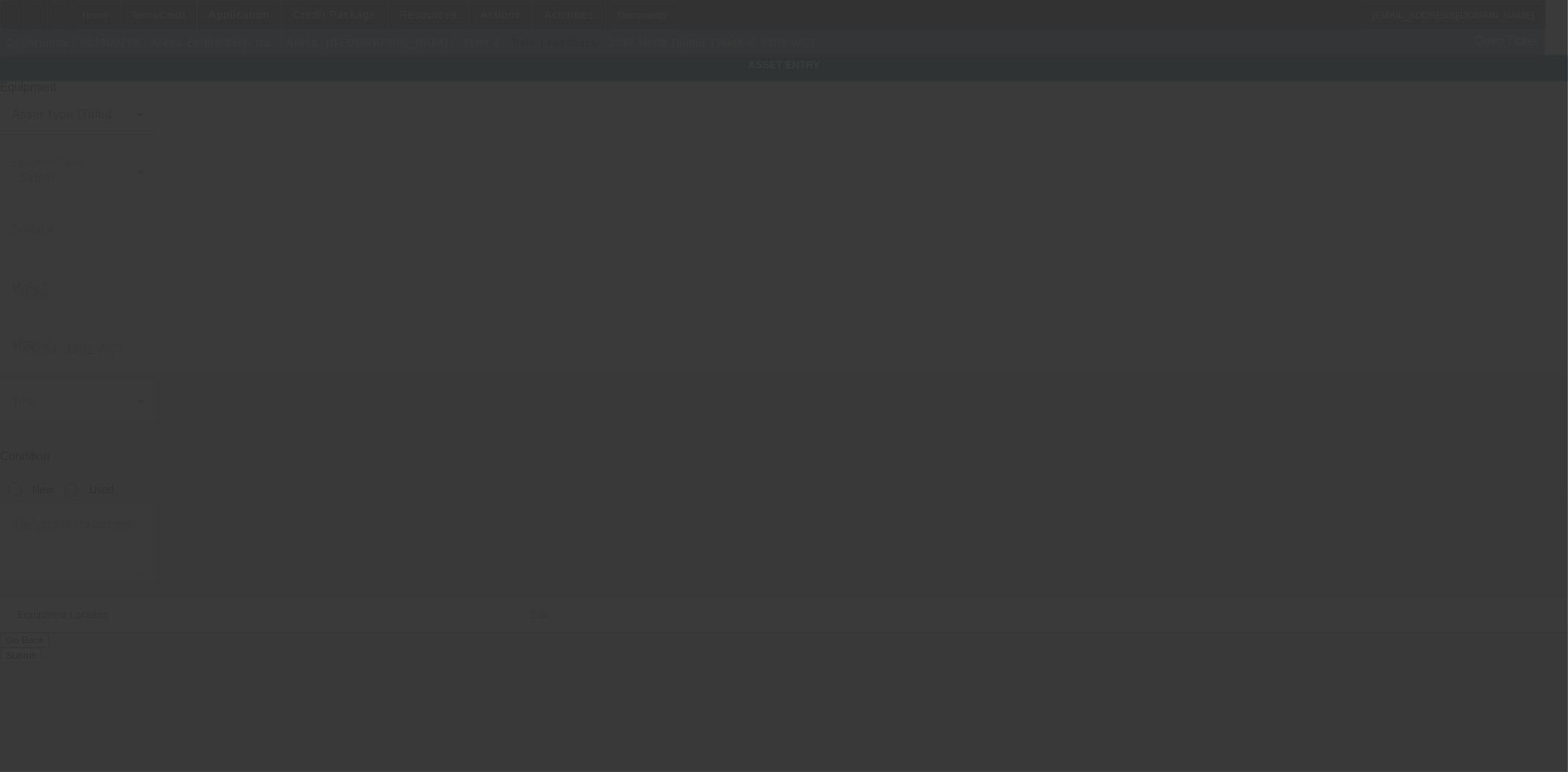
type input "Brooklyn"
type input "11206"
type input "Kings"
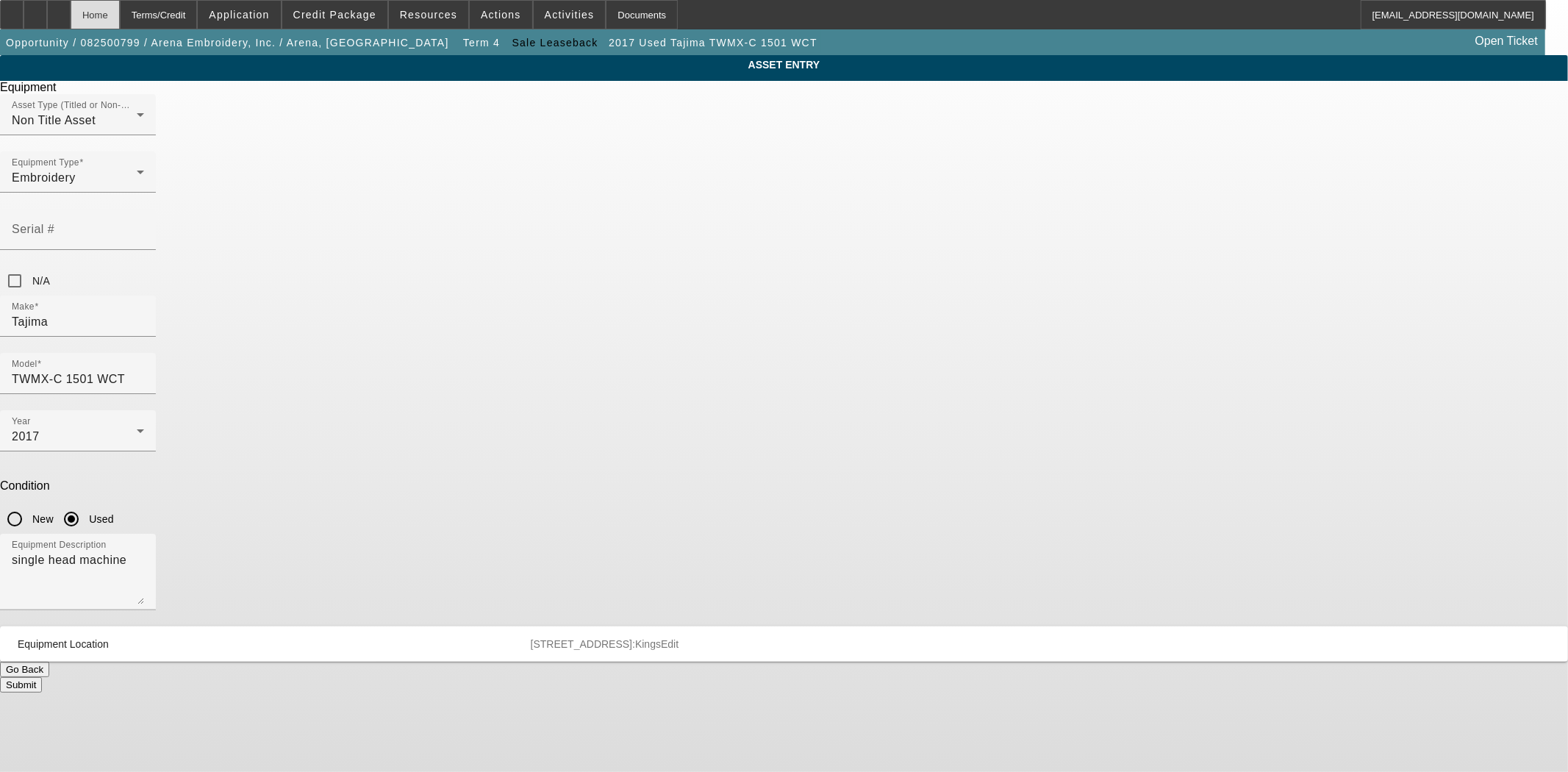
click at [120, 14] on div "Home" at bounding box center [95, 14] width 49 height 29
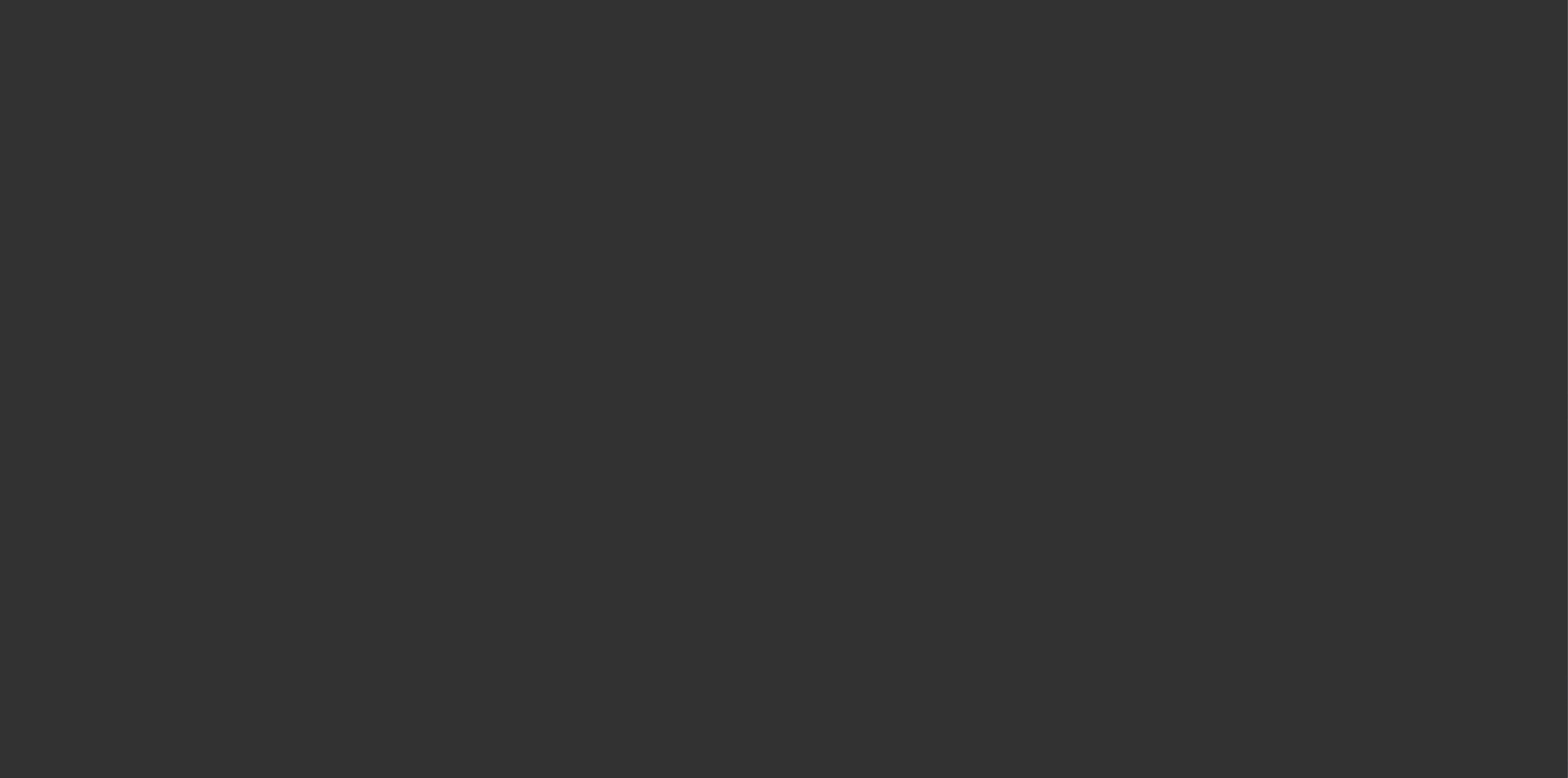
select select "3"
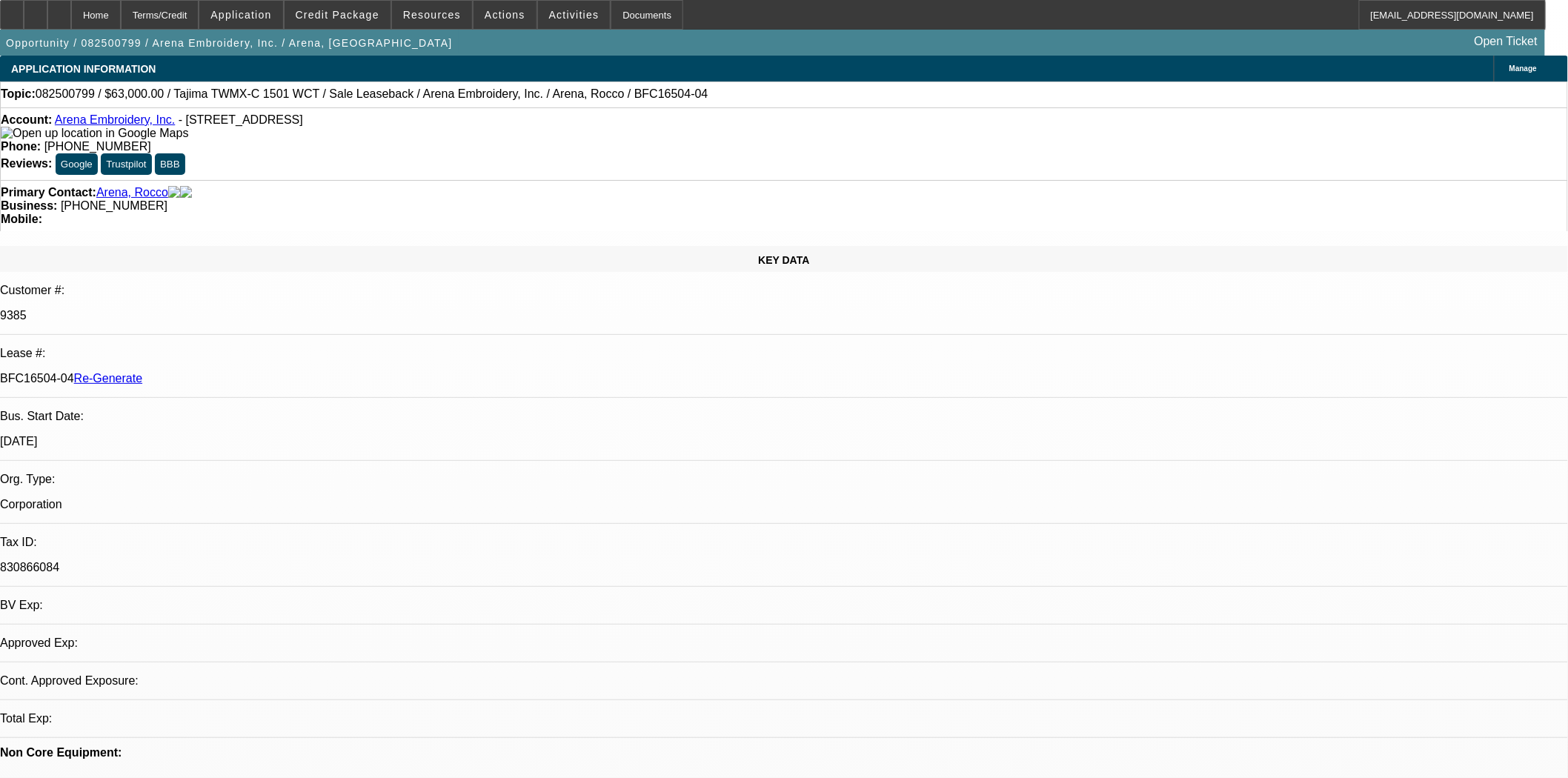
select select "0"
select select "2"
select select "0.1"
select select "4"
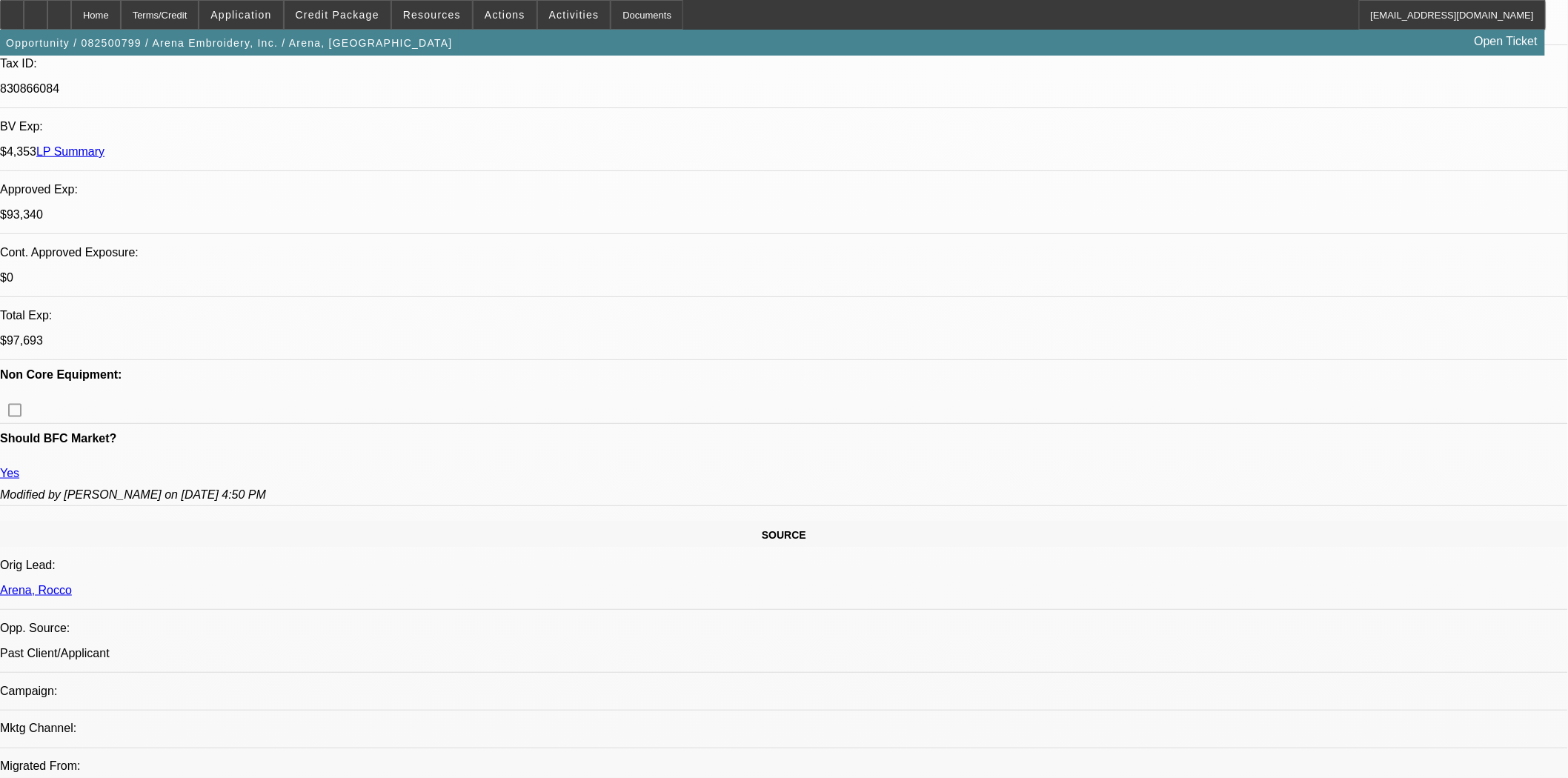
scroll to position [494, 0]
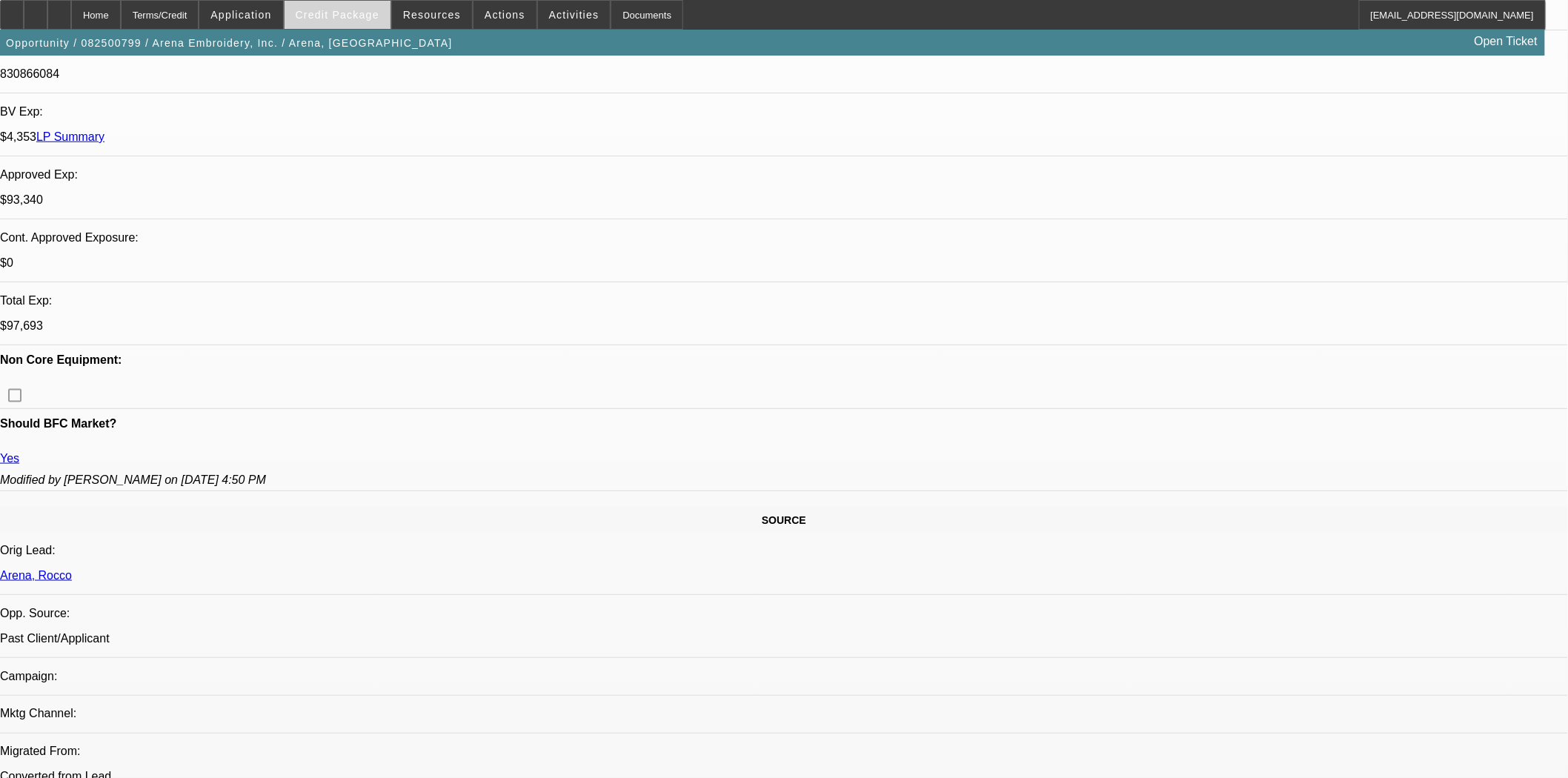
click at [363, 26] on span at bounding box center [337, 14] width 106 height 36
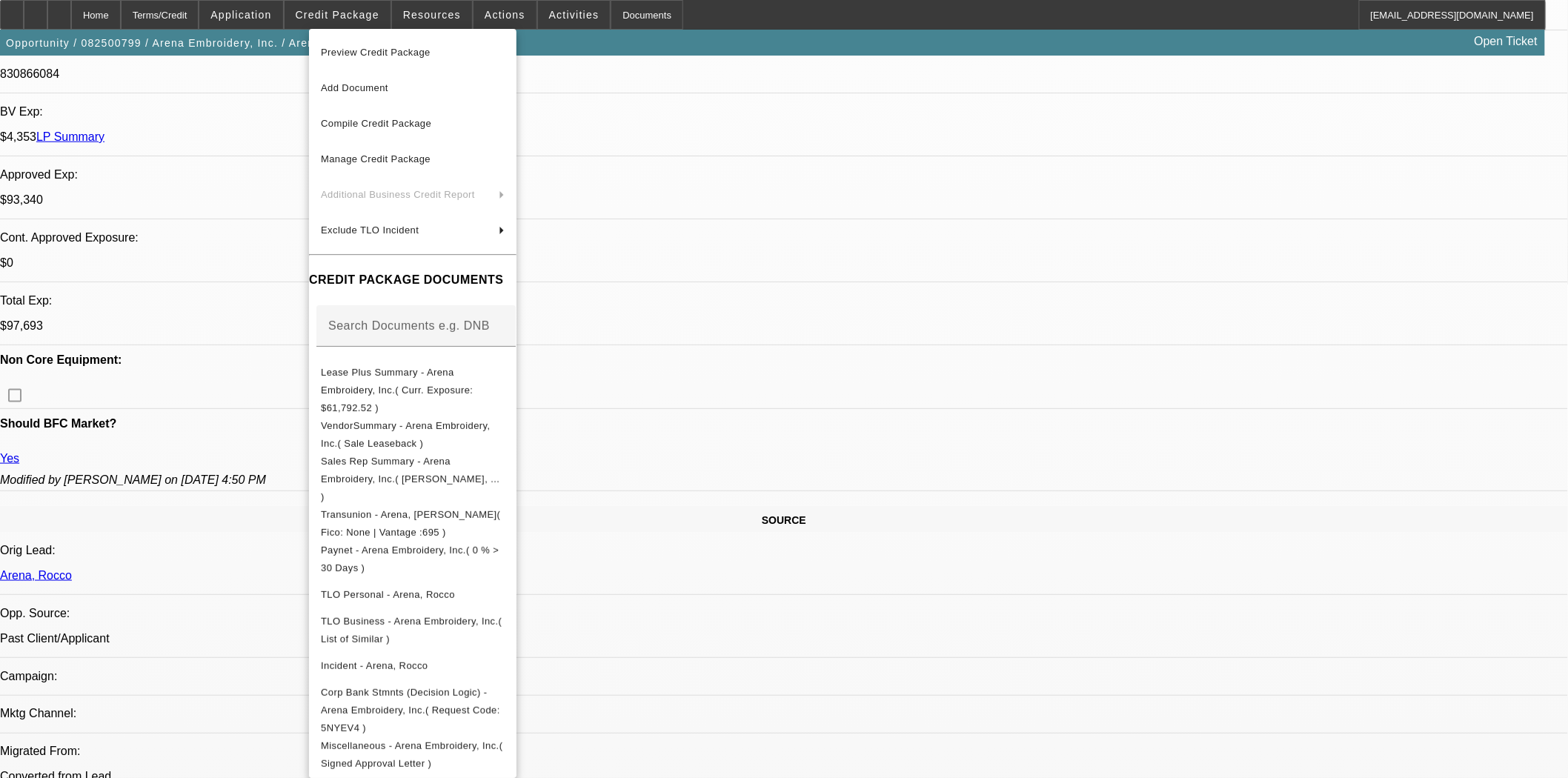
click at [223, 379] on div at bounding box center [784, 389] width 1568 height 778
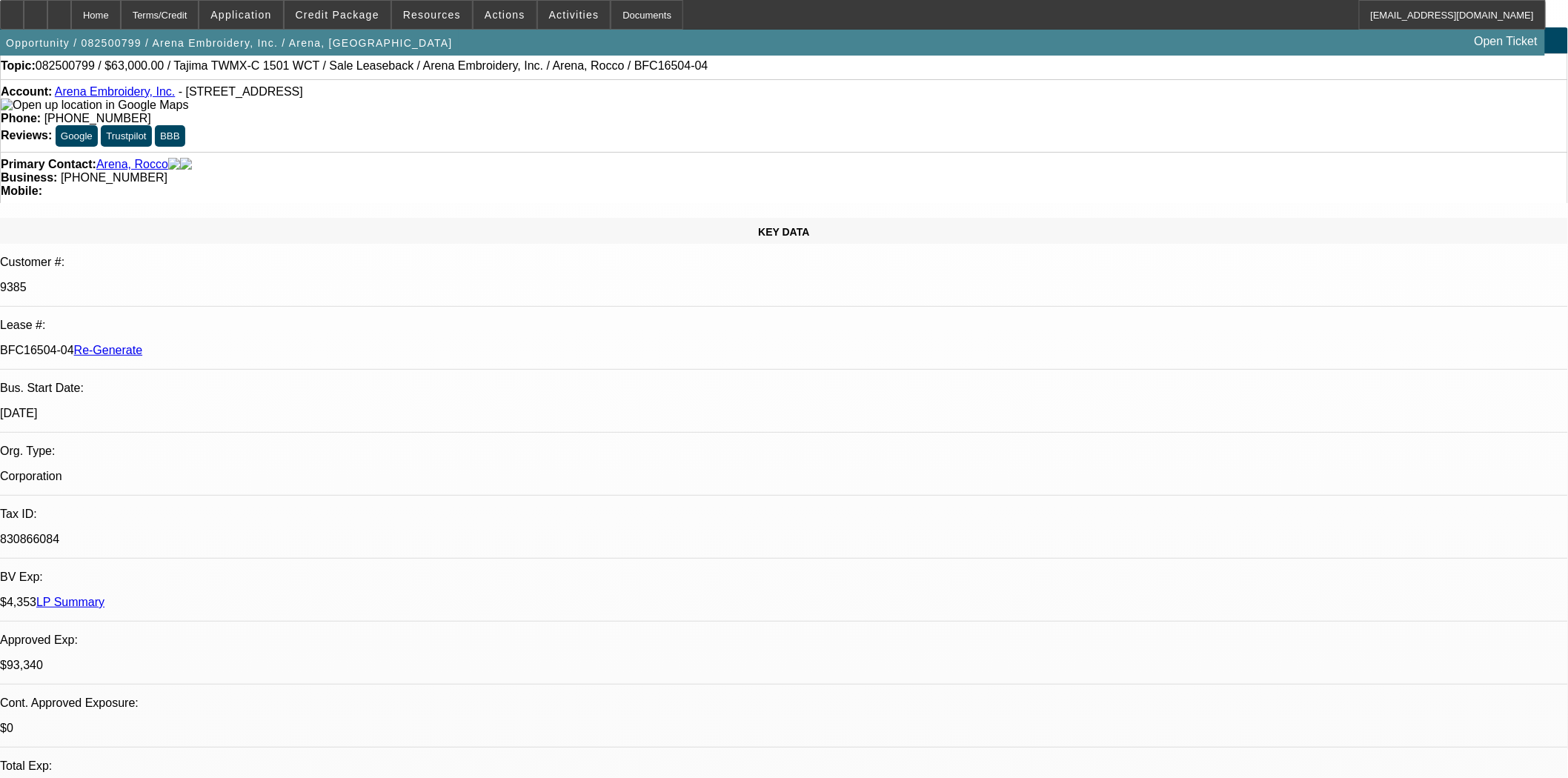
scroll to position [0, 0]
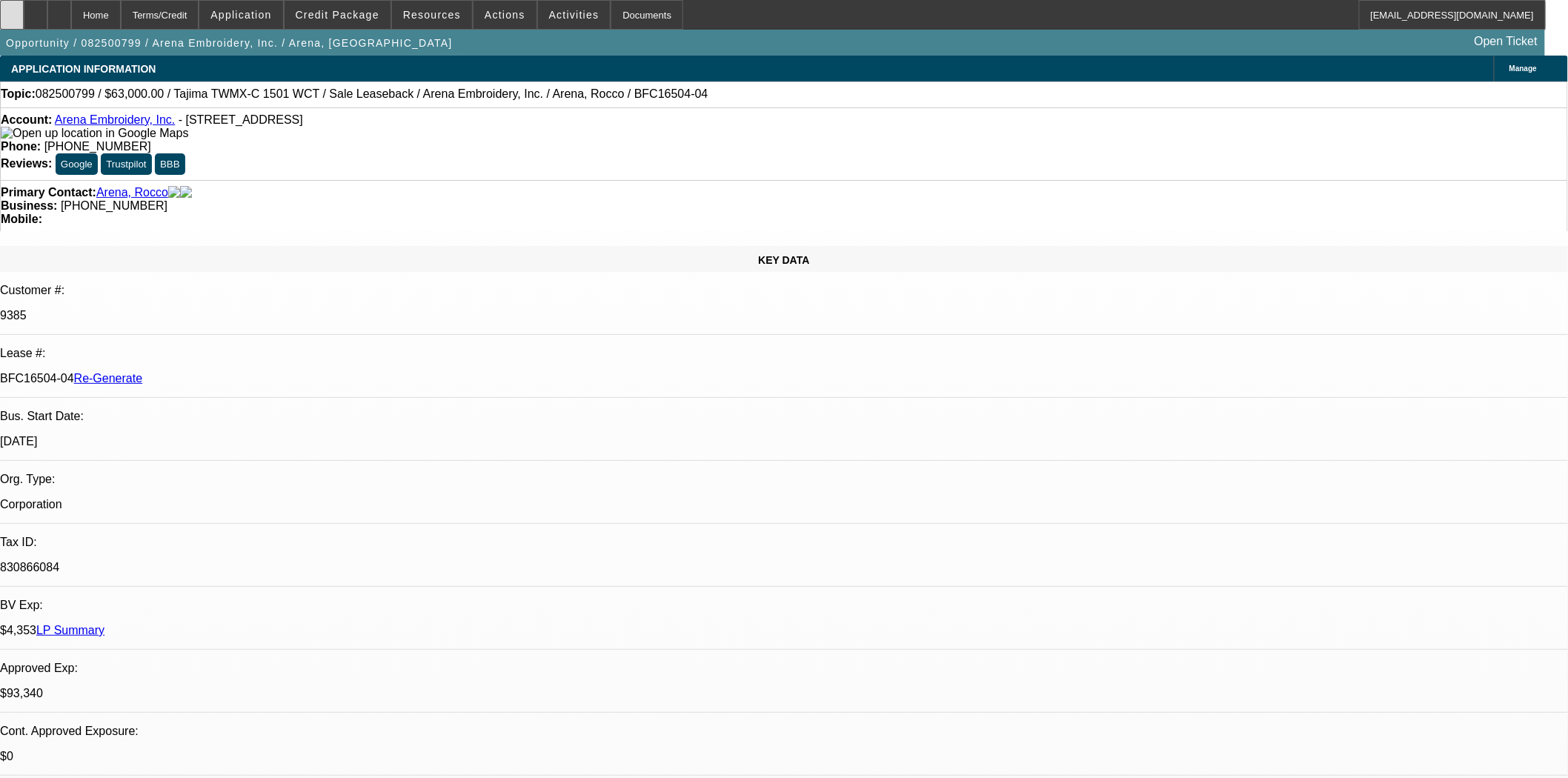
click at [24, 6] on div at bounding box center [11, 14] width 24 height 30
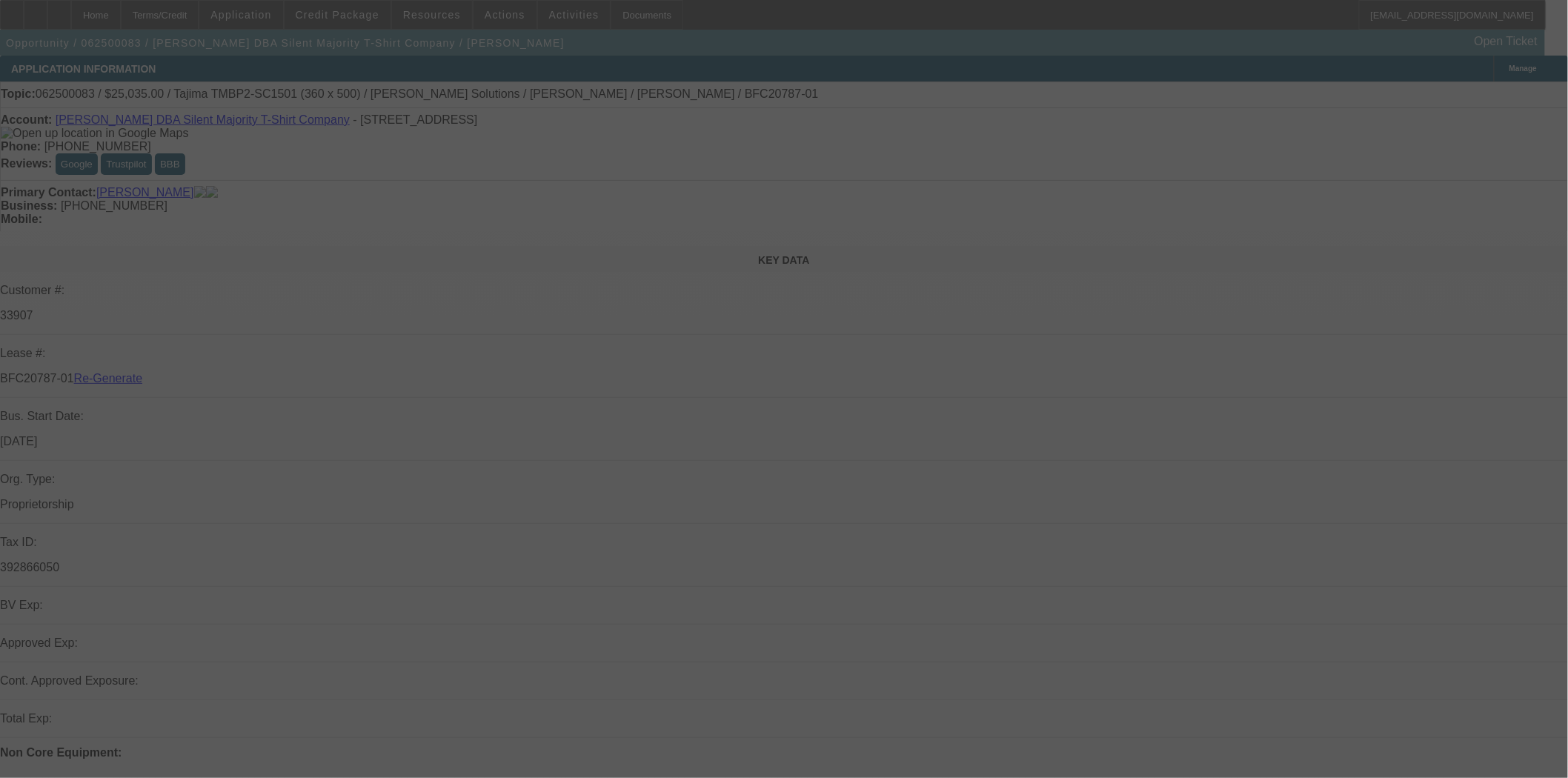
select select "4"
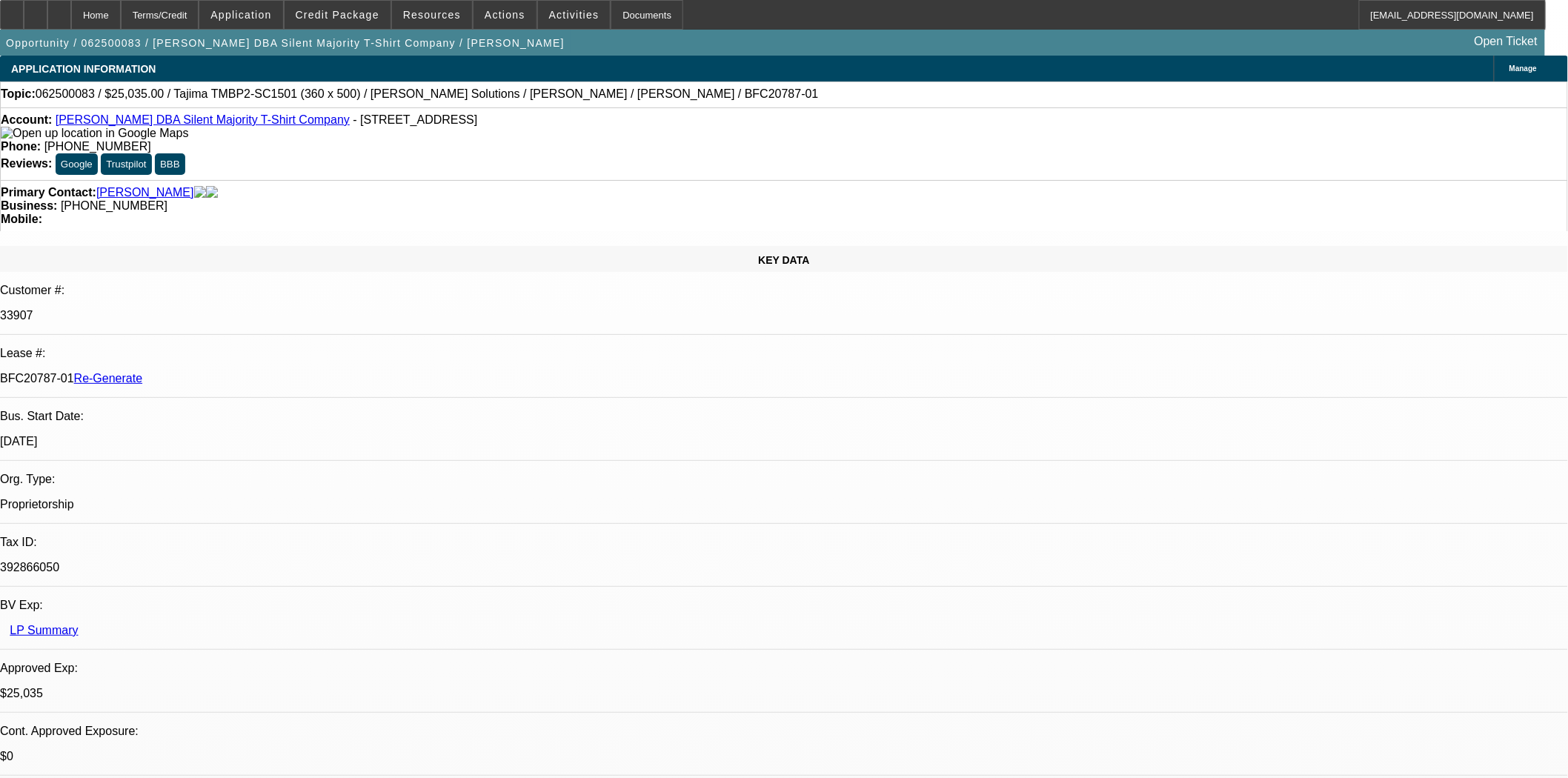
select select "0"
select select "6"
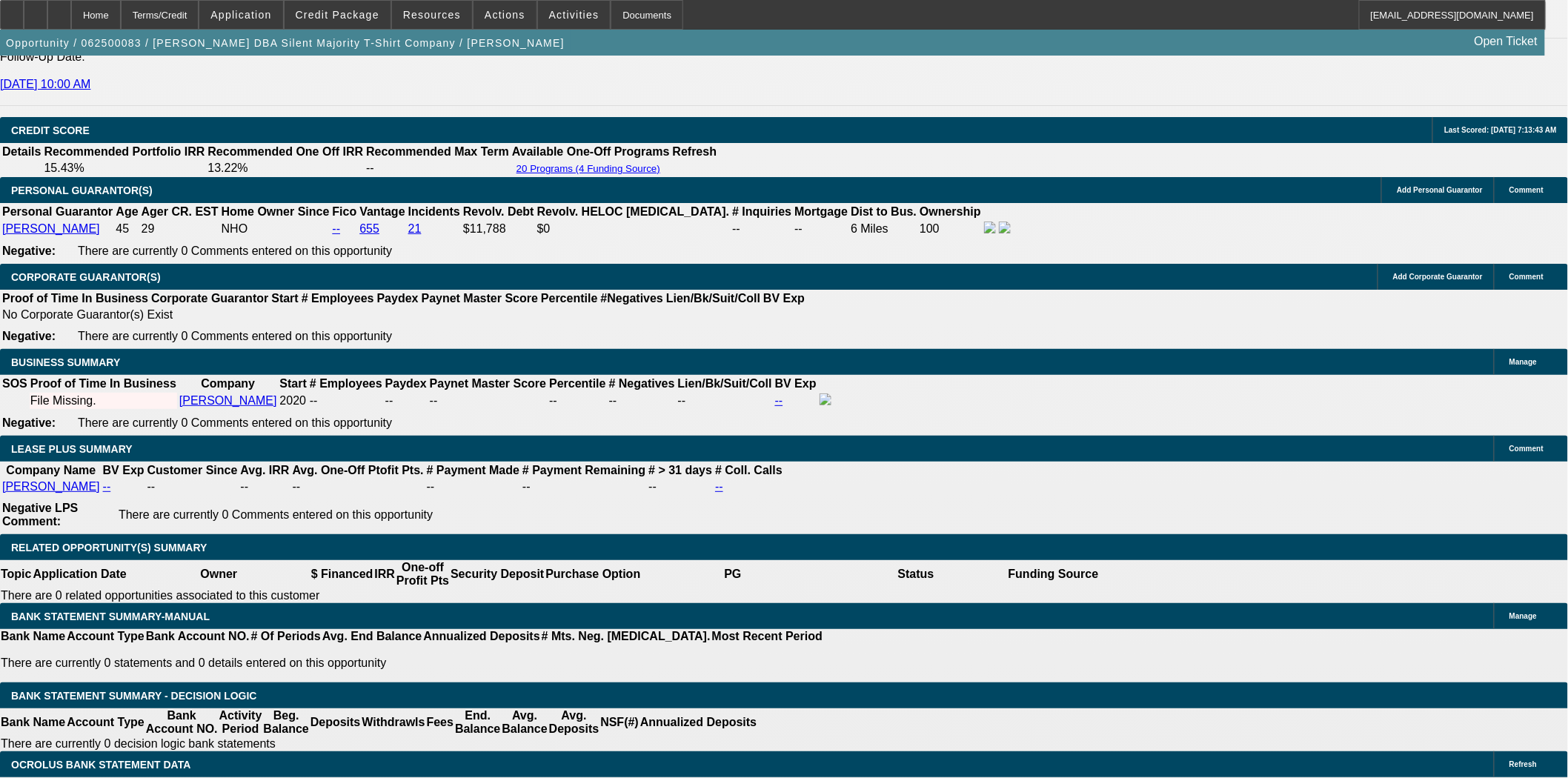
scroll to position [2223, 0]
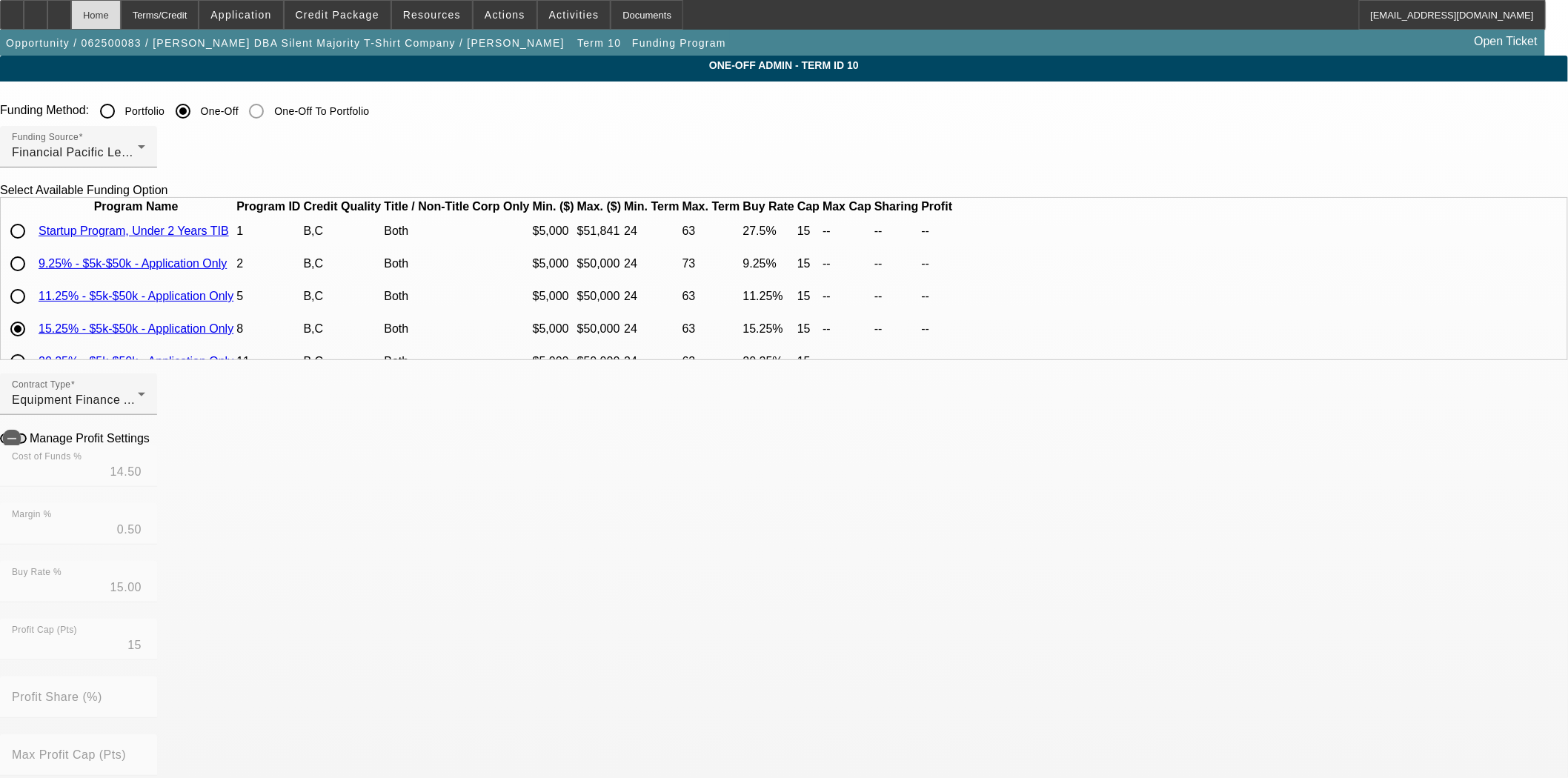
click at [121, 24] on div "Home" at bounding box center [96, 14] width 49 height 30
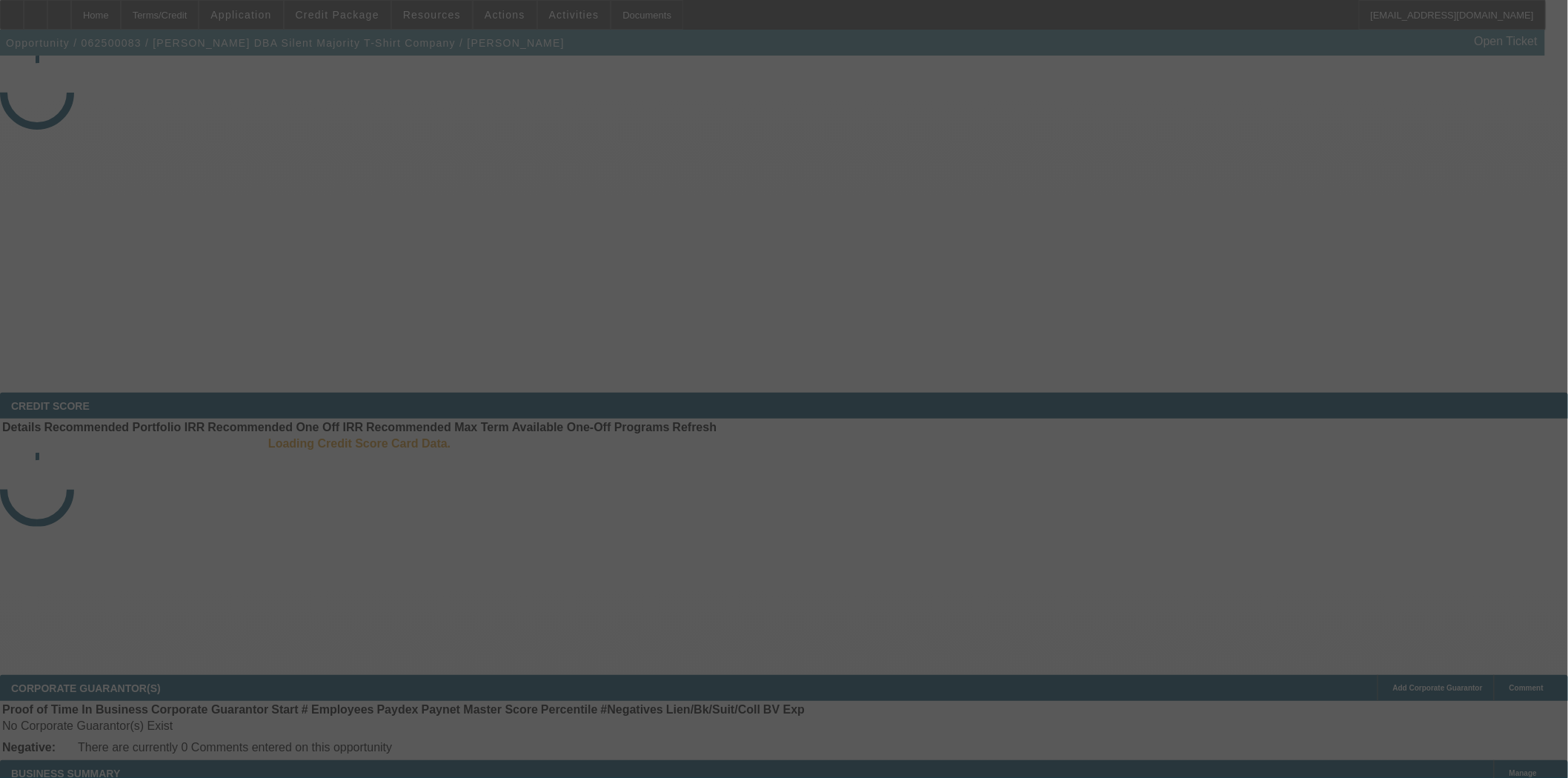
select select "4"
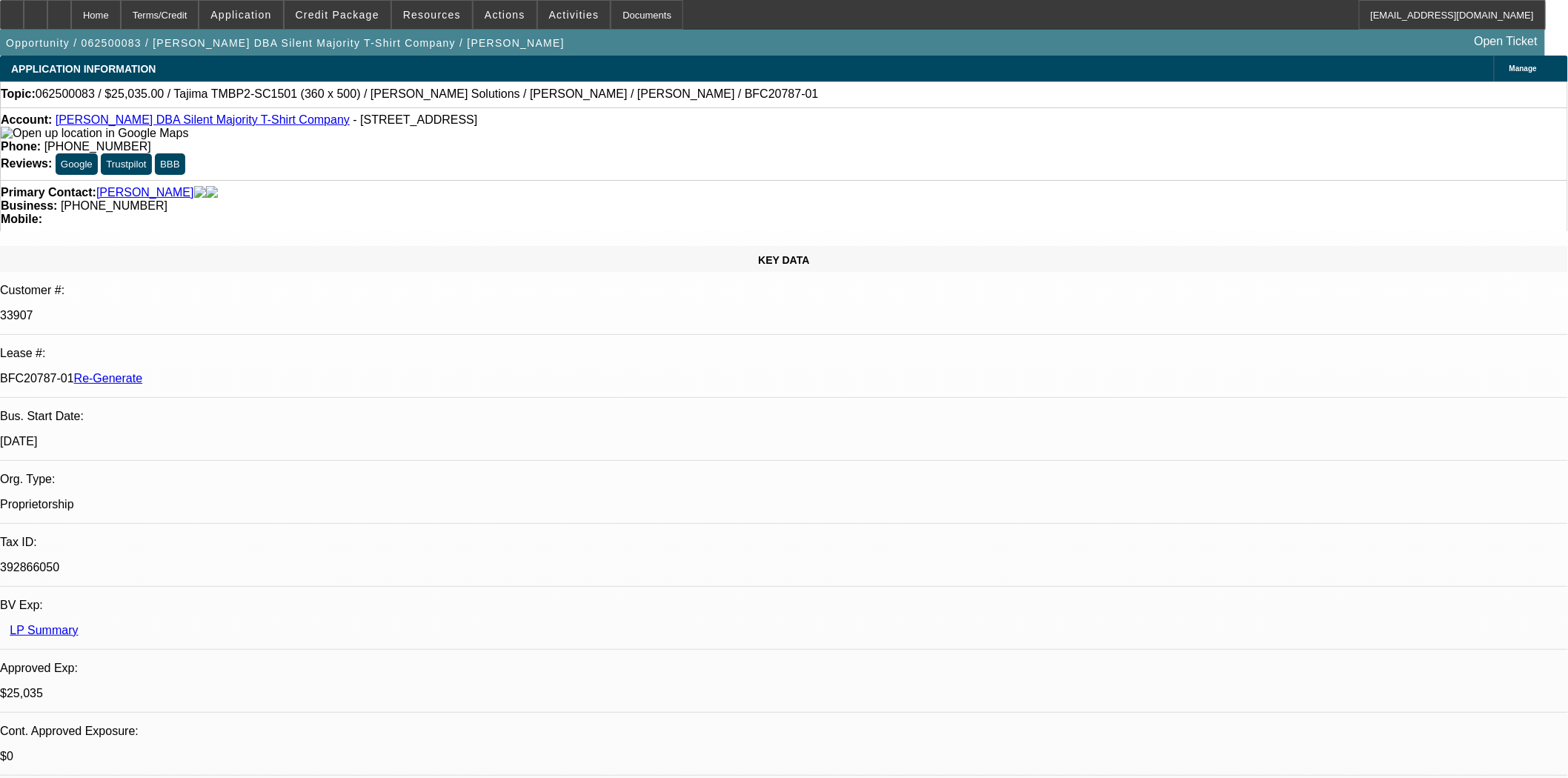
select select "0"
select select "6"
click at [448, 15] on span "Resources" at bounding box center [432, 15] width 58 height 12
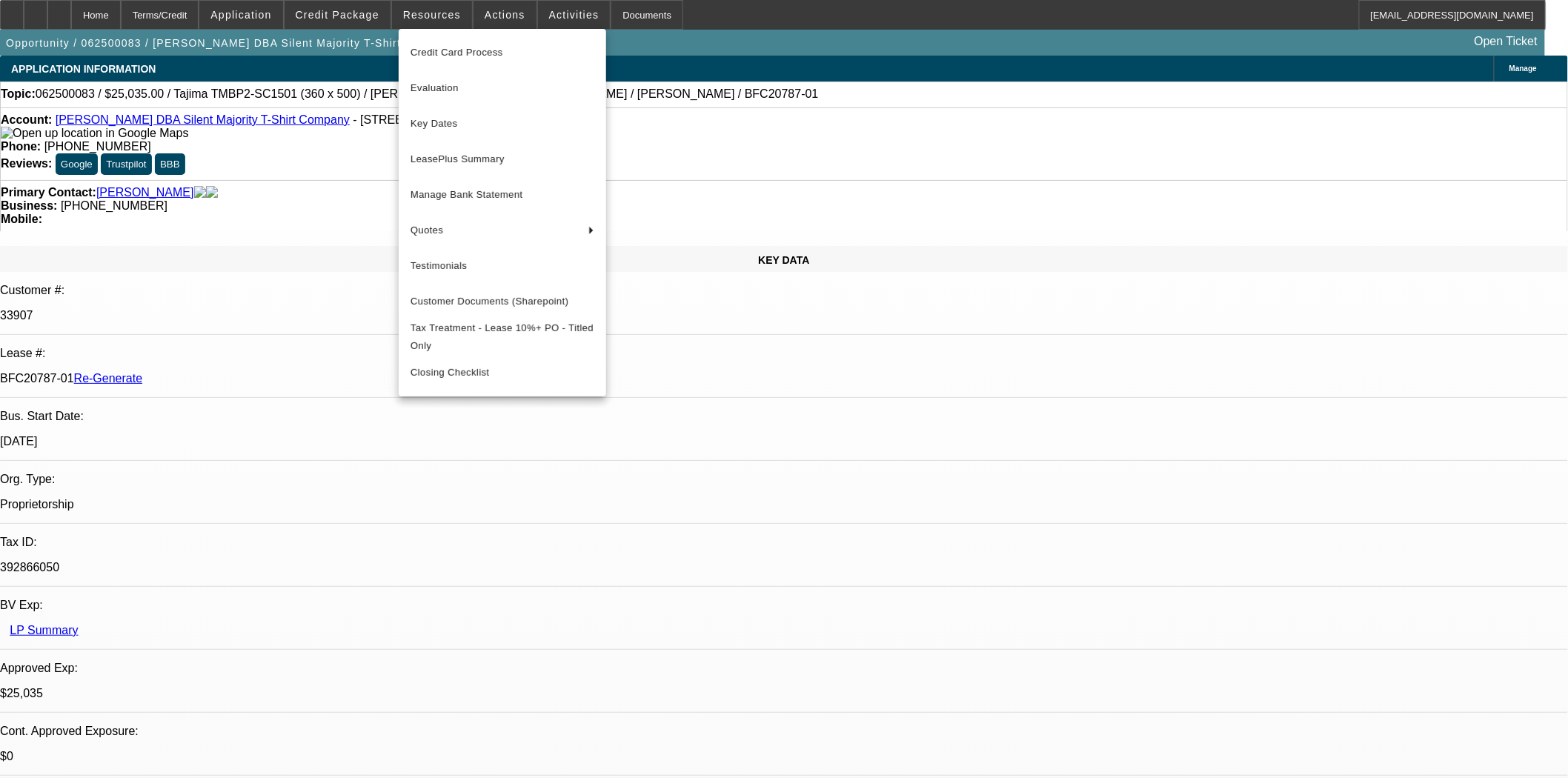
click at [557, 18] on div at bounding box center [784, 389] width 1568 height 778
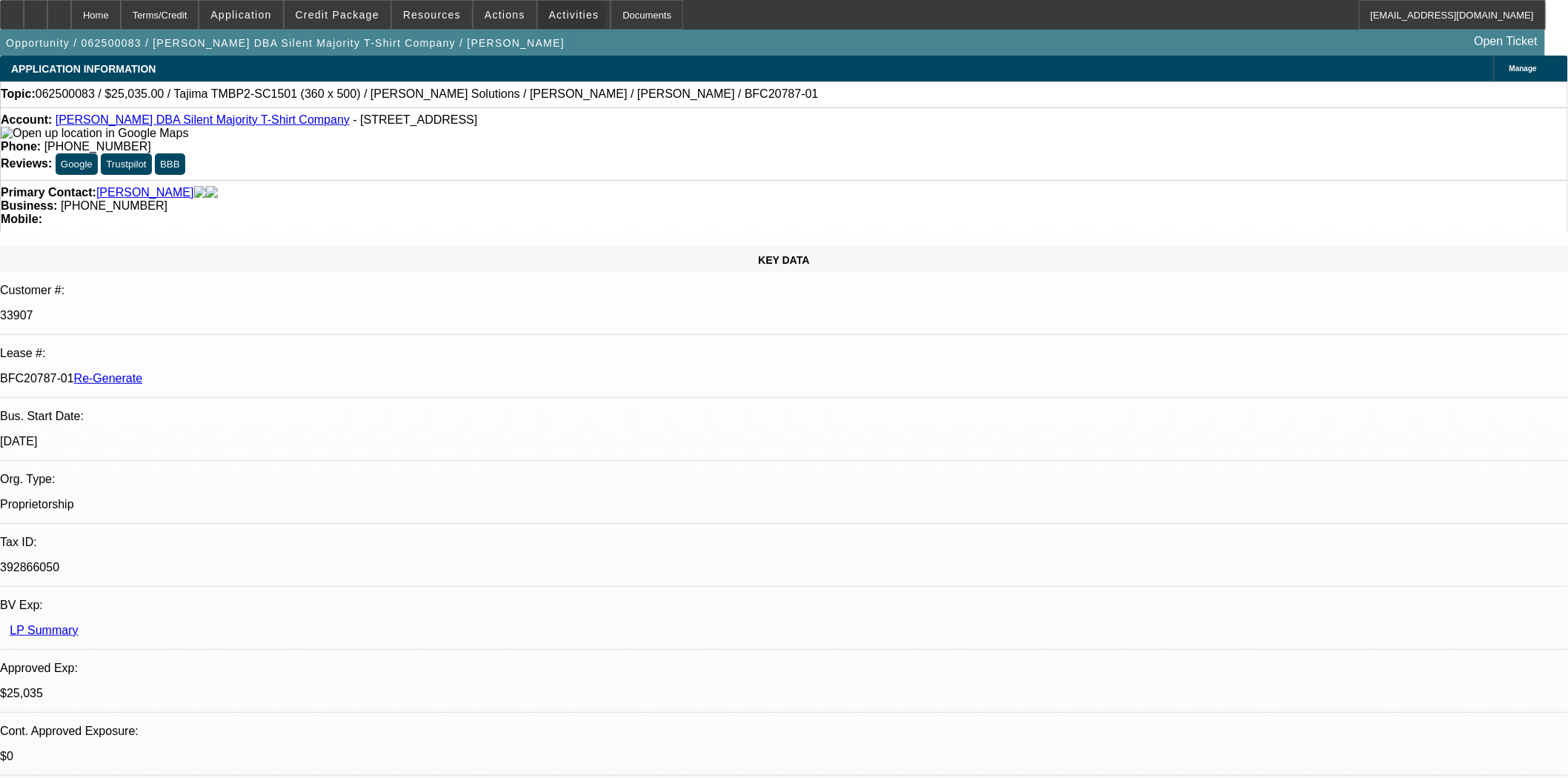
click at [557, 18] on span "Activities" at bounding box center [574, 15] width 50 height 12
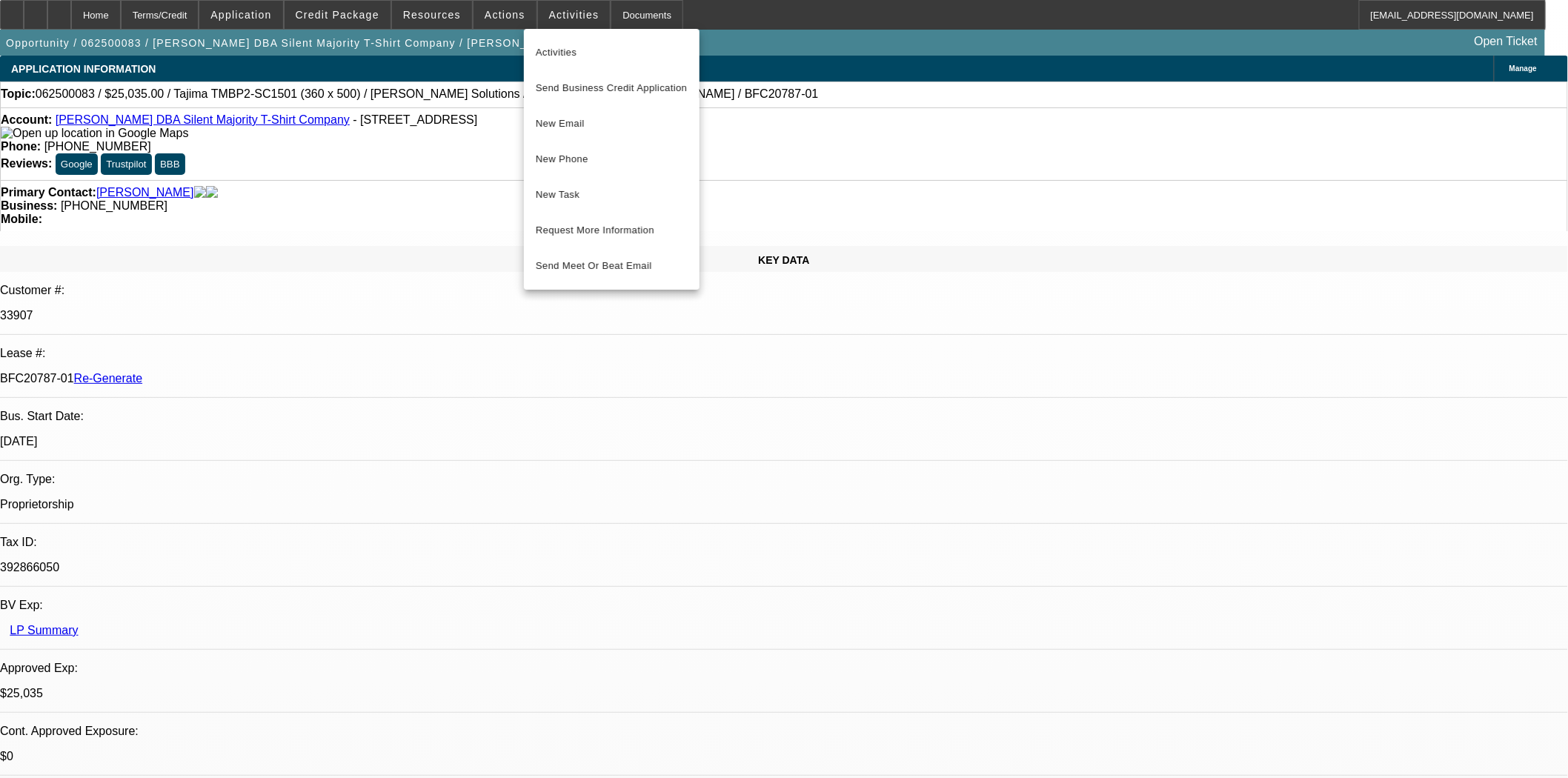
click at [497, 12] on div at bounding box center [784, 389] width 1568 height 778
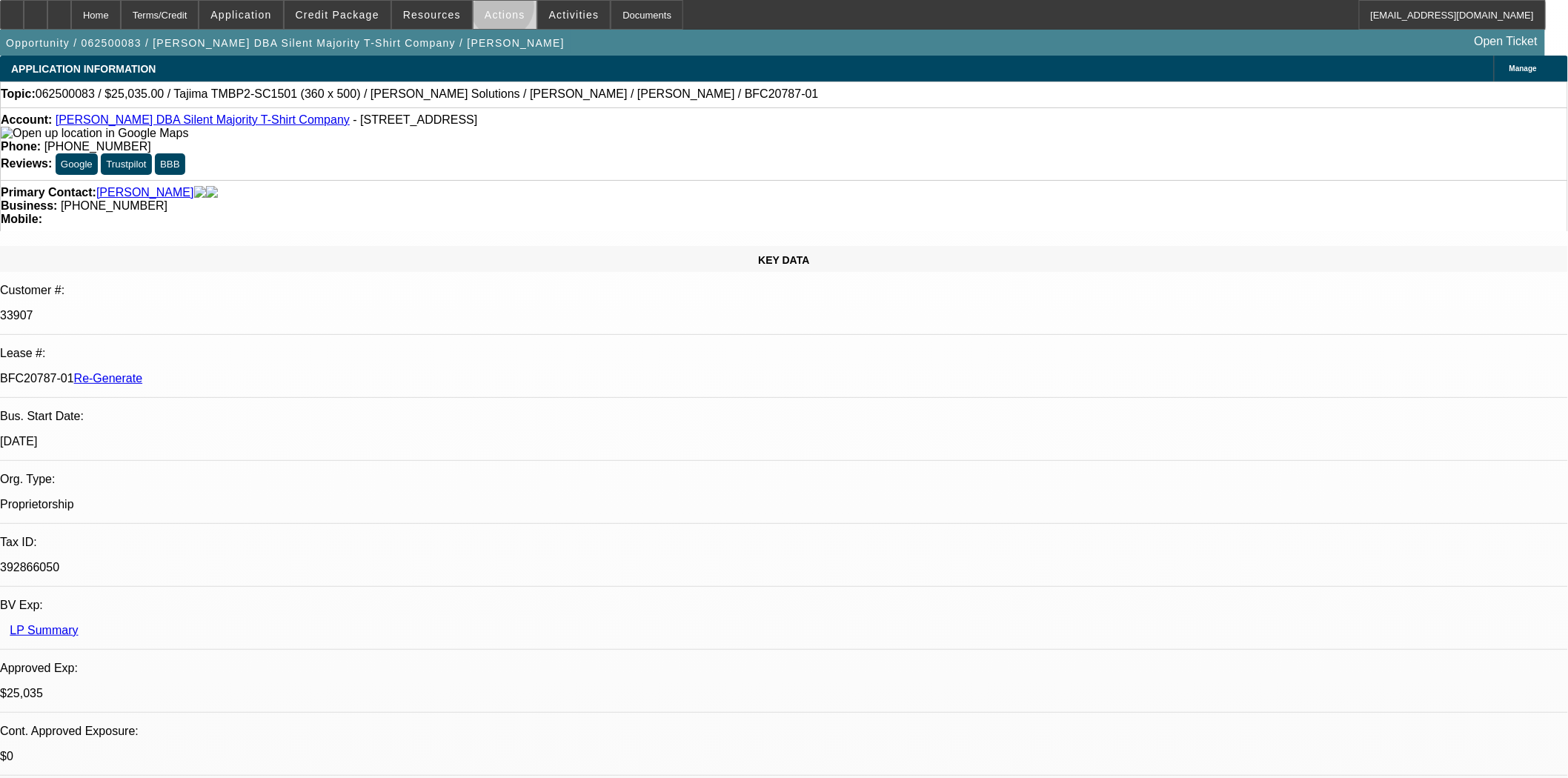
click at [497, 11] on span "Actions" at bounding box center [505, 15] width 41 height 12
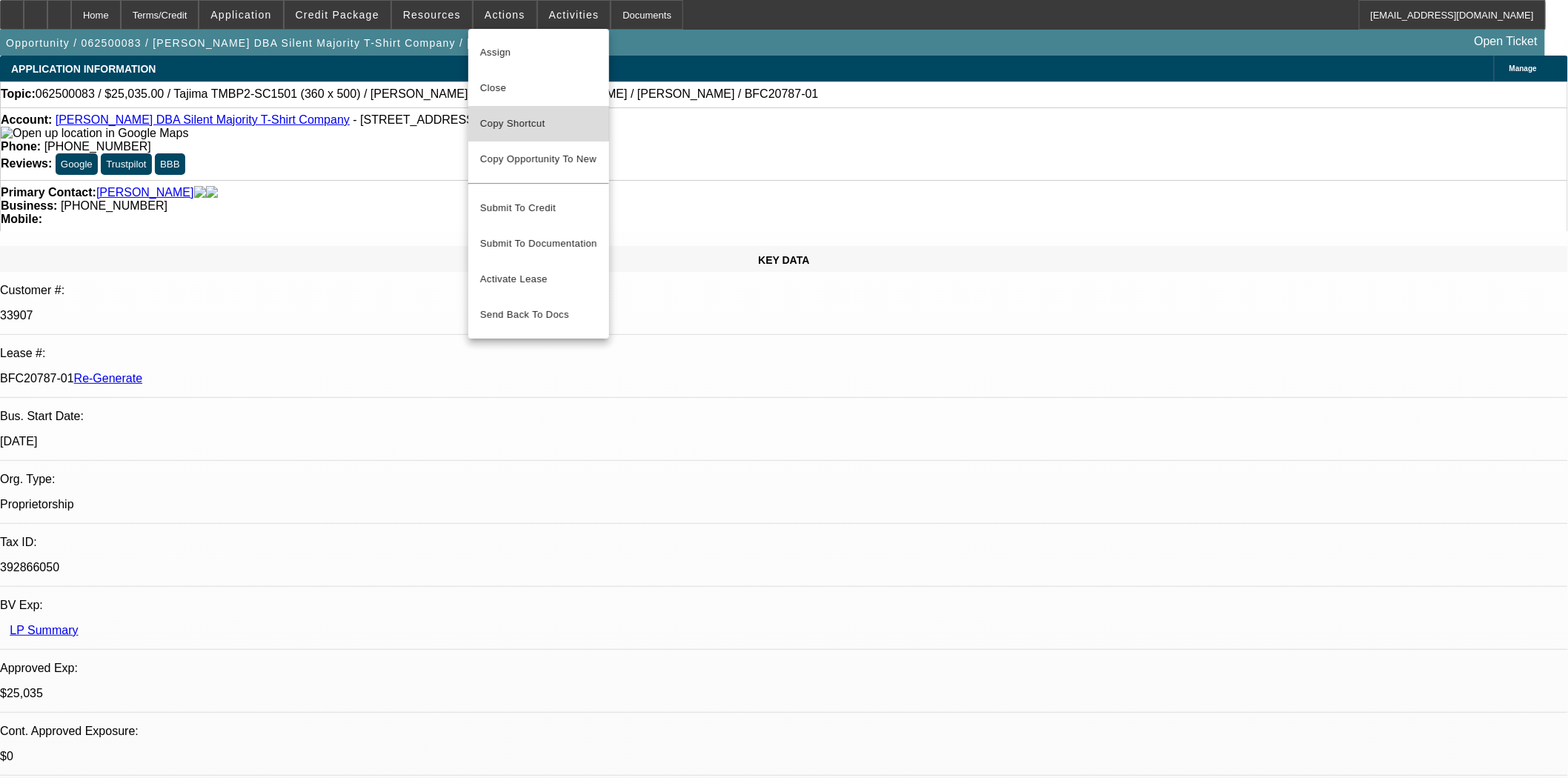
click at [516, 116] on span "Copy Shortcut" at bounding box center [538, 123] width 117 height 17
